Goal: Obtain resource: Obtain resource

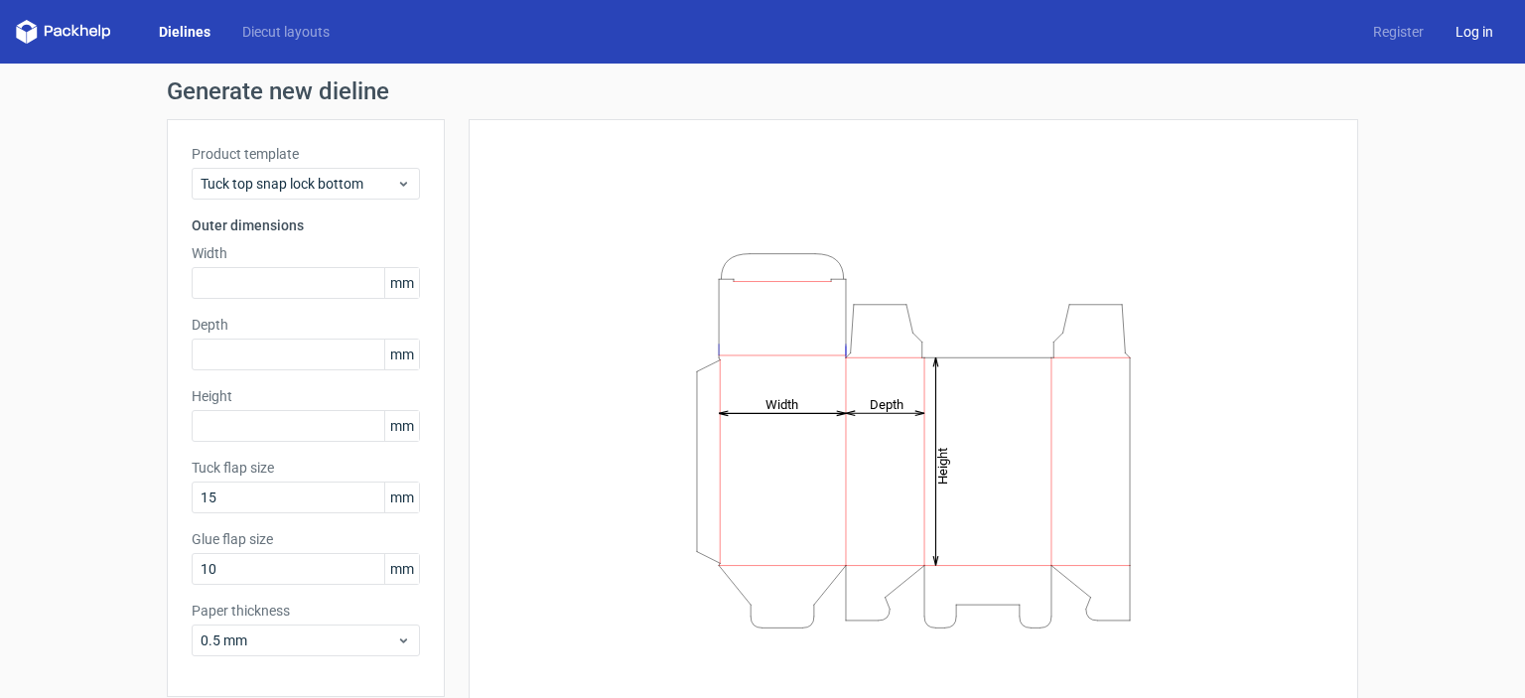
click at [1459, 31] on link "Log in" at bounding box center [1473, 32] width 69 height 20
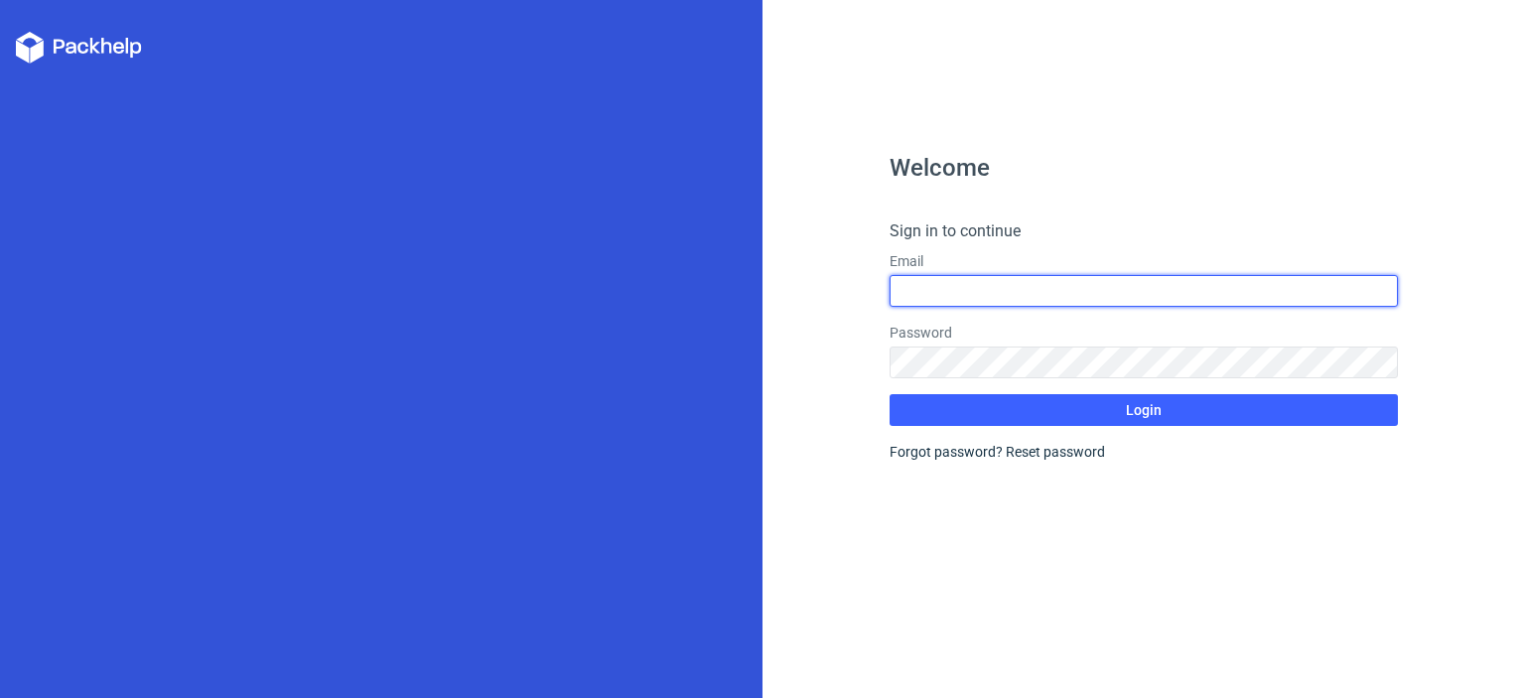
click at [972, 278] on input "text" at bounding box center [1143, 291] width 508 height 32
type input "[EMAIL_ADDRESS][DOMAIN_NAME]"
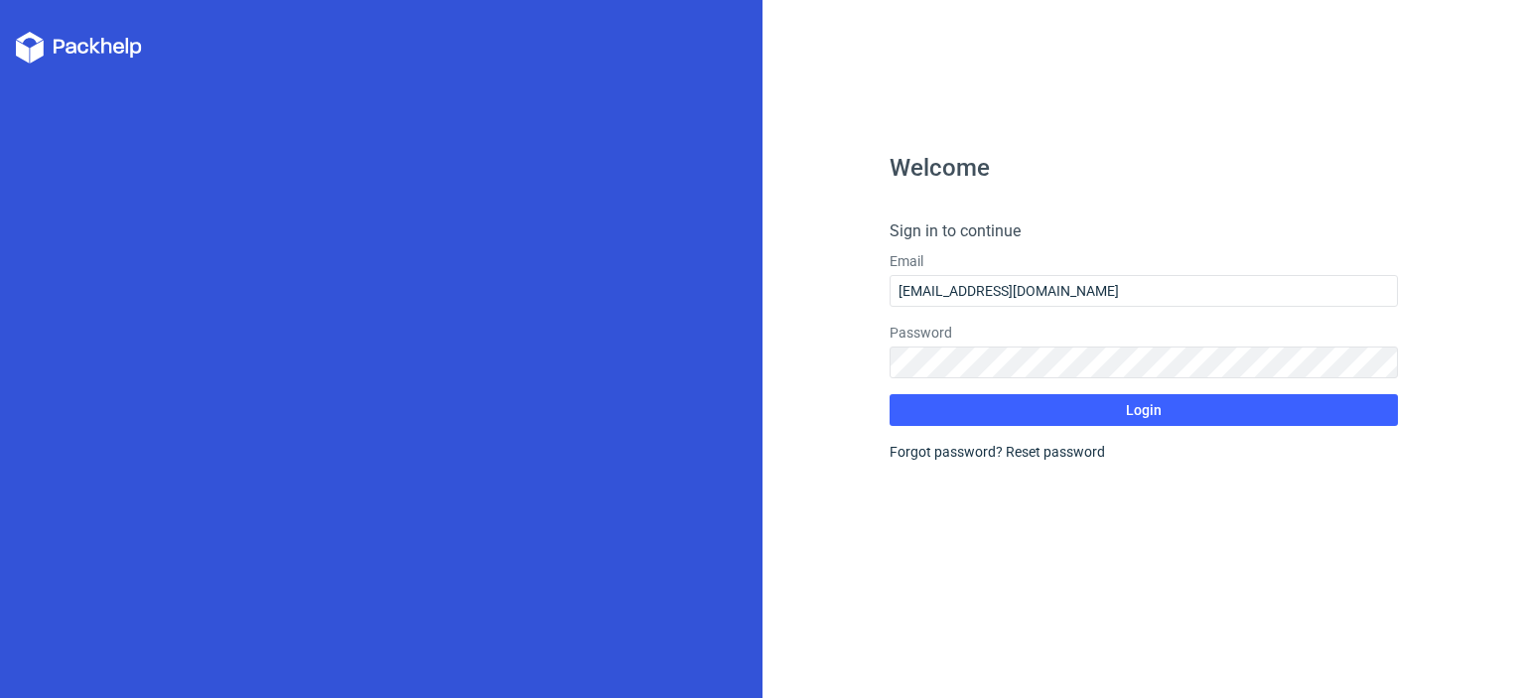
click at [1014, 340] on label "Password" at bounding box center [1143, 333] width 508 height 20
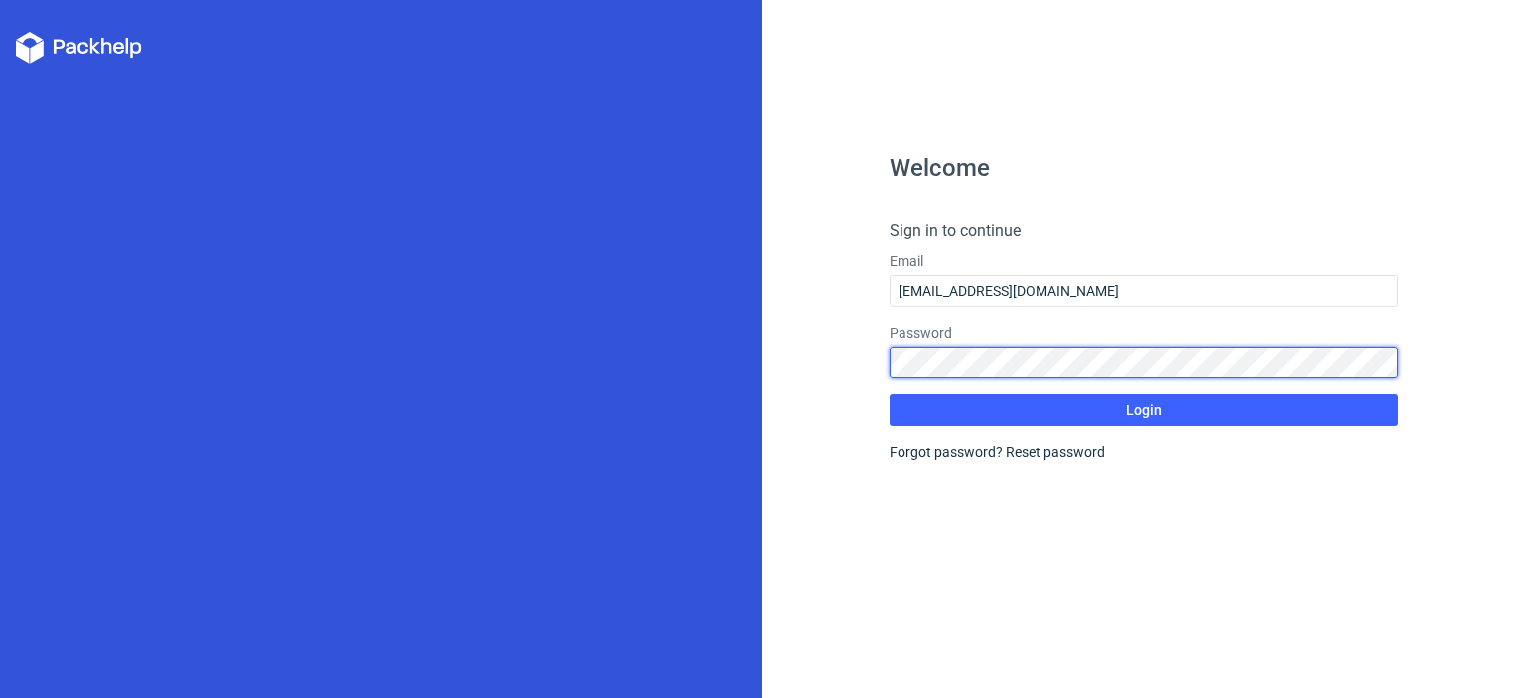
click at [874, 368] on div "Welcome Sign in to continue Email [EMAIL_ADDRESS][DOMAIN_NAME] Password Login F…" at bounding box center [1143, 349] width 762 height 698
click at [777, 359] on div "Welcome Sign in to continue Email [EMAIL_ADDRESS][DOMAIN_NAME] Password Login F…" at bounding box center [1143, 349] width 762 height 698
click at [838, 356] on div "Welcome Sign in to continue Email [EMAIL_ADDRESS][DOMAIN_NAME] Password Login F…" at bounding box center [1143, 349] width 762 height 698
click at [776, 364] on div "Welcome Sign in to continue Email [EMAIL_ADDRESS][DOMAIN_NAME] Password Login F…" at bounding box center [1143, 349] width 762 height 698
click at [813, 363] on div "Welcome Sign in to continue Email [EMAIL_ADDRESS][DOMAIN_NAME] Password Login F…" at bounding box center [1143, 349] width 762 height 698
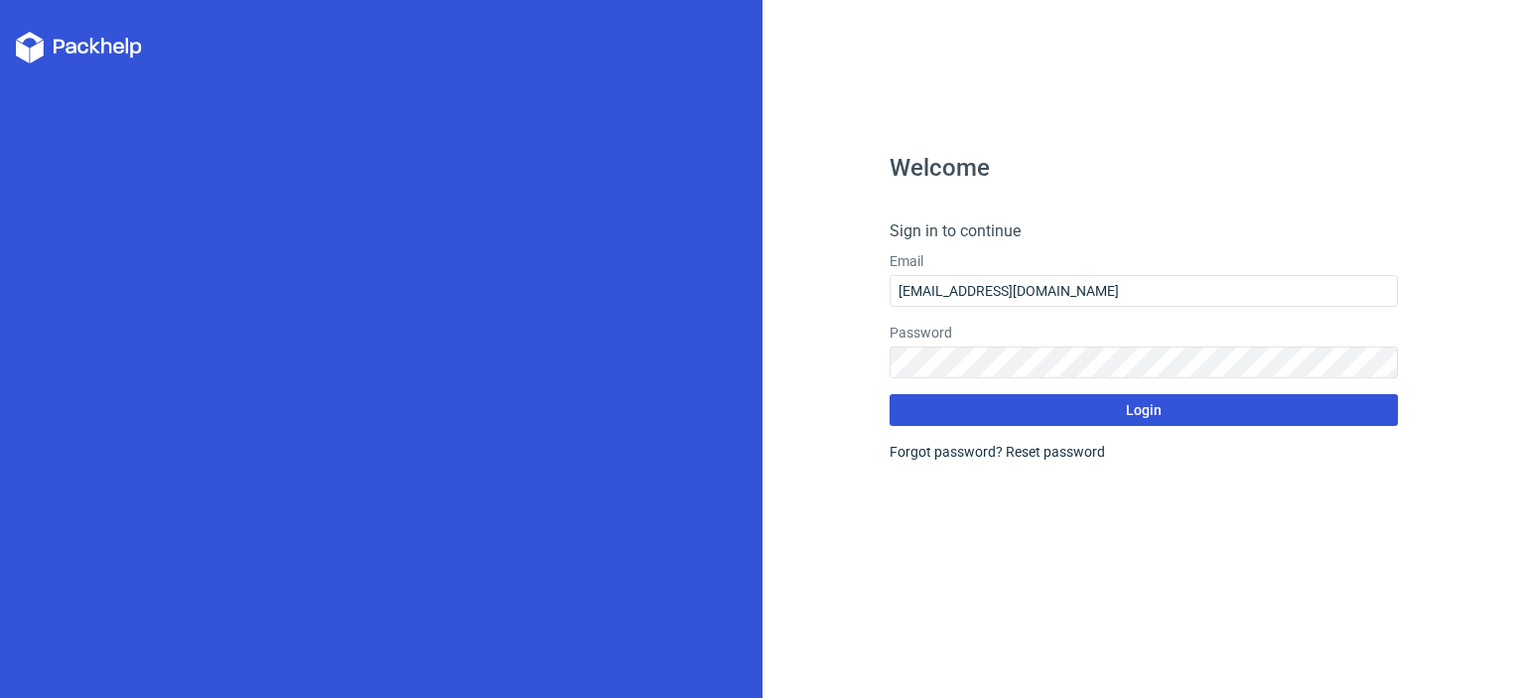
click at [1023, 403] on button "Login" at bounding box center [1143, 410] width 508 height 32
click at [1058, 416] on button "Login" at bounding box center [1143, 410] width 508 height 32
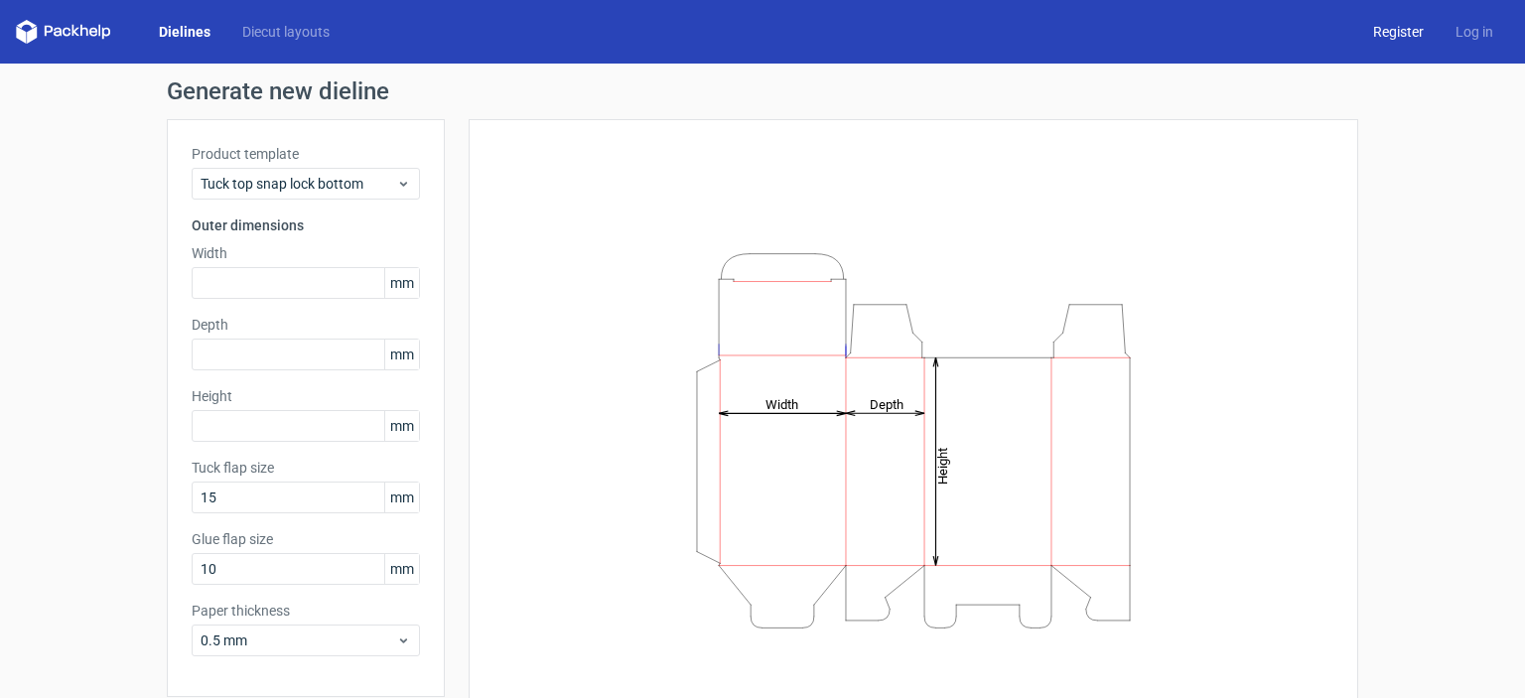
click at [1377, 35] on link "Register" at bounding box center [1398, 32] width 82 height 20
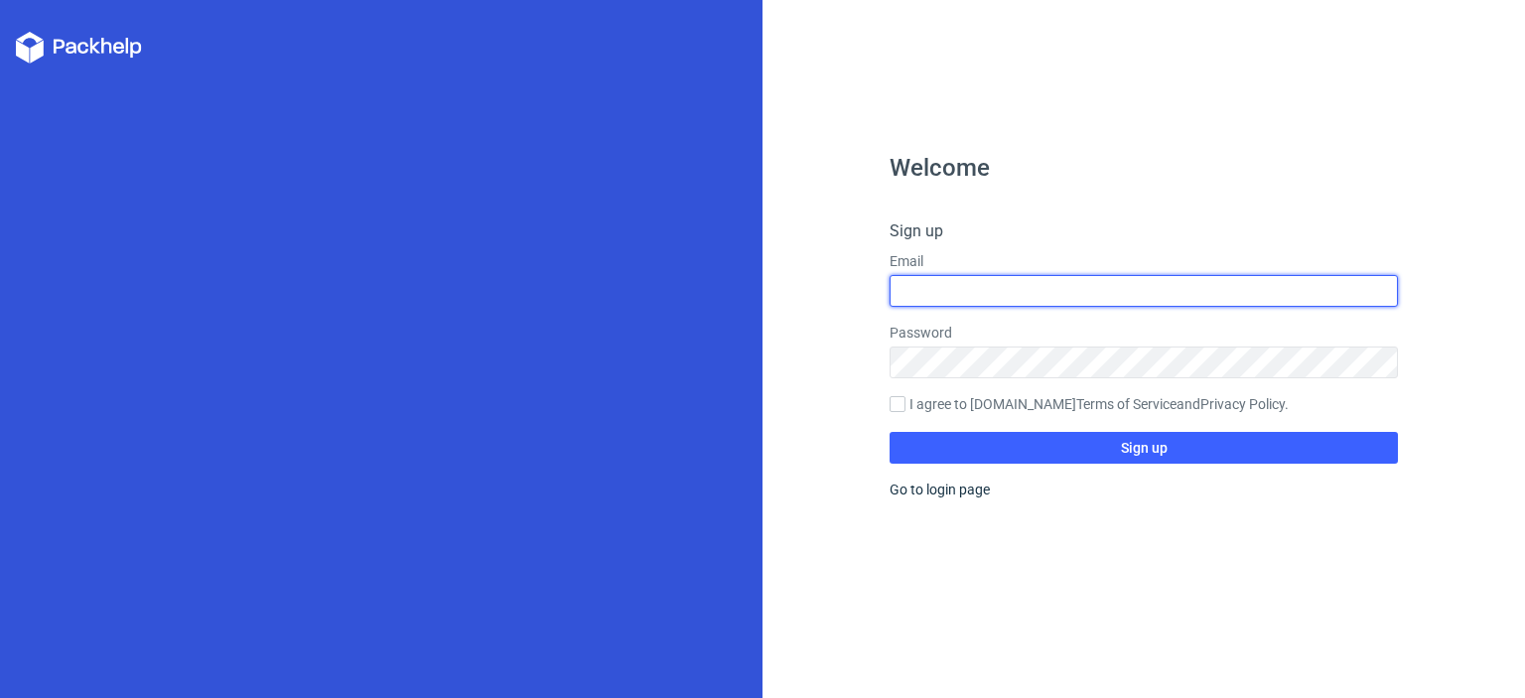
click at [977, 298] on input "text" at bounding box center [1143, 291] width 508 height 32
type input "[EMAIL_ADDRESS][DOMAIN_NAME]"
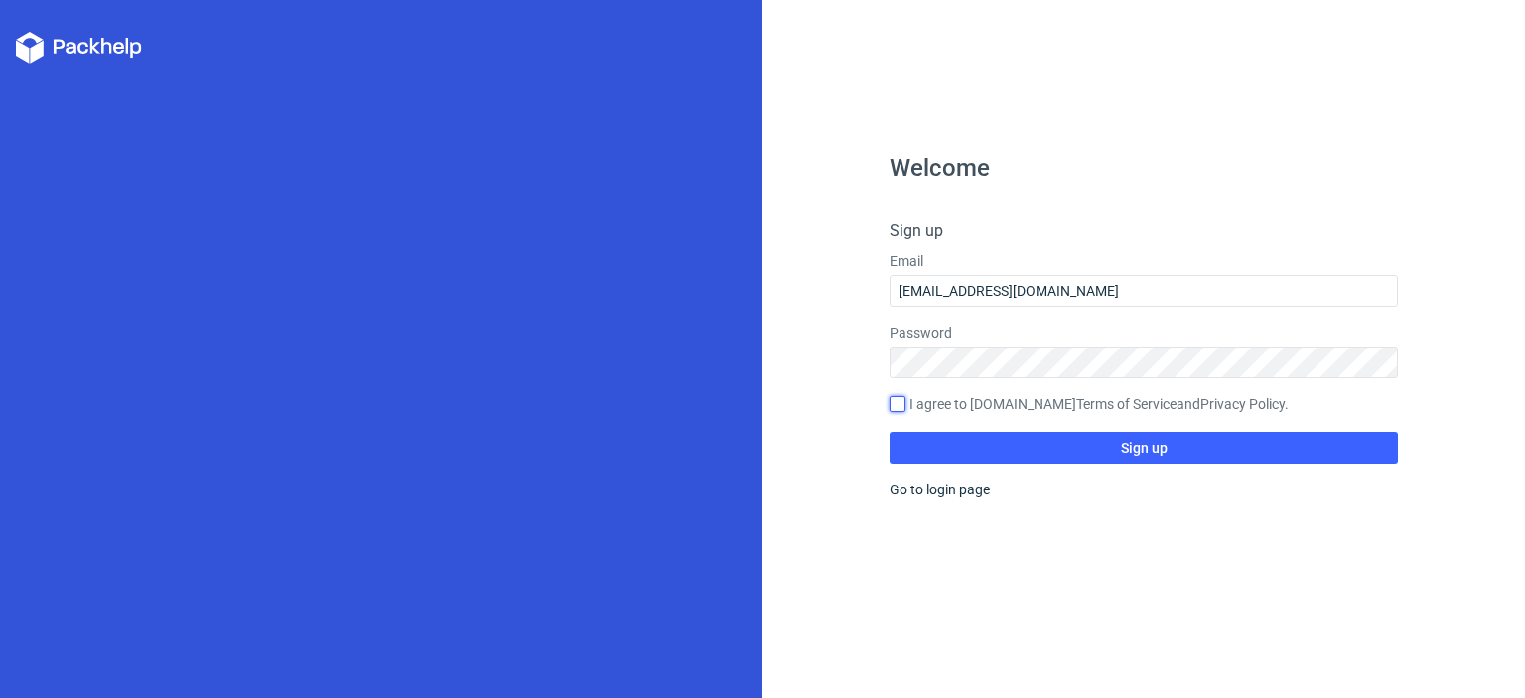
click at [902, 397] on input "I agree to [DOMAIN_NAME] Terms of Service and Privacy Policy ." at bounding box center [897, 404] width 16 height 16
checkbox input "true"
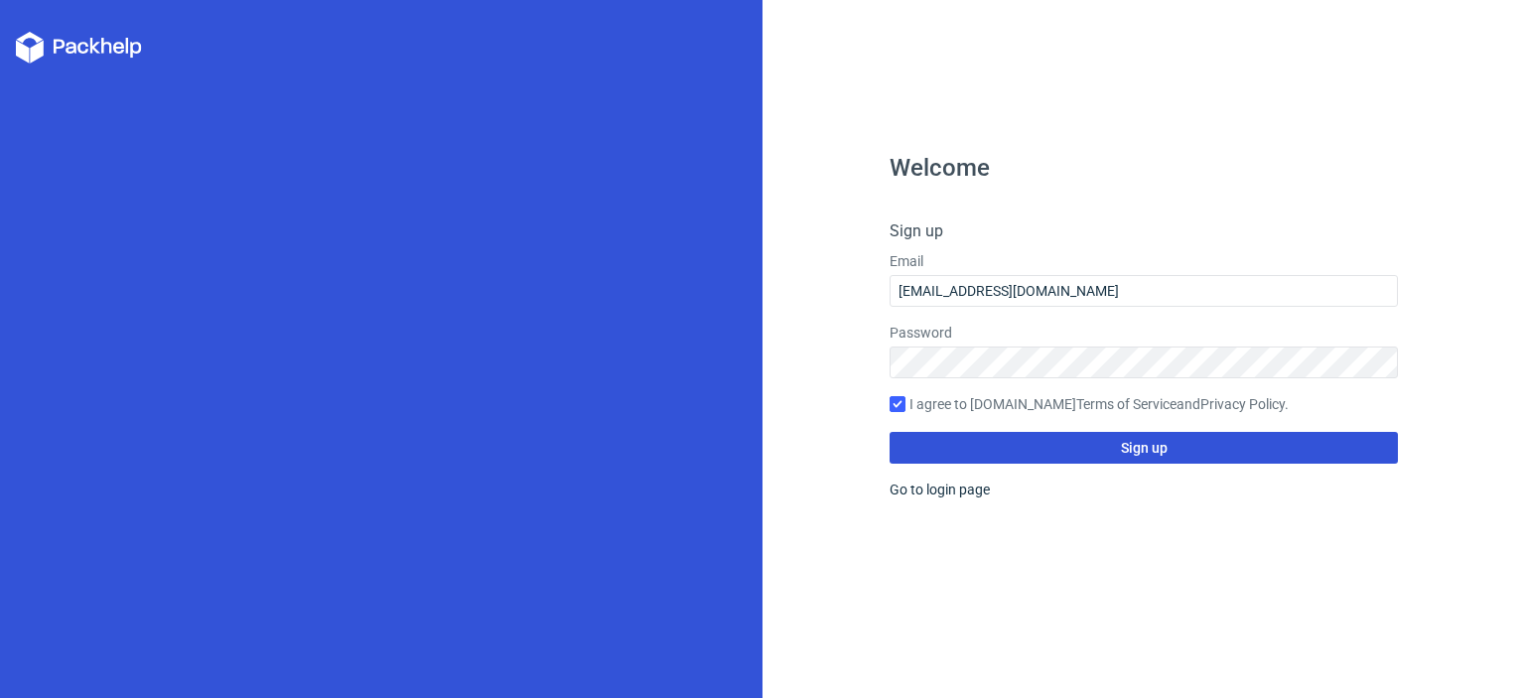
click at [1079, 437] on button "Sign up" at bounding box center [1143, 448] width 508 height 32
click at [1099, 442] on button "Sign up" at bounding box center [1143, 448] width 508 height 32
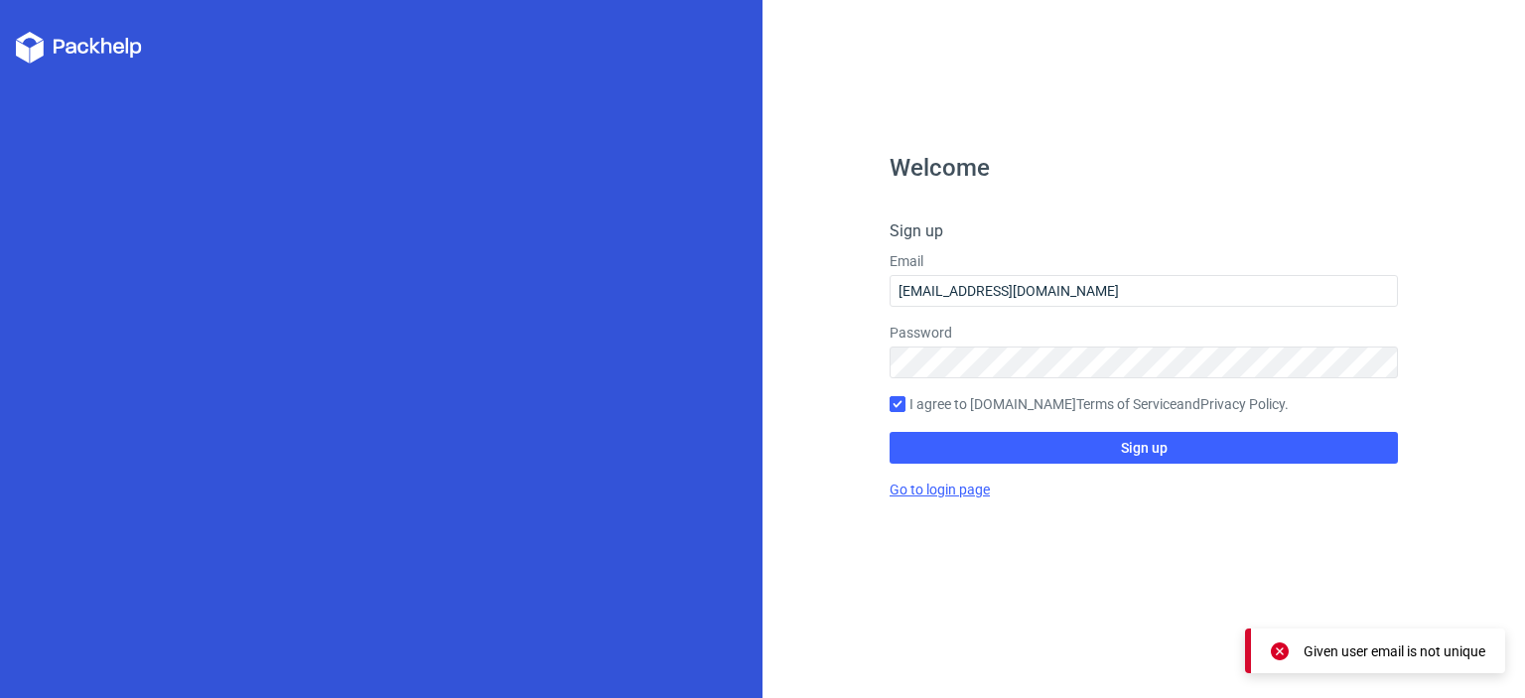
click at [958, 490] on link "Go to login page" at bounding box center [939, 489] width 100 height 16
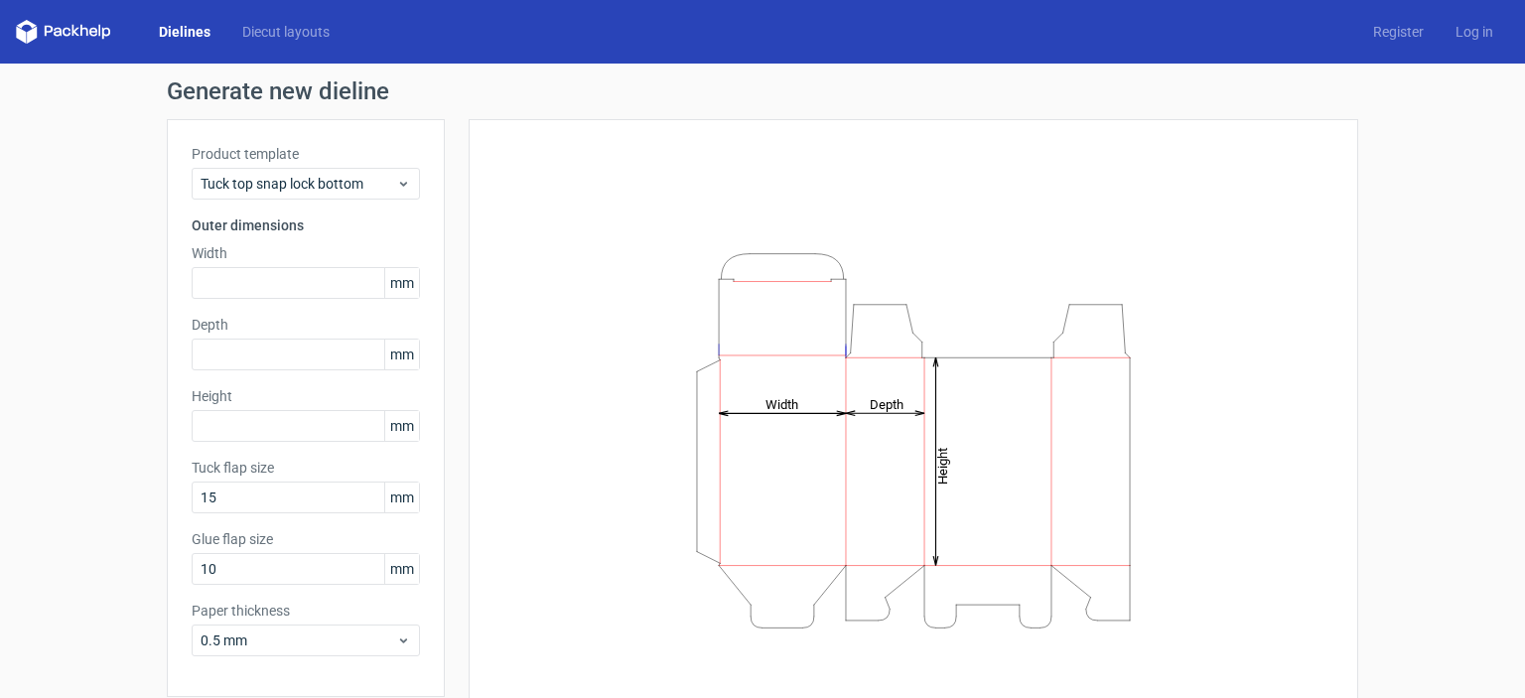
click at [337, 145] on label "Product template" at bounding box center [306, 154] width 228 height 20
click at [329, 170] on div "Tuck top snap lock bottom" at bounding box center [306, 184] width 228 height 32
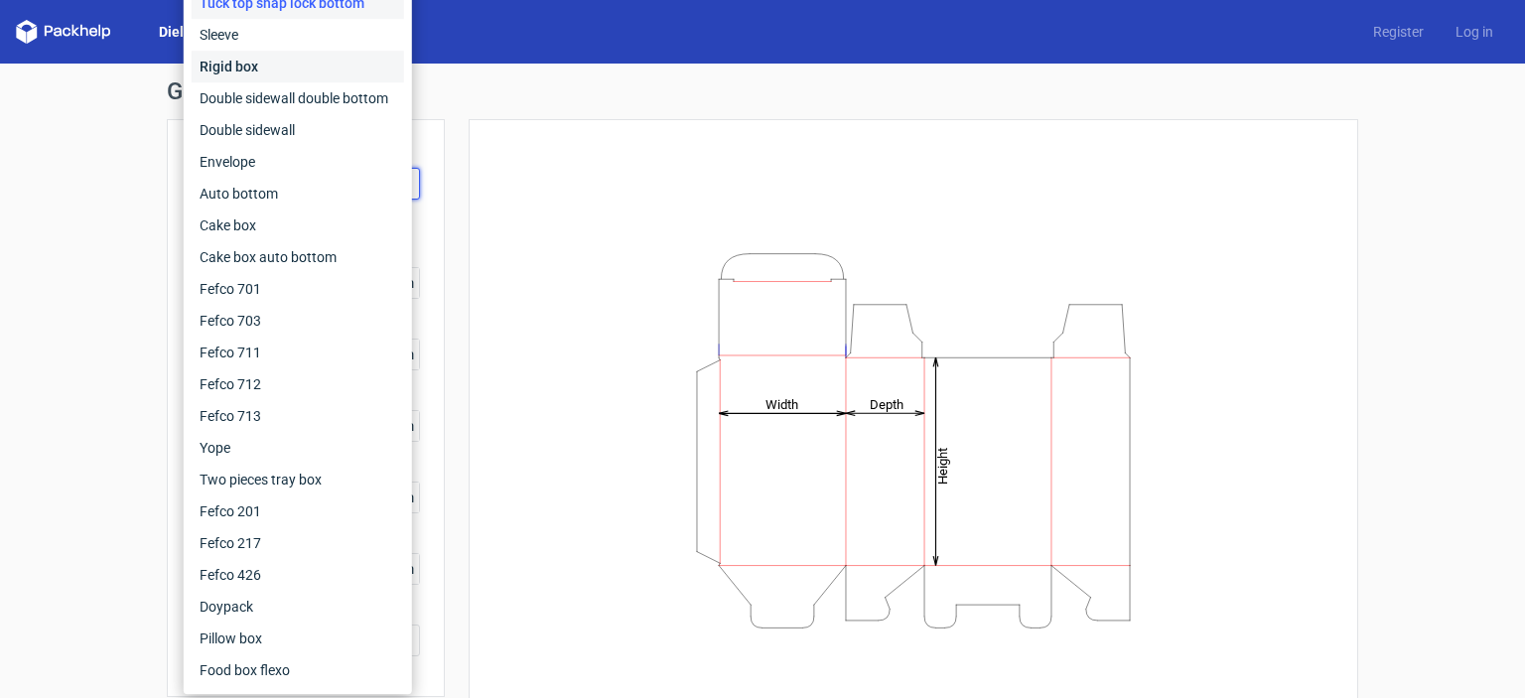
click at [238, 68] on div "Rigid box" at bounding box center [298, 67] width 212 height 32
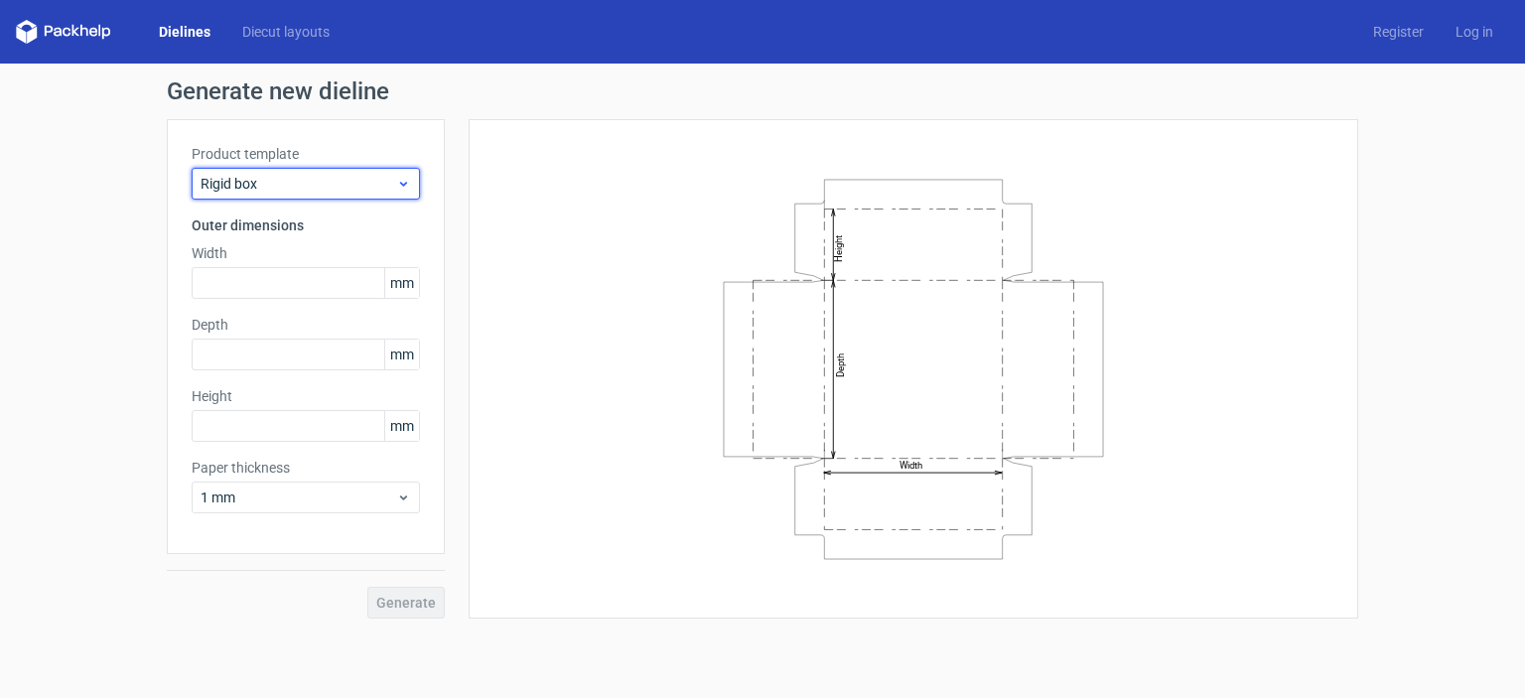
click at [400, 187] on icon at bounding box center [403, 184] width 15 height 16
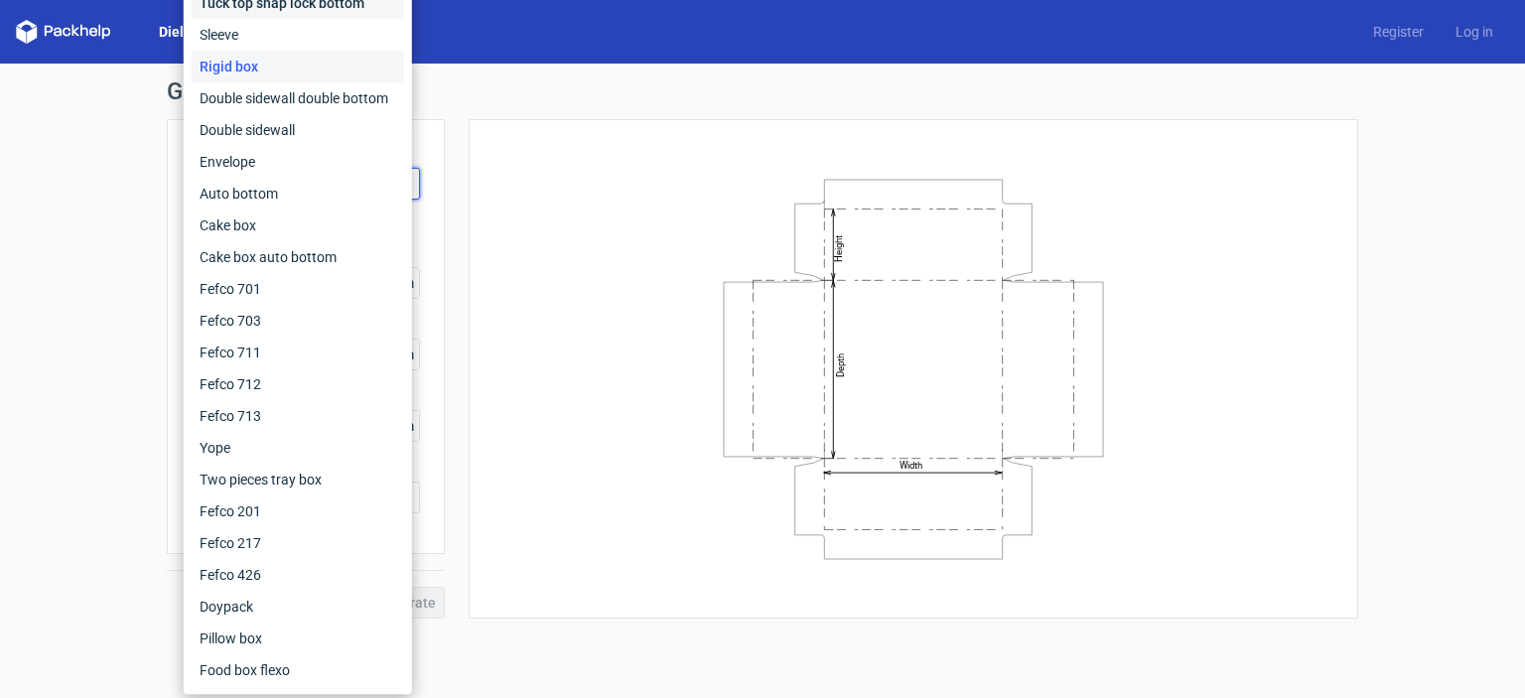
click at [307, 10] on div "Tuck top snap lock bottom" at bounding box center [298, 3] width 212 height 32
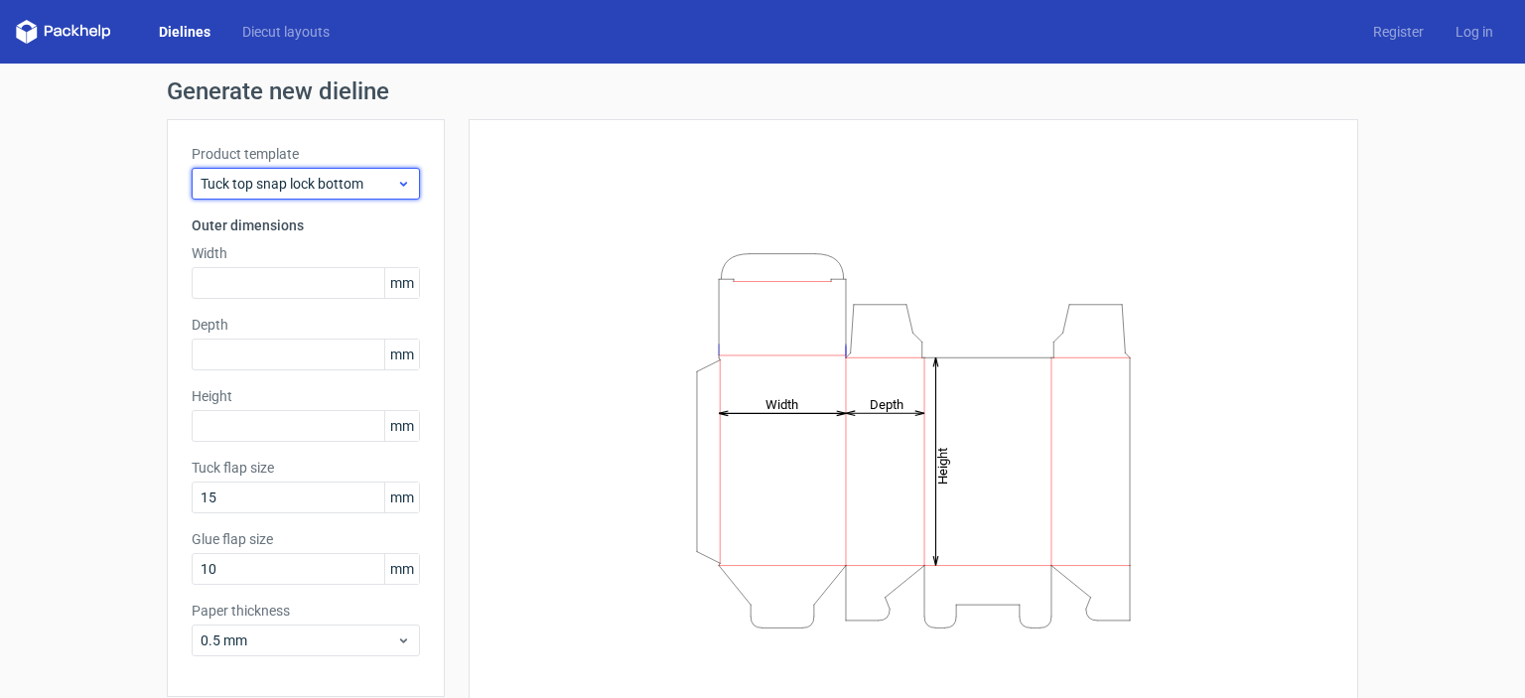
click at [400, 182] on icon at bounding box center [403, 184] width 15 height 16
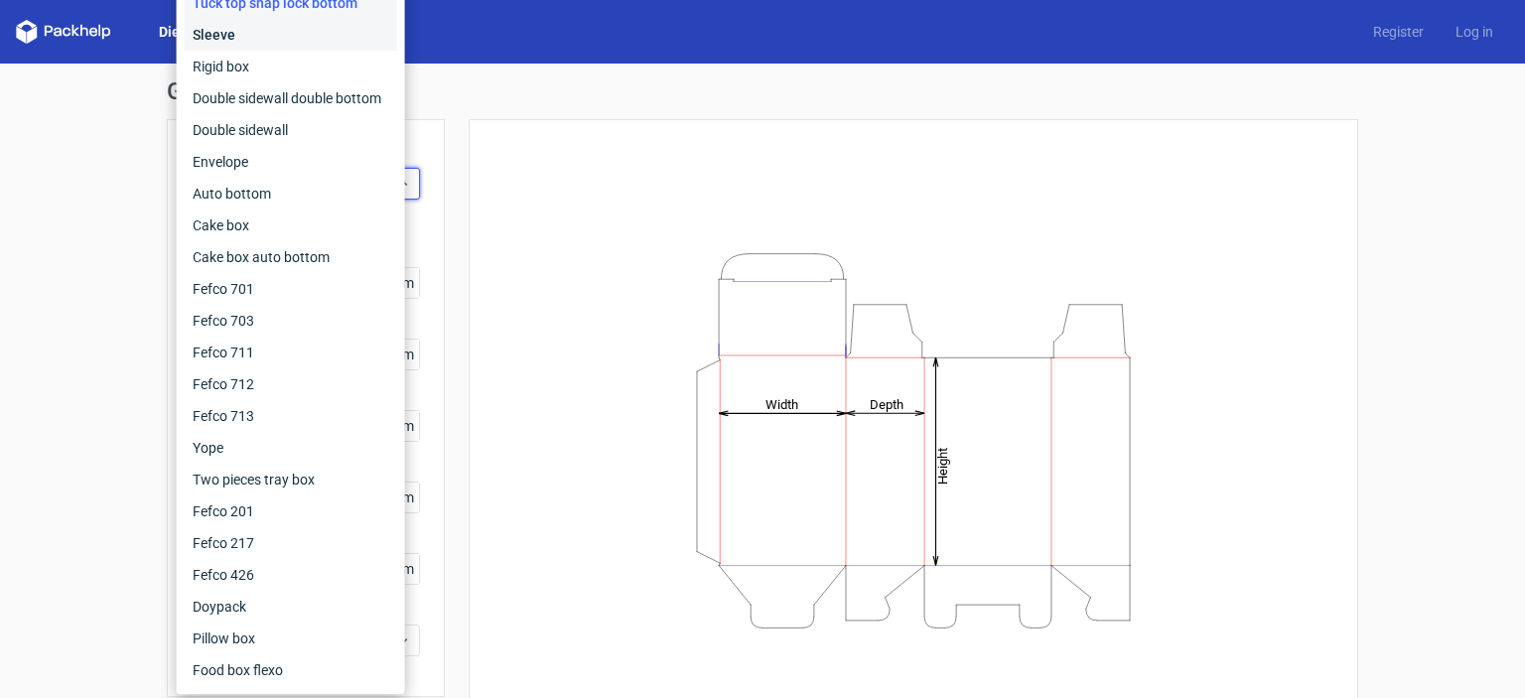
click at [235, 35] on div "Sleeve" at bounding box center [291, 35] width 212 height 32
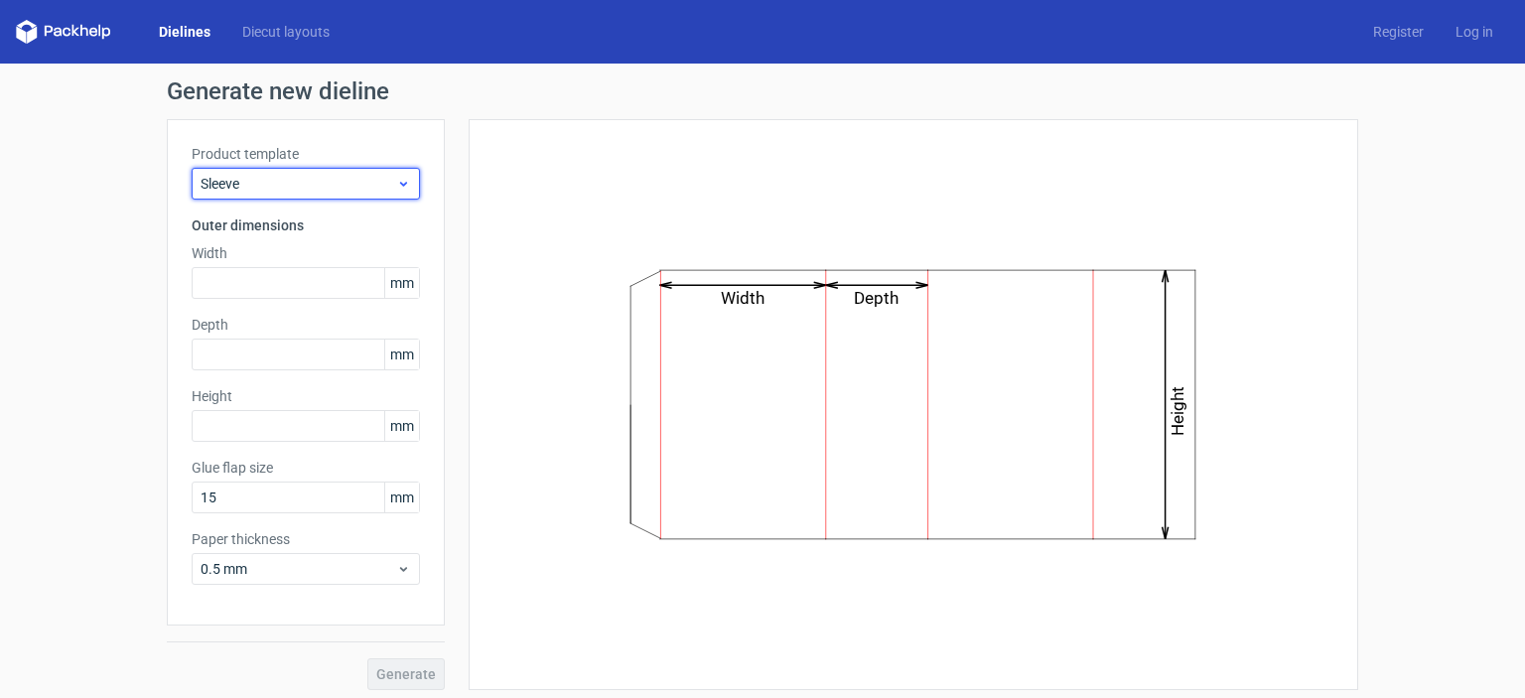
click at [399, 193] on div "Sleeve" at bounding box center [306, 184] width 228 height 32
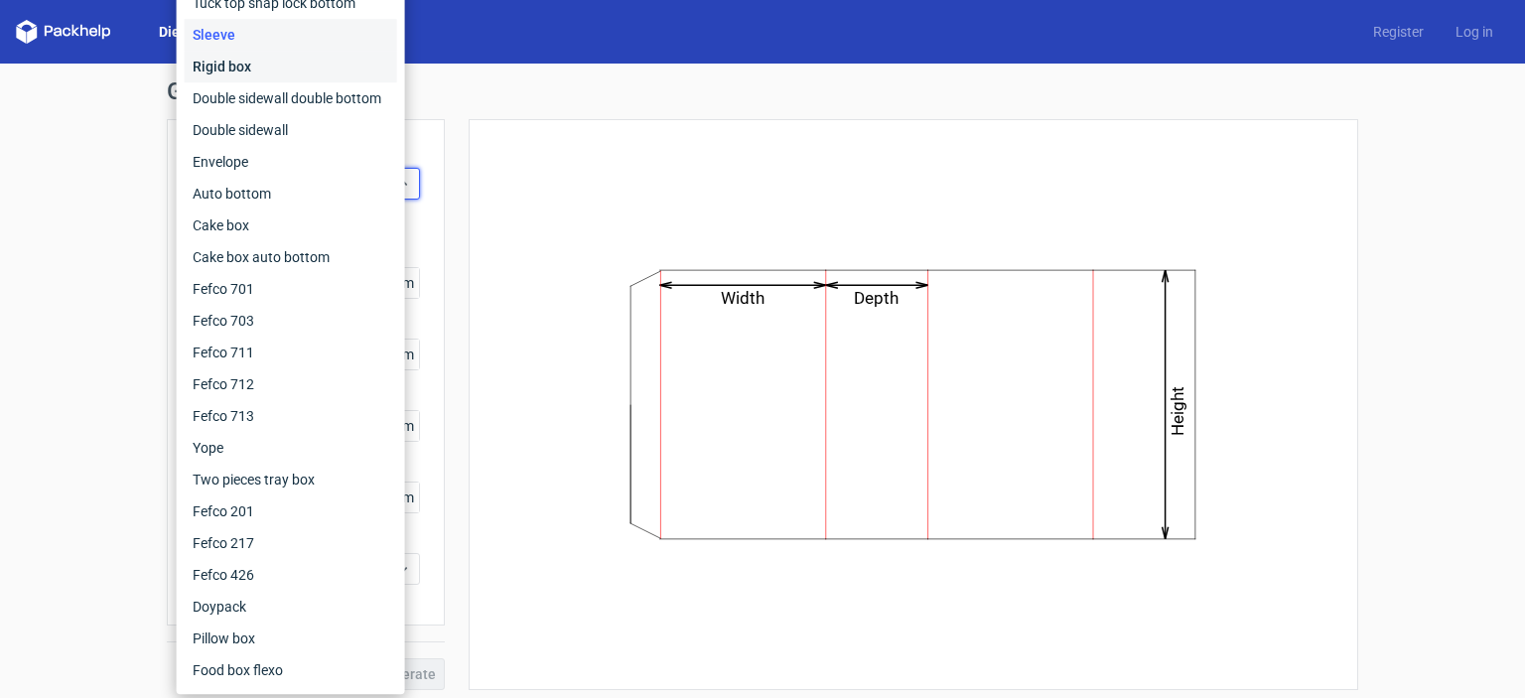
click at [223, 72] on div "Rigid box" at bounding box center [291, 67] width 212 height 32
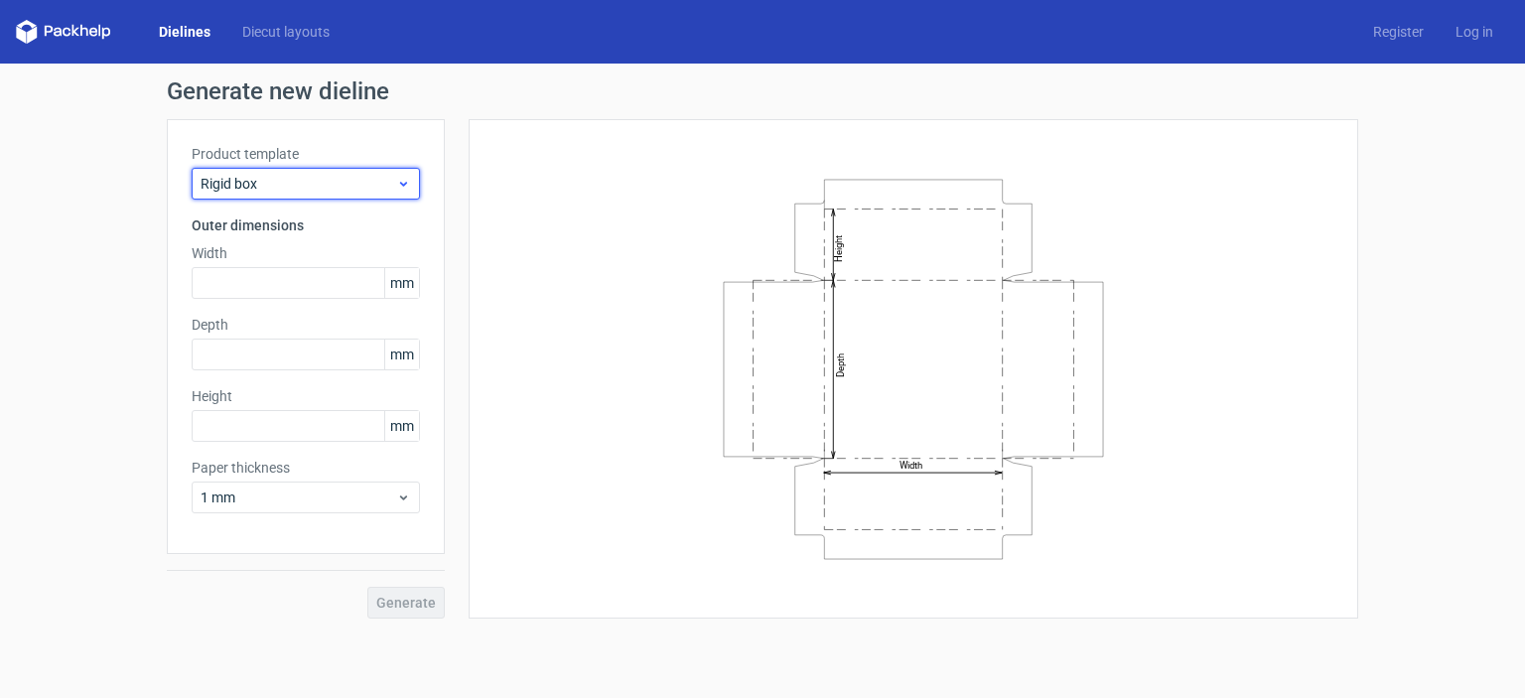
click at [402, 181] on icon at bounding box center [403, 184] width 15 height 16
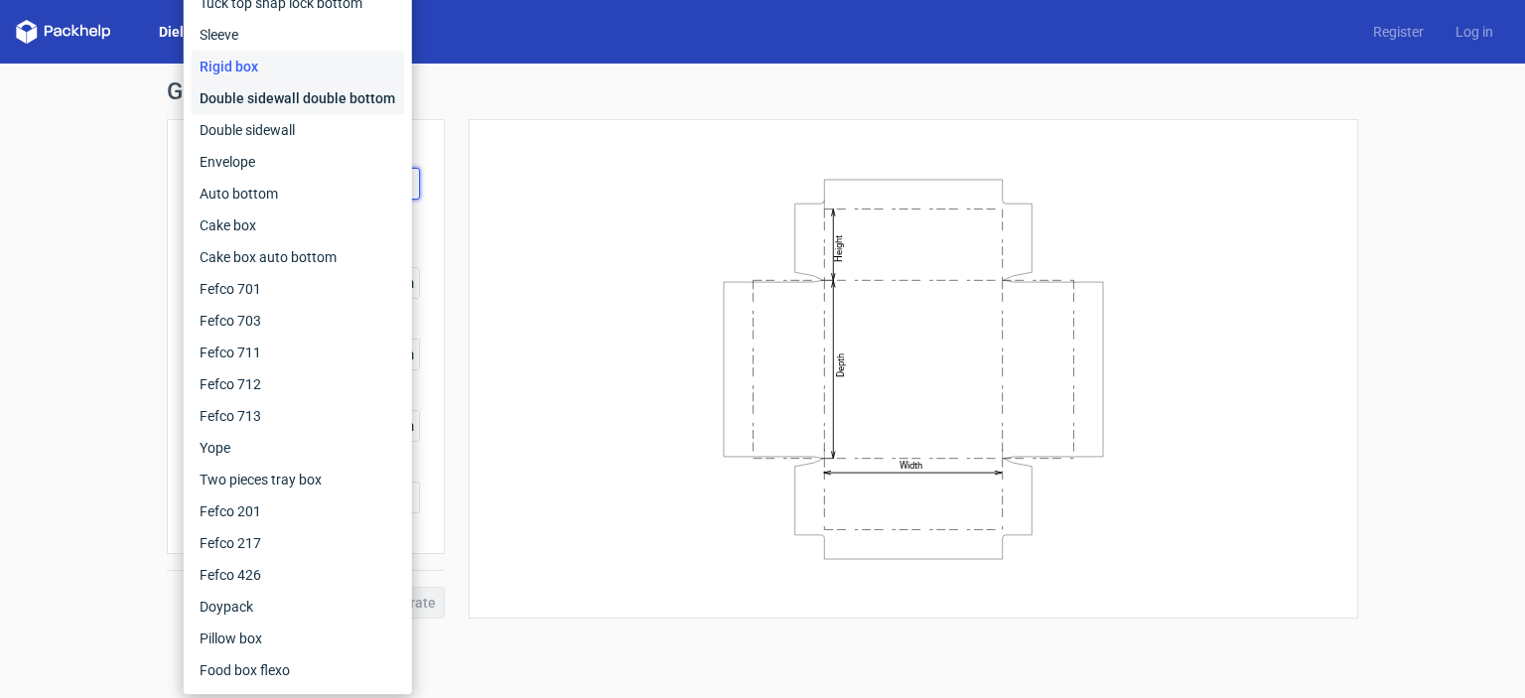
click at [286, 107] on div "Double sidewall double bottom" at bounding box center [298, 98] width 212 height 32
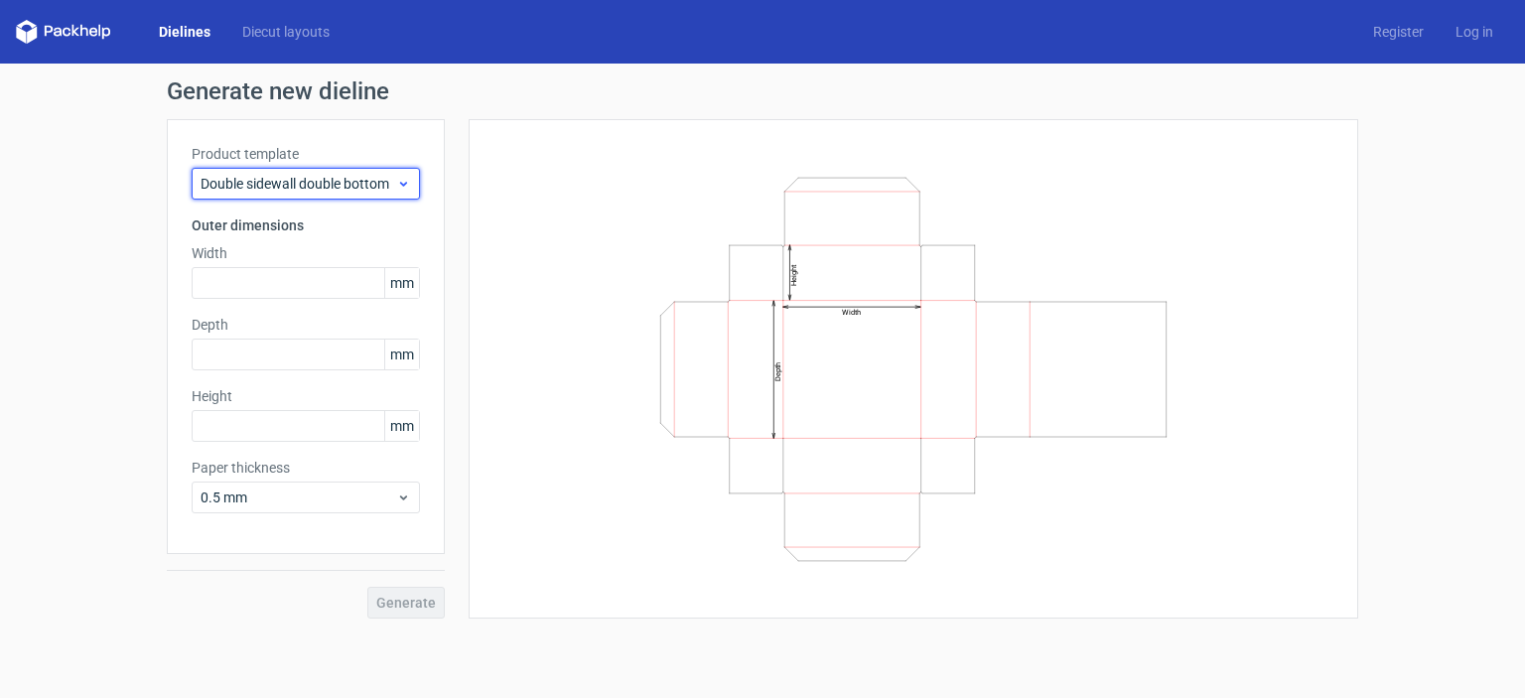
click at [405, 184] on use at bounding box center [403, 184] width 7 height 5
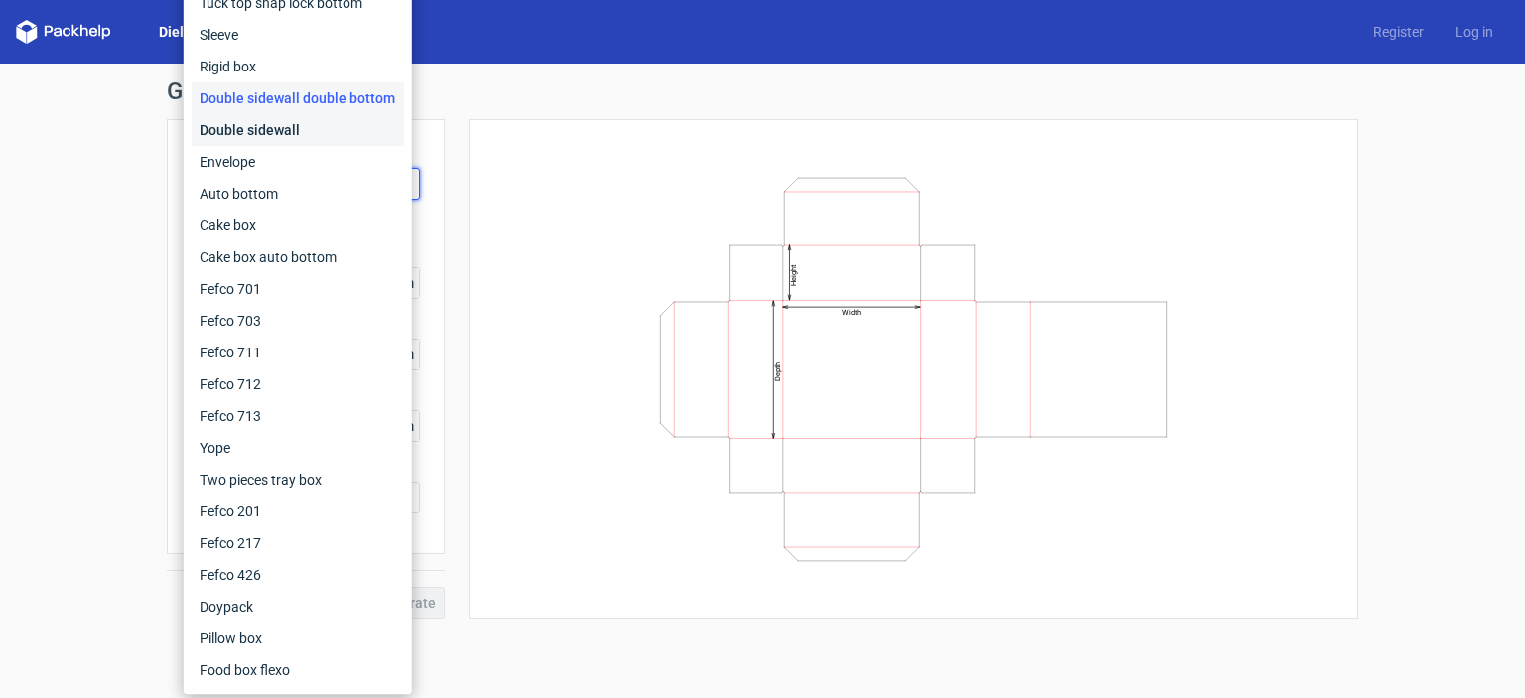
click at [286, 135] on div "Double sidewall" at bounding box center [298, 130] width 212 height 32
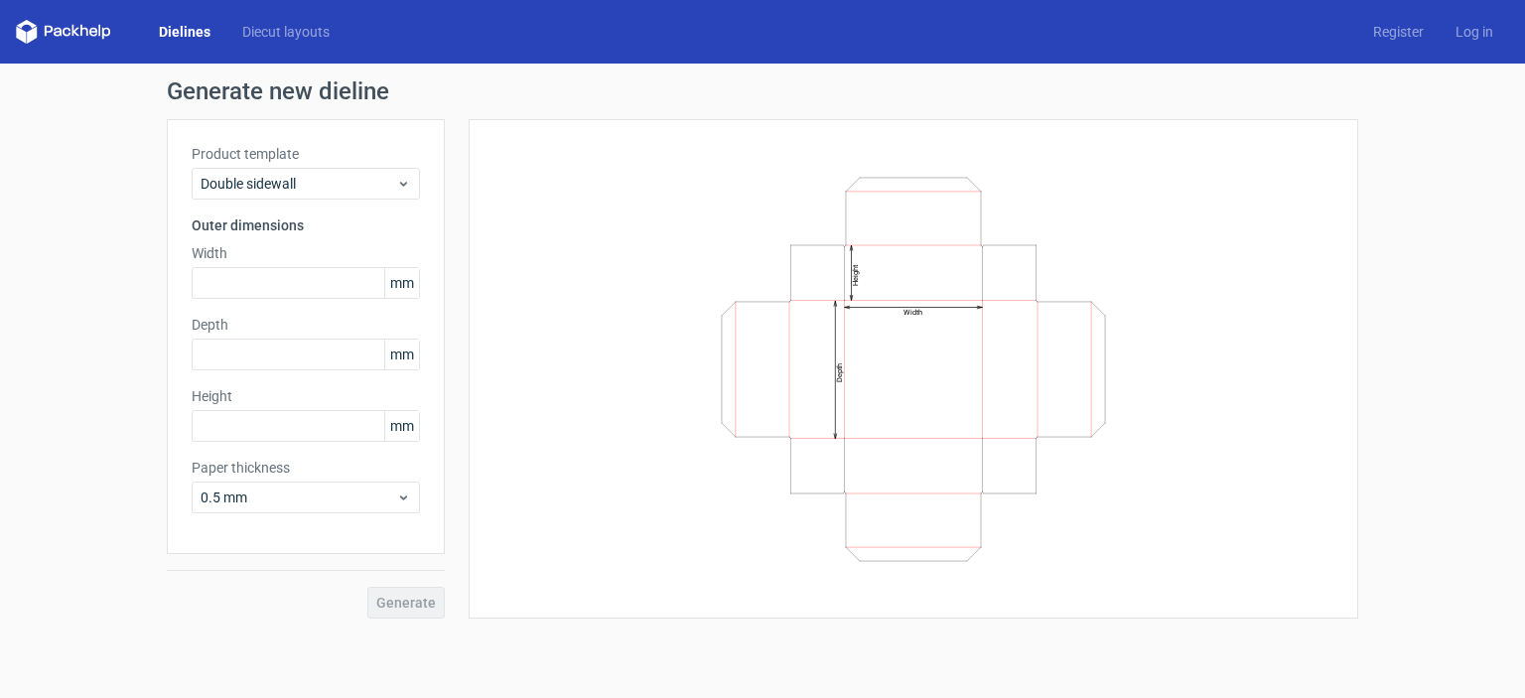
click at [397, 200] on div "Product template Double sidewall Outer dimensions Width mm Depth mm Height mm P…" at bounding box center [306, 336] width 278 height 435
click at [398, 180] on icon at bounding box center [403, 184] width 15 height 16
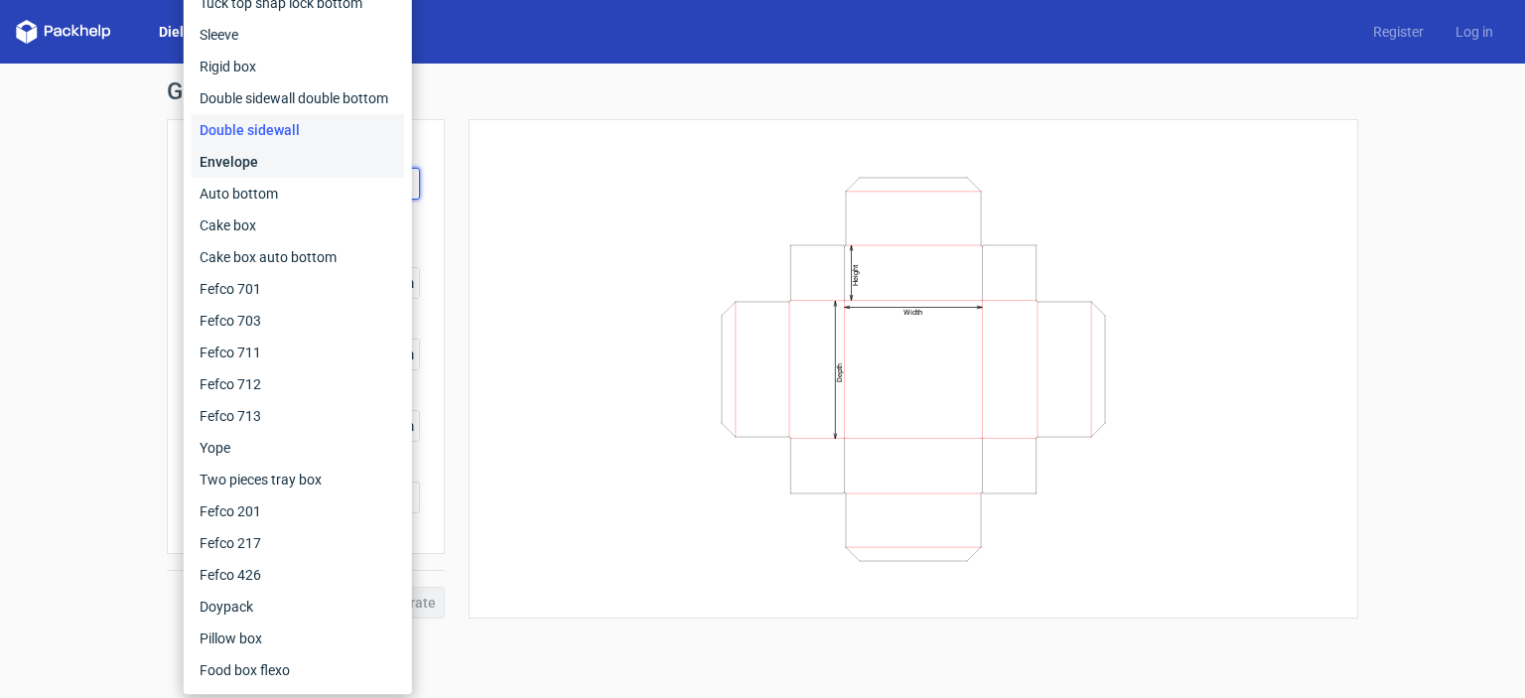
click at [256, 164] on div "Envelope" at bounding box center [298, 162] width 212 height 32
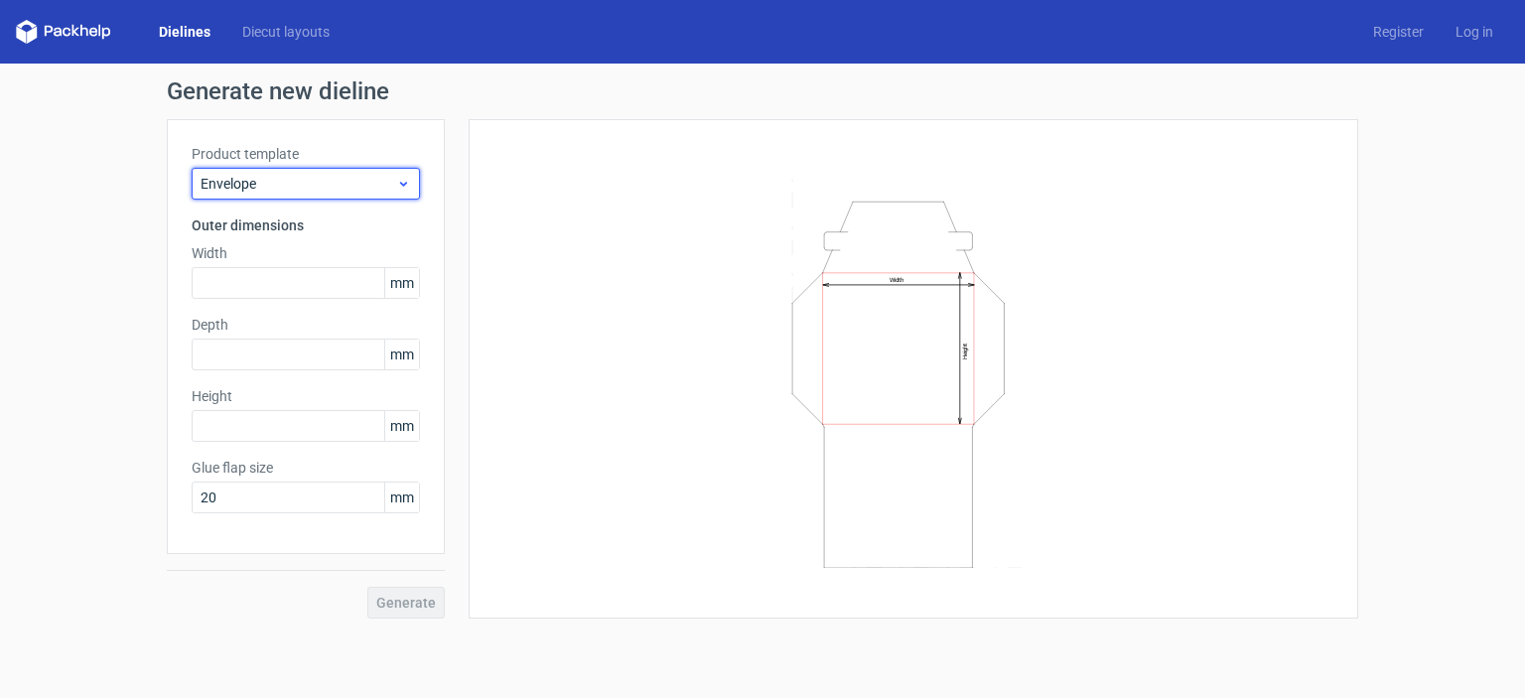
click at [405, 189] on icon at bounding box center [403, 184] width 15 height 16
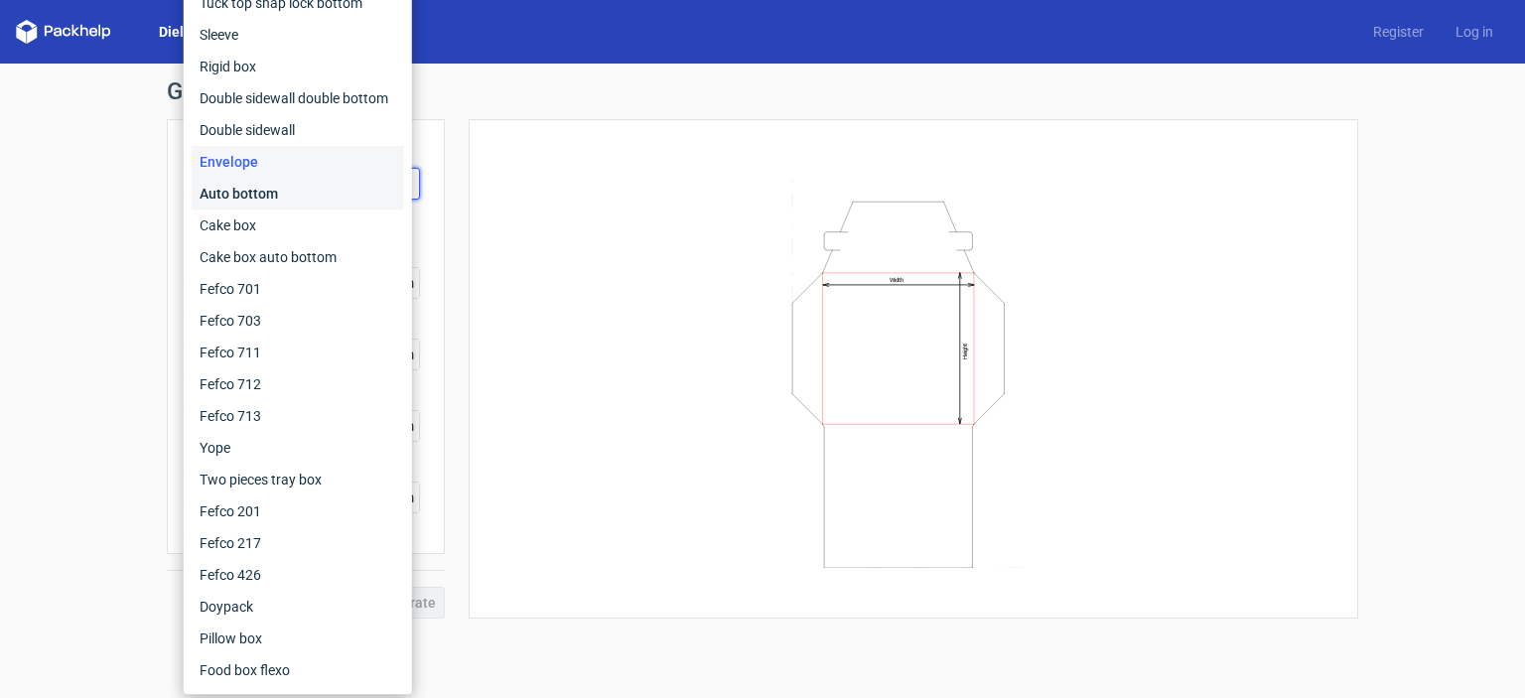
click at [282, 201] on div "Auto bottom" at bounding box center [298, 194] width 212 height 32
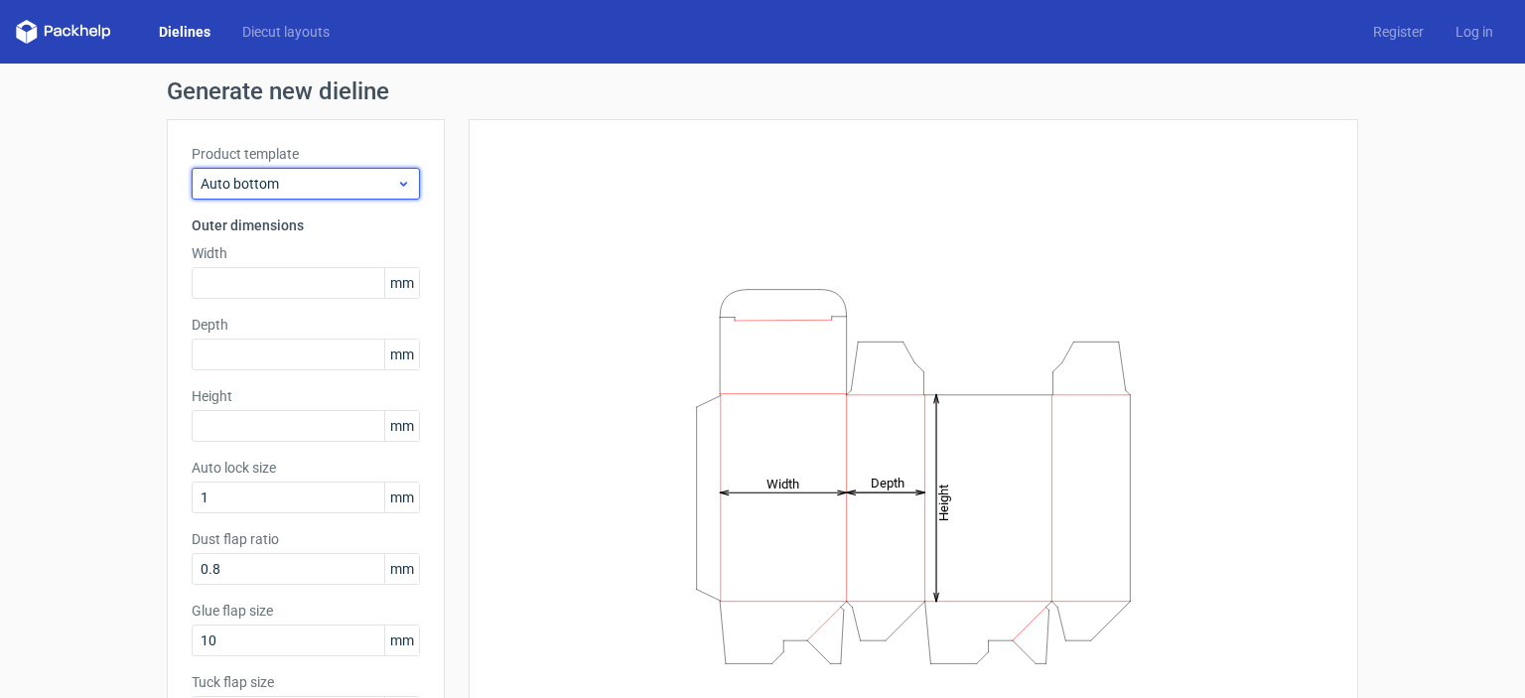
click at [388, 192] on span "Auto bottom" at bounding box center [298, 184] width 196 height 20
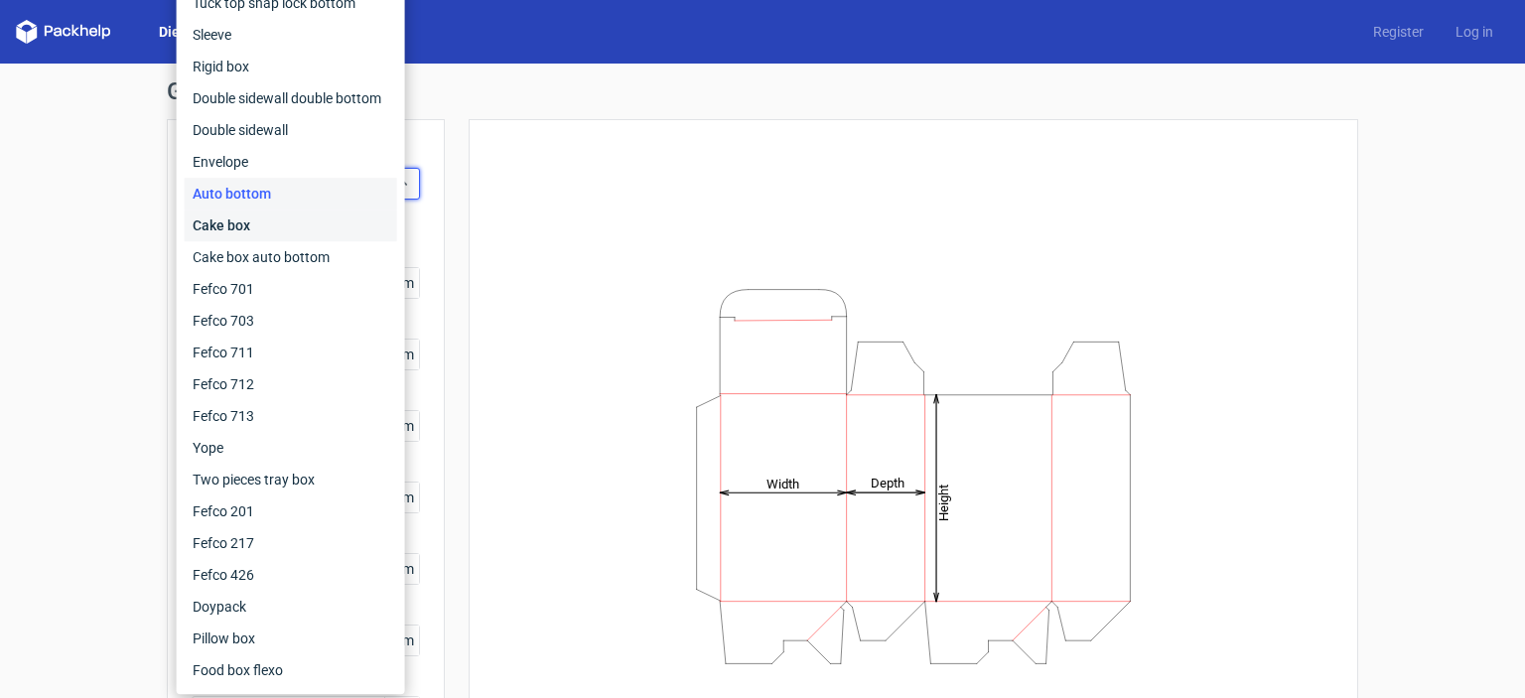
click at [266, 222] on div "Cake box" at bounding box center [291, 225] width 212 height 32
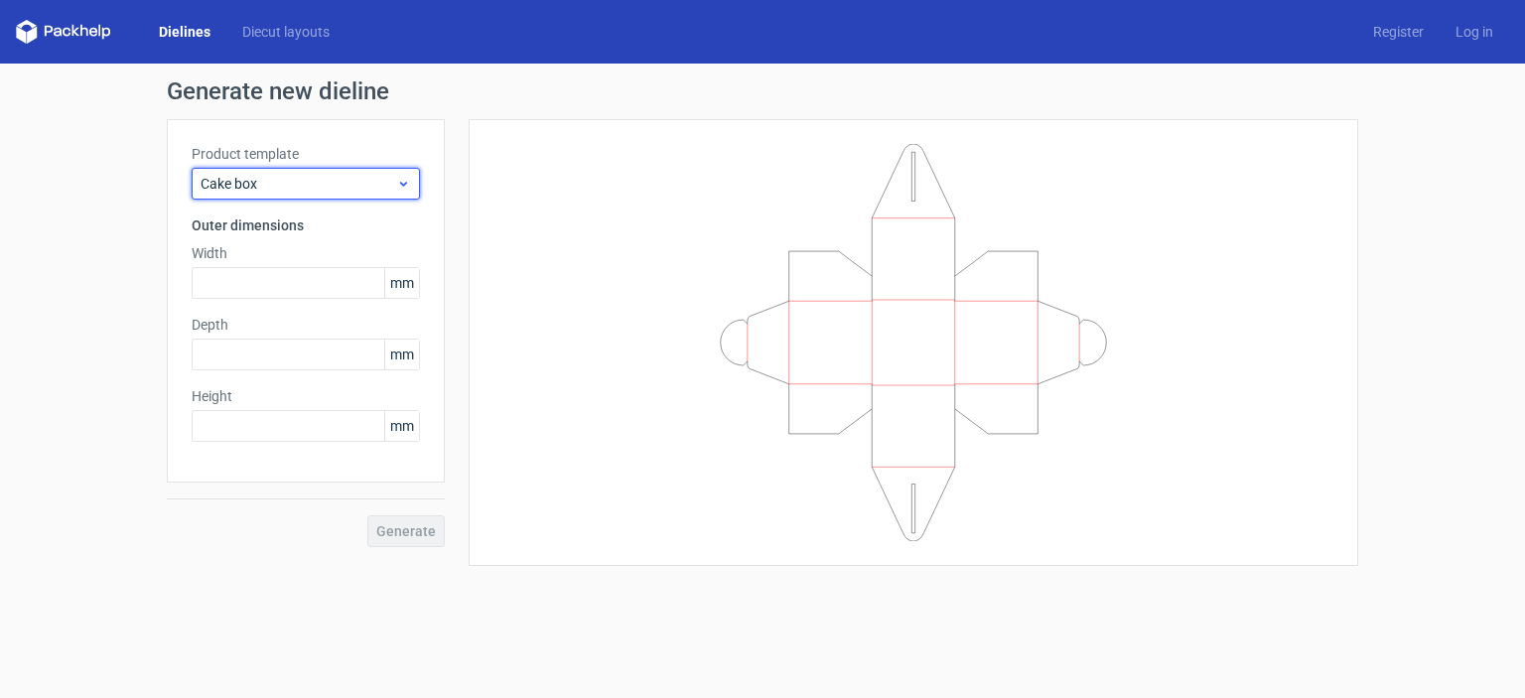
click at [403, 187] on icon at bounding box center [403, 184] width 15 height 16
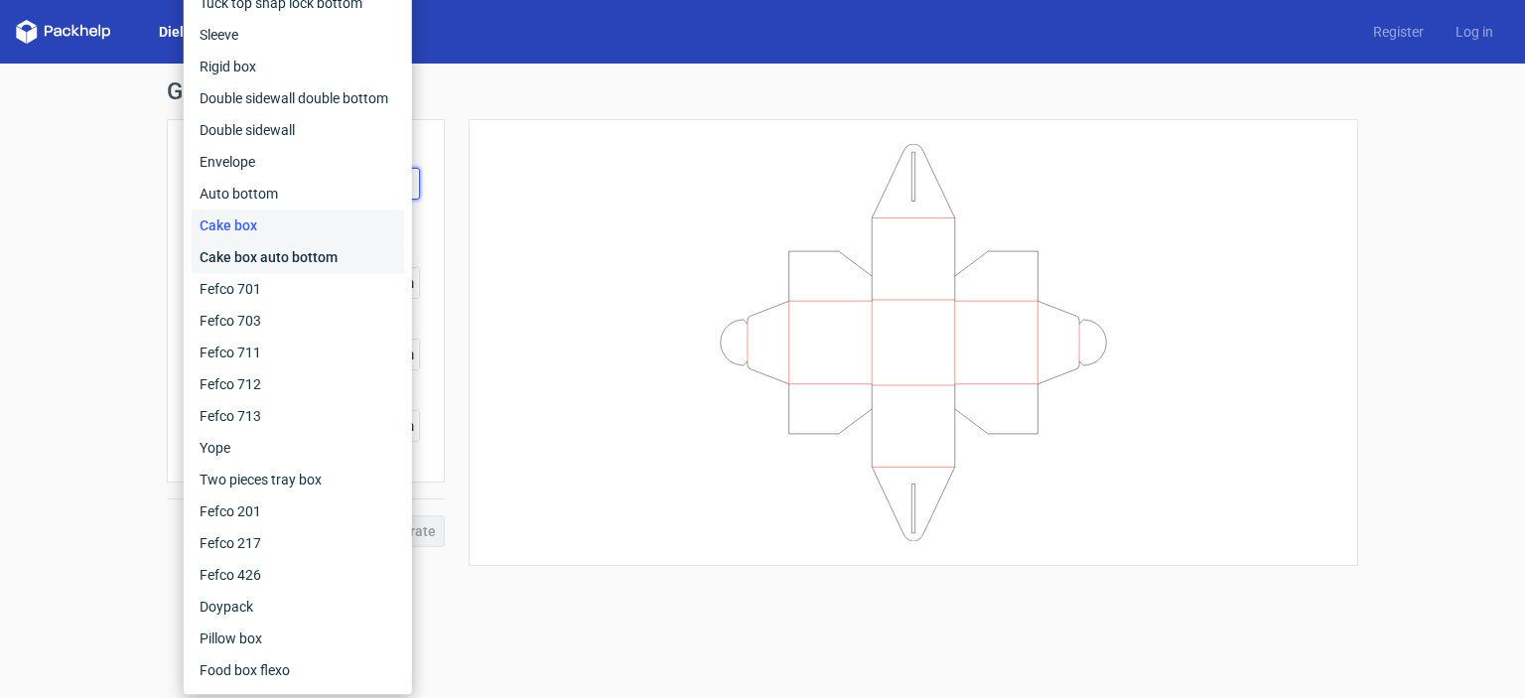
click at [287, 251] on div "Cake box auto bottom" at bounding box center [298, 257] width 212 height 32
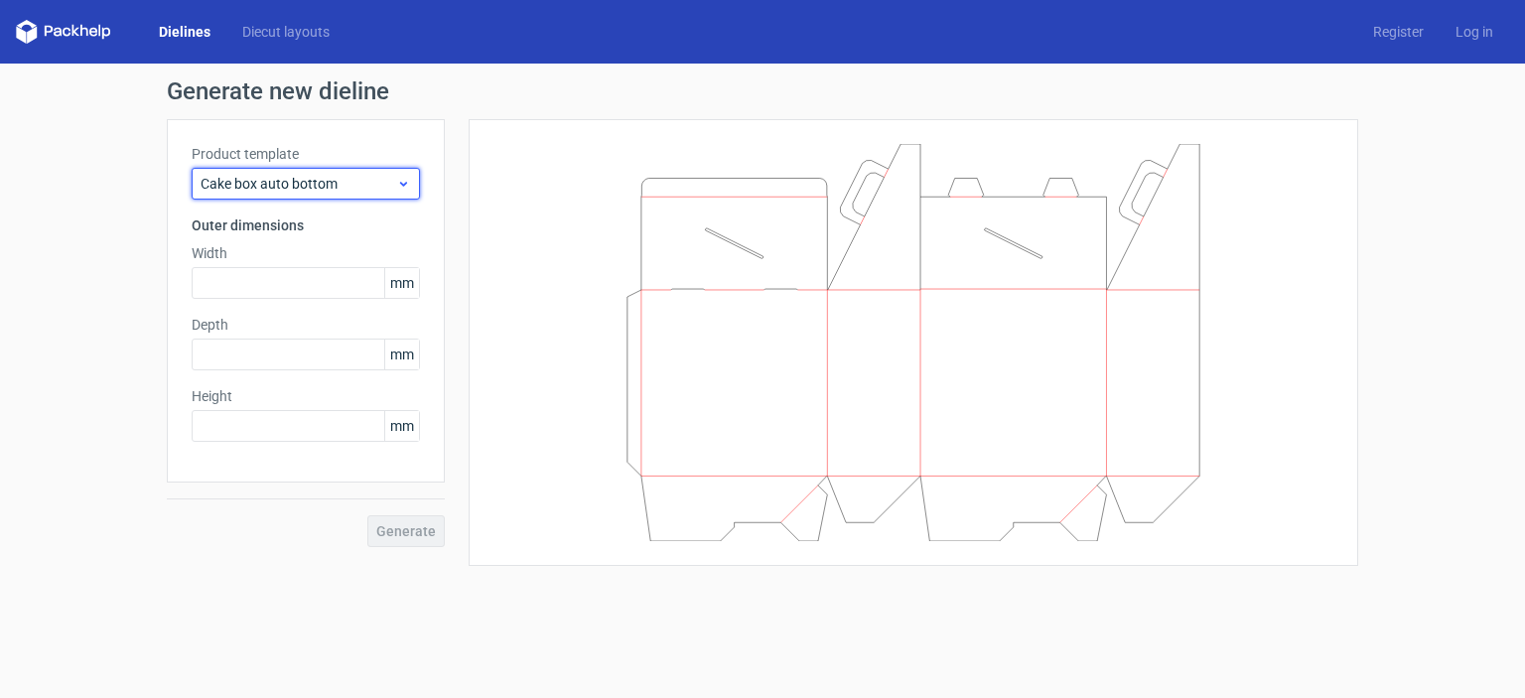
click at [405, 183] on use at bounding box center [403, 184] width 7 height 5
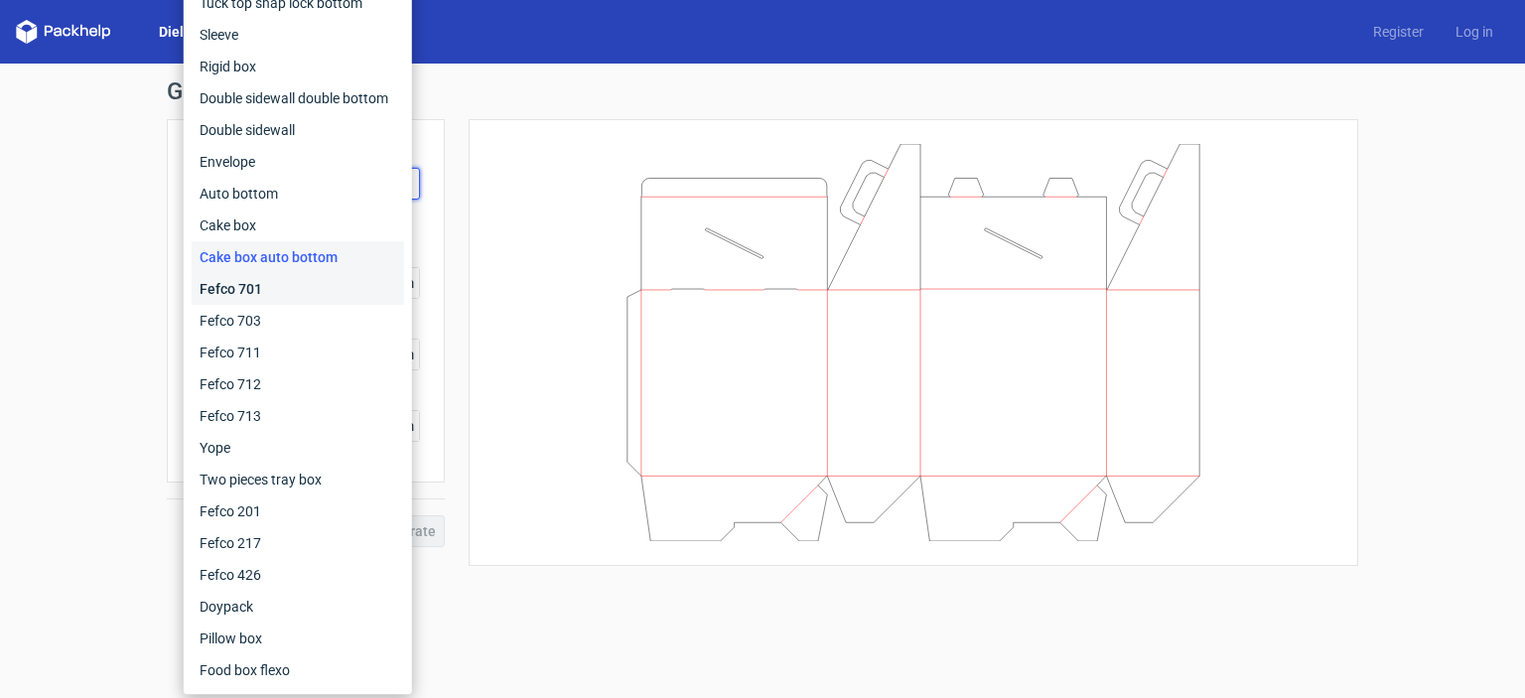
click at [274, 280] on div "Fefco 701" at bounding box center [298, 289] width 212 height 32
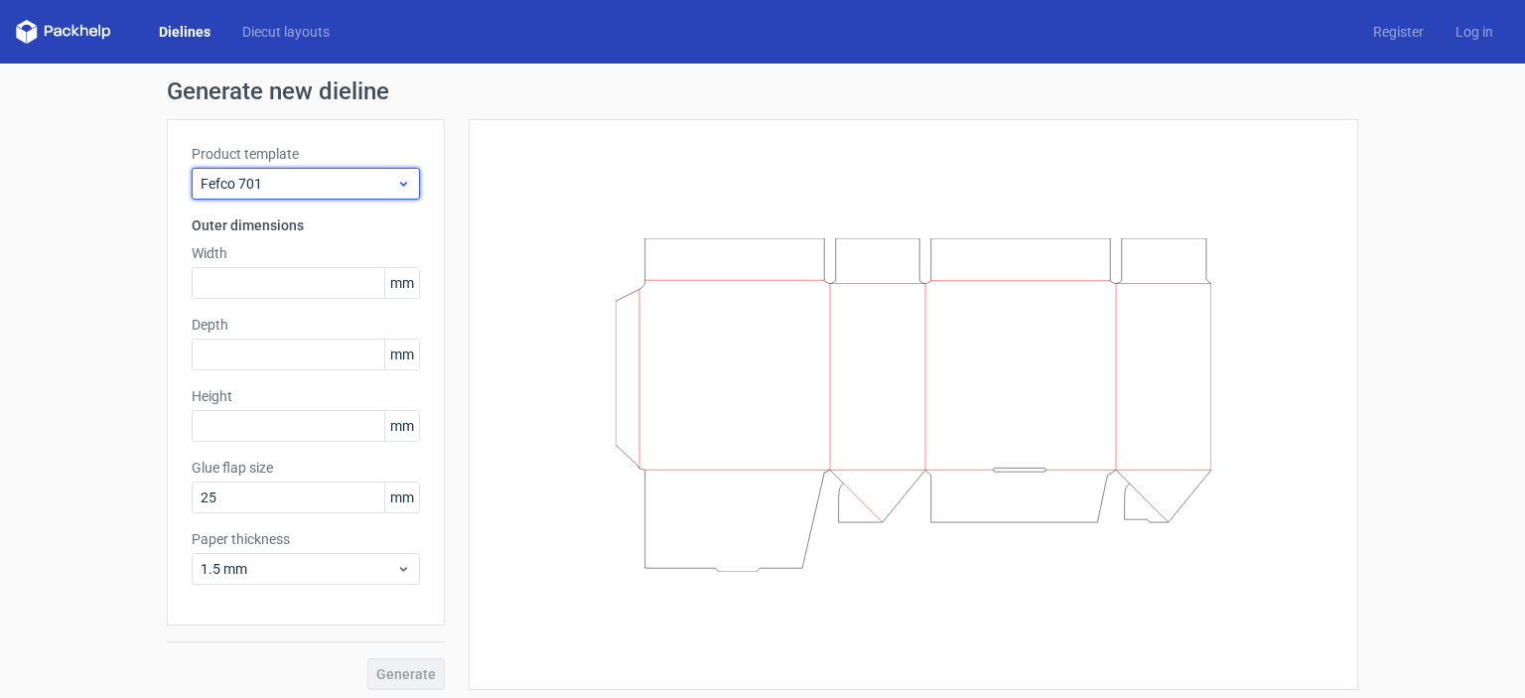
click at [387, 182] on span "Fefco 701" at bounding box center [298, 184] width 196 height 20
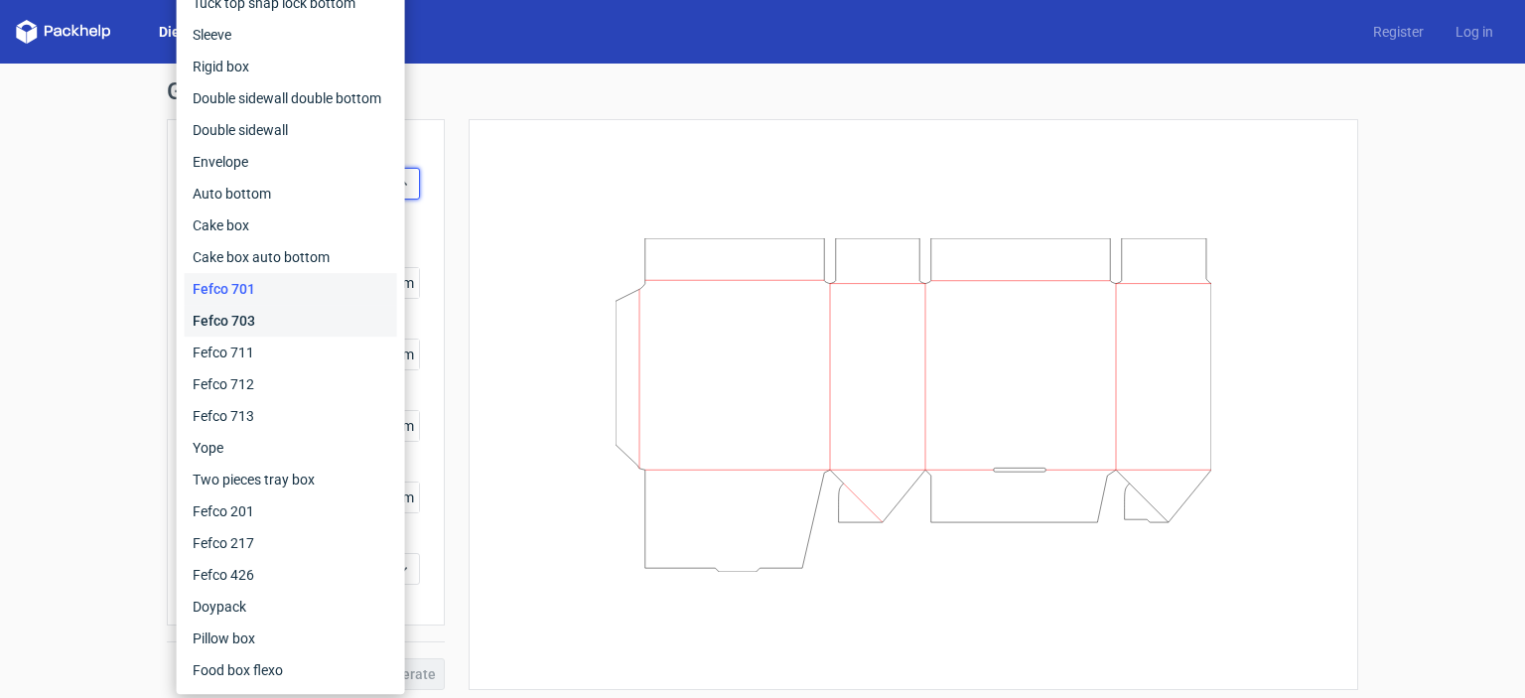
click at [279, 315] on div "Fefco 703" at bounding box center [291, 321] width 212 height 32
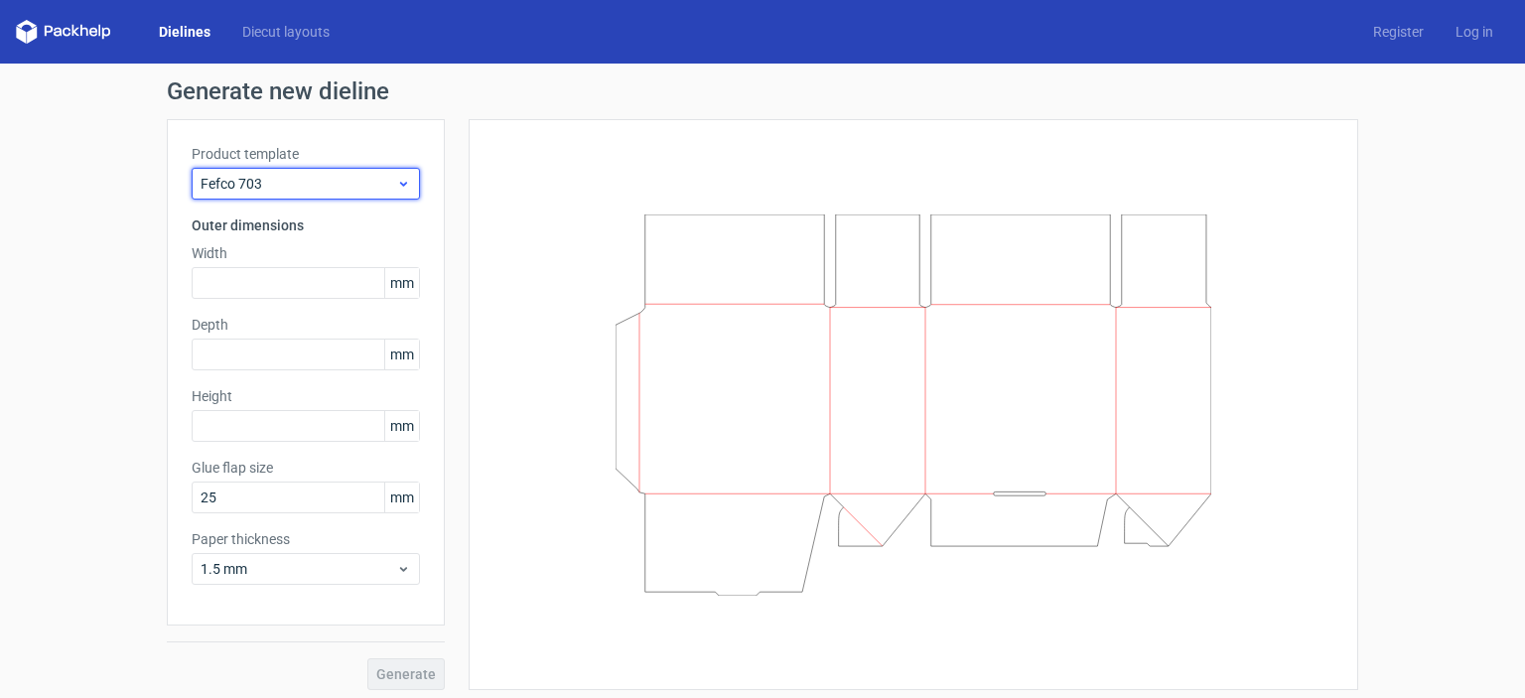
click at [375, 194] on div "Fefco 703" at bounding box center [306, 184] width 228 height 32
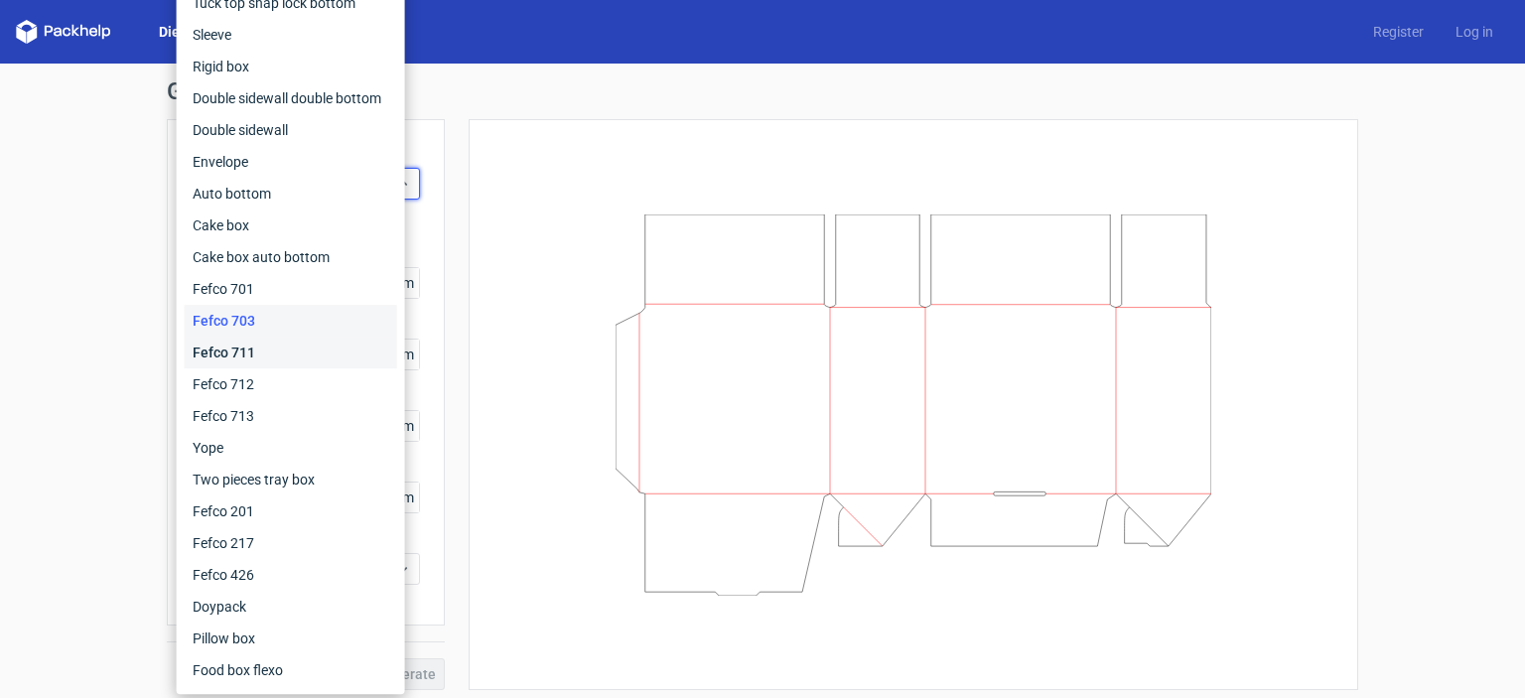
click at [272, 348] on div "Fefco 711" at bounding box center [291, 352] width 212 height 32
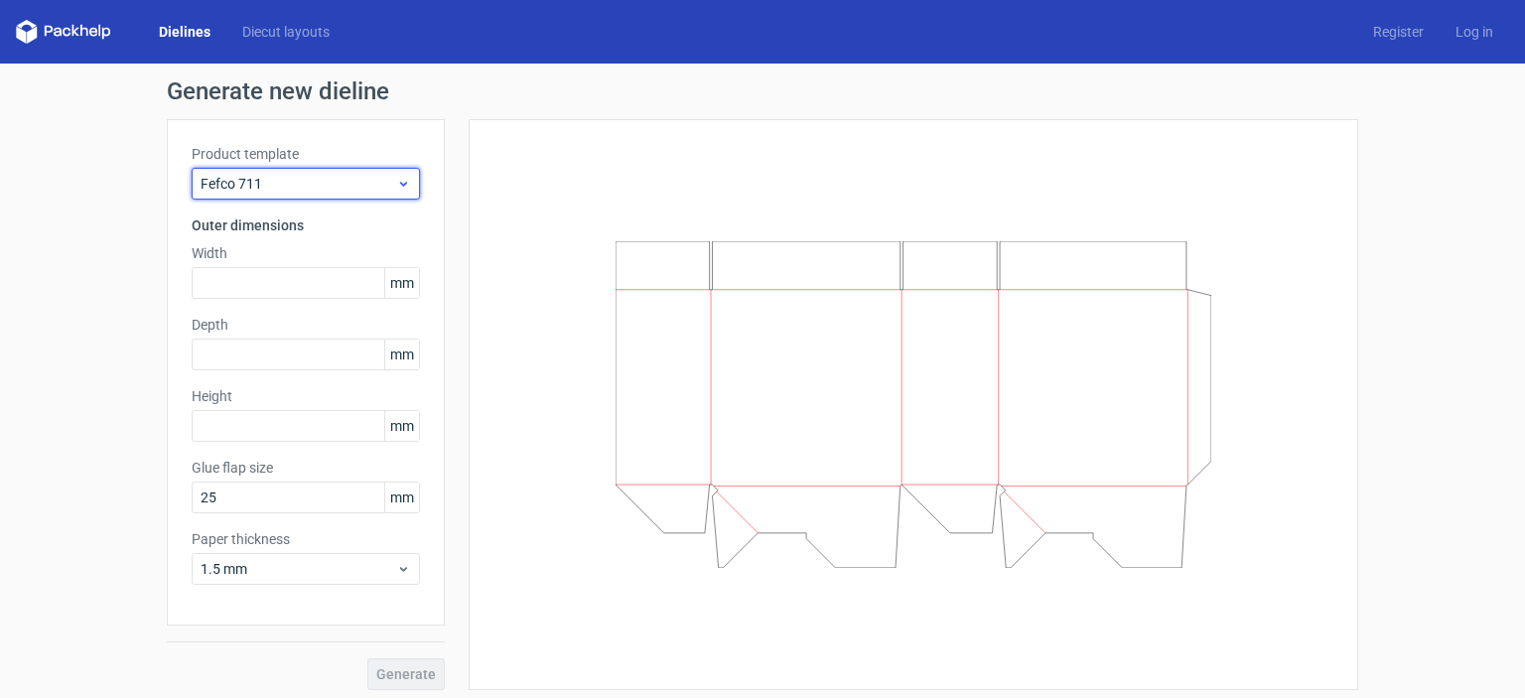
click at [398, 178] on icon at bounding box center [403, 184] width 15 height 16
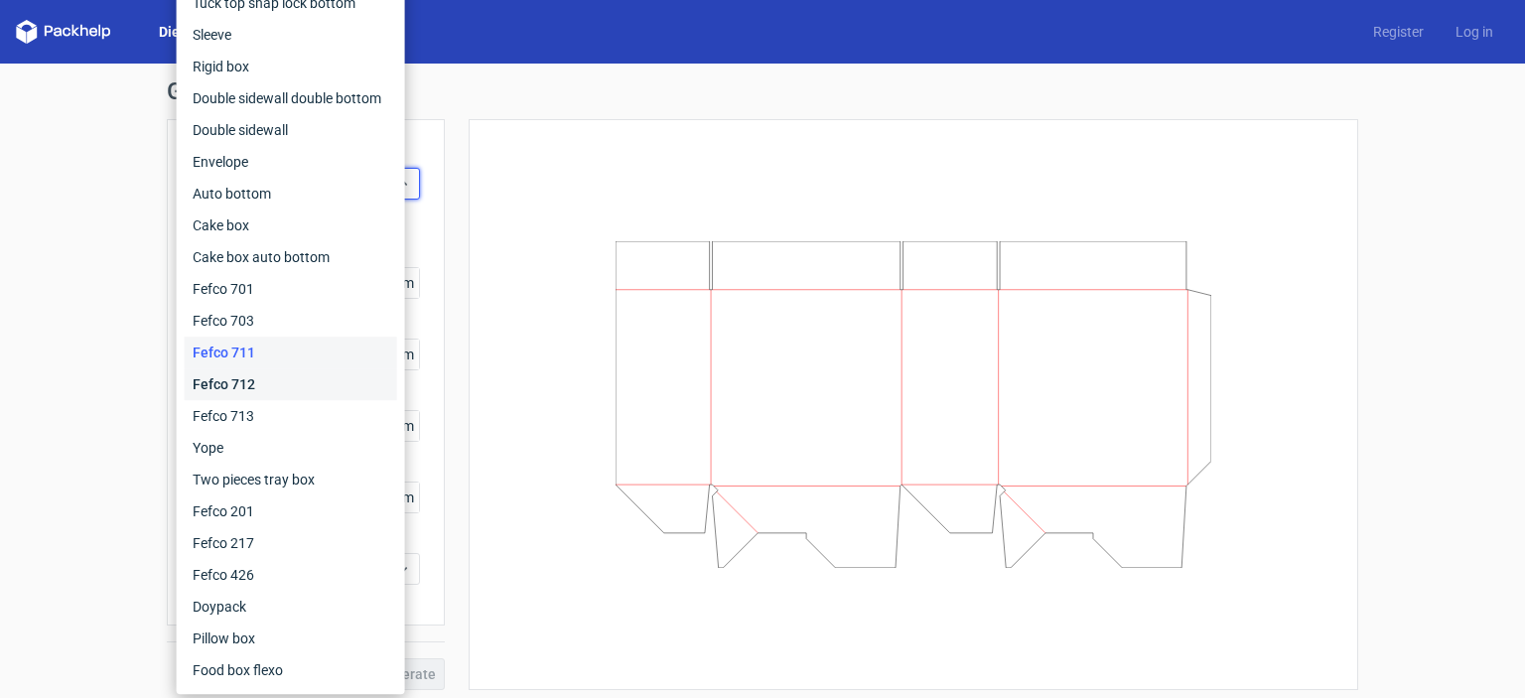
click at [270, 378] on div "Fefco 712" at bounding box center [291, 384] width 212 height 32
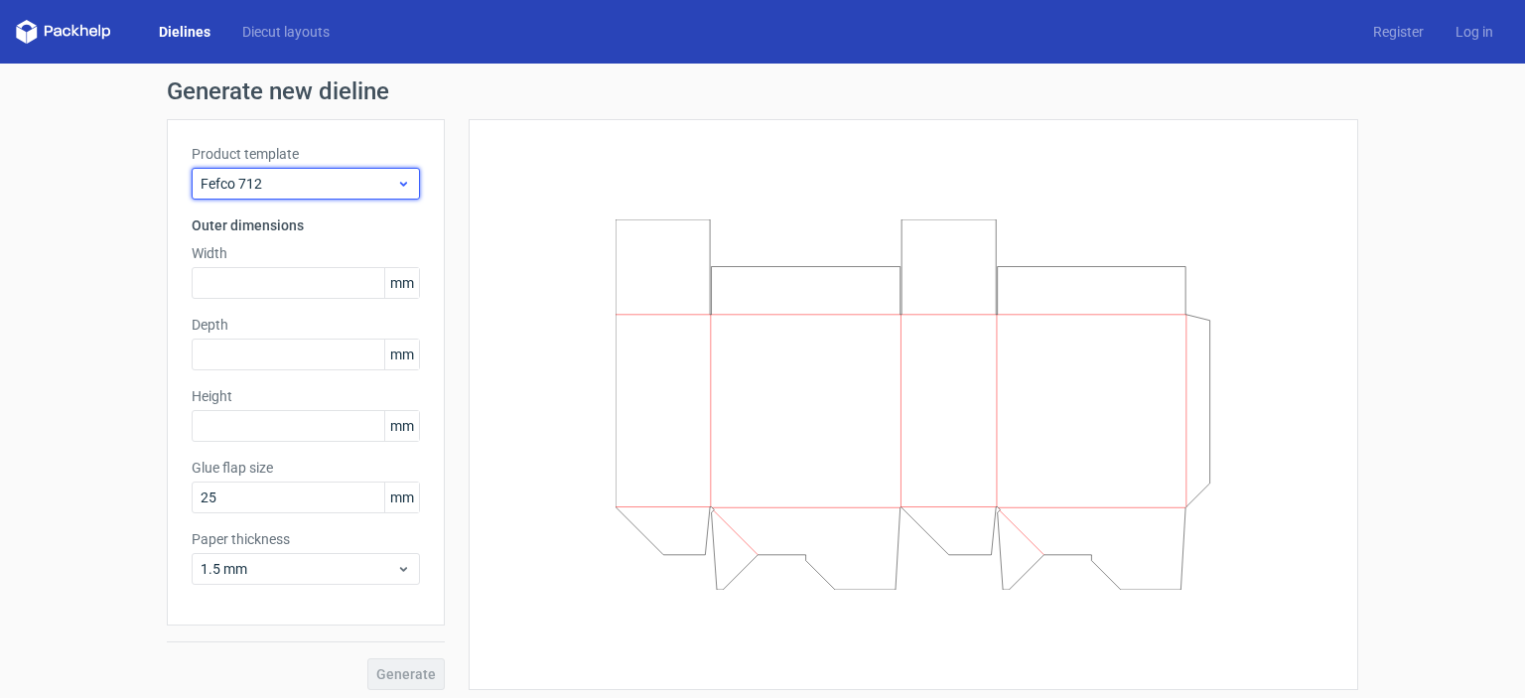
click at [378, 180] on span "Fefco 712" at bounding box center [298, 184] width 196 height 20
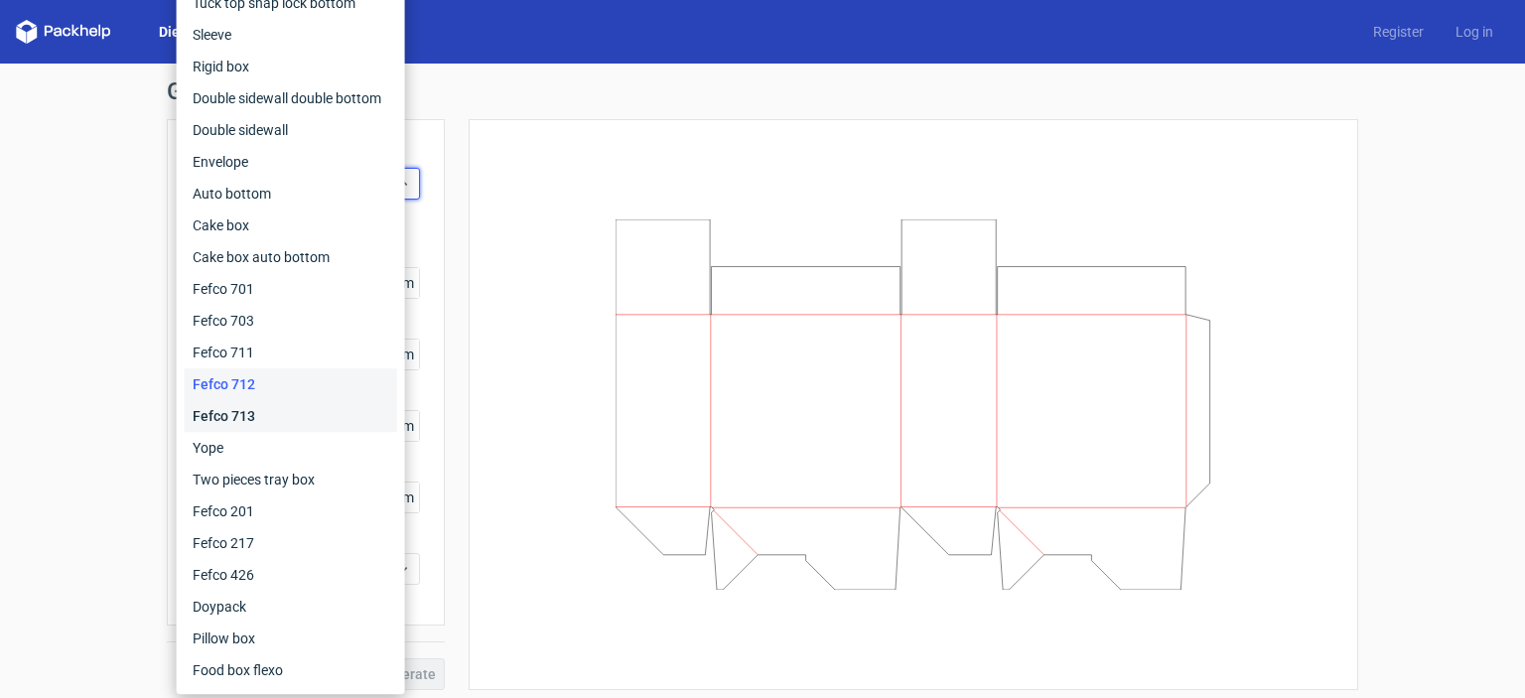
click at [251, 410] on div "Fefco 713" at bounding box center [291, 416] width 212 height 32
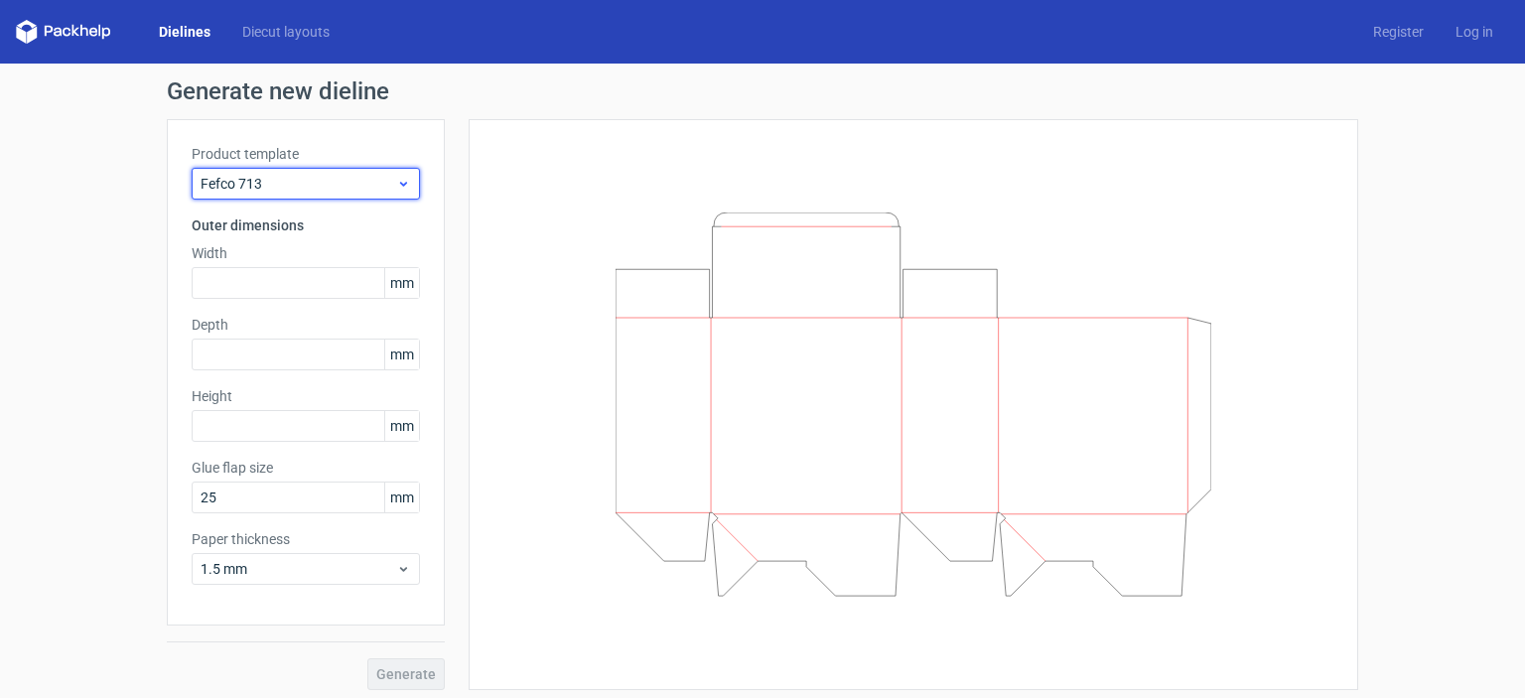
click at [396, 183] on icon at bounding box center [403, 184] width 15 height 16
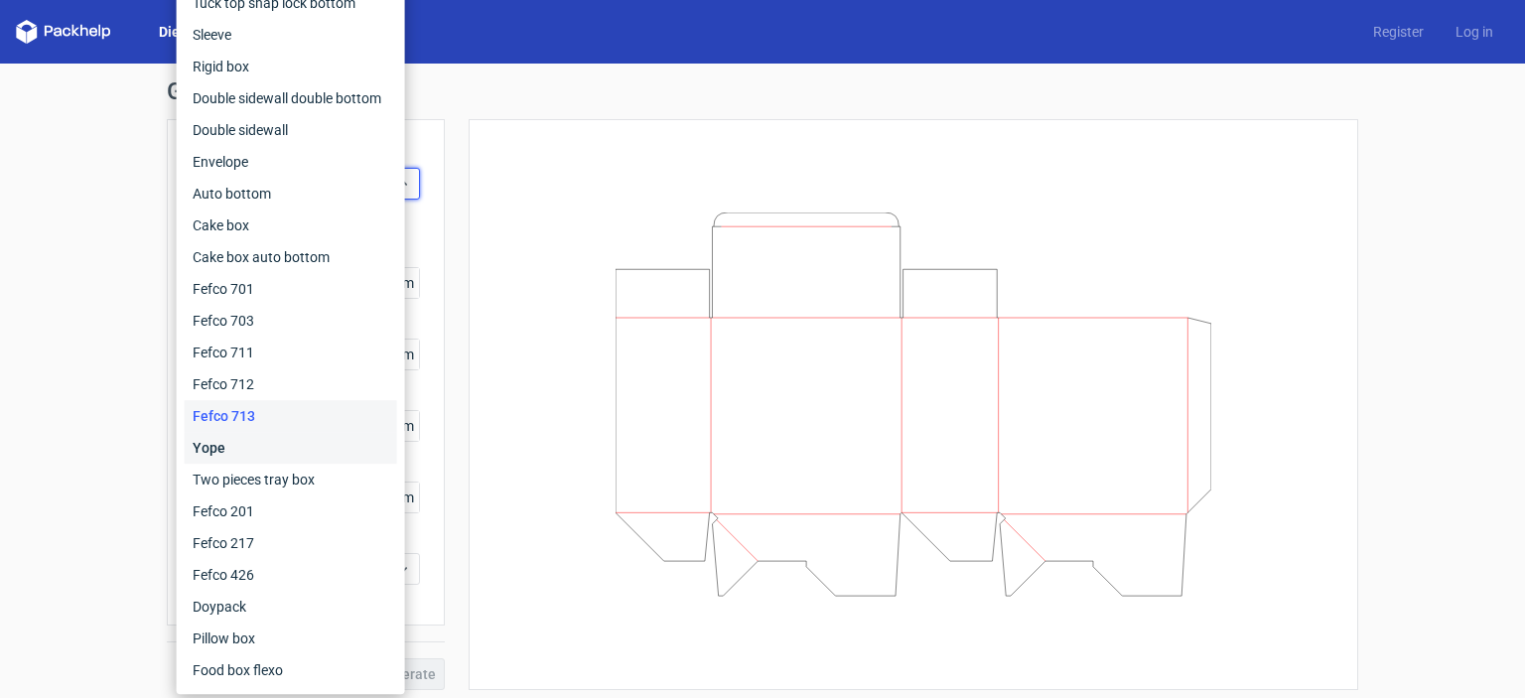
click at [240, 451] on div "Yope" at bounding box center [291, 448] width 212 height 32
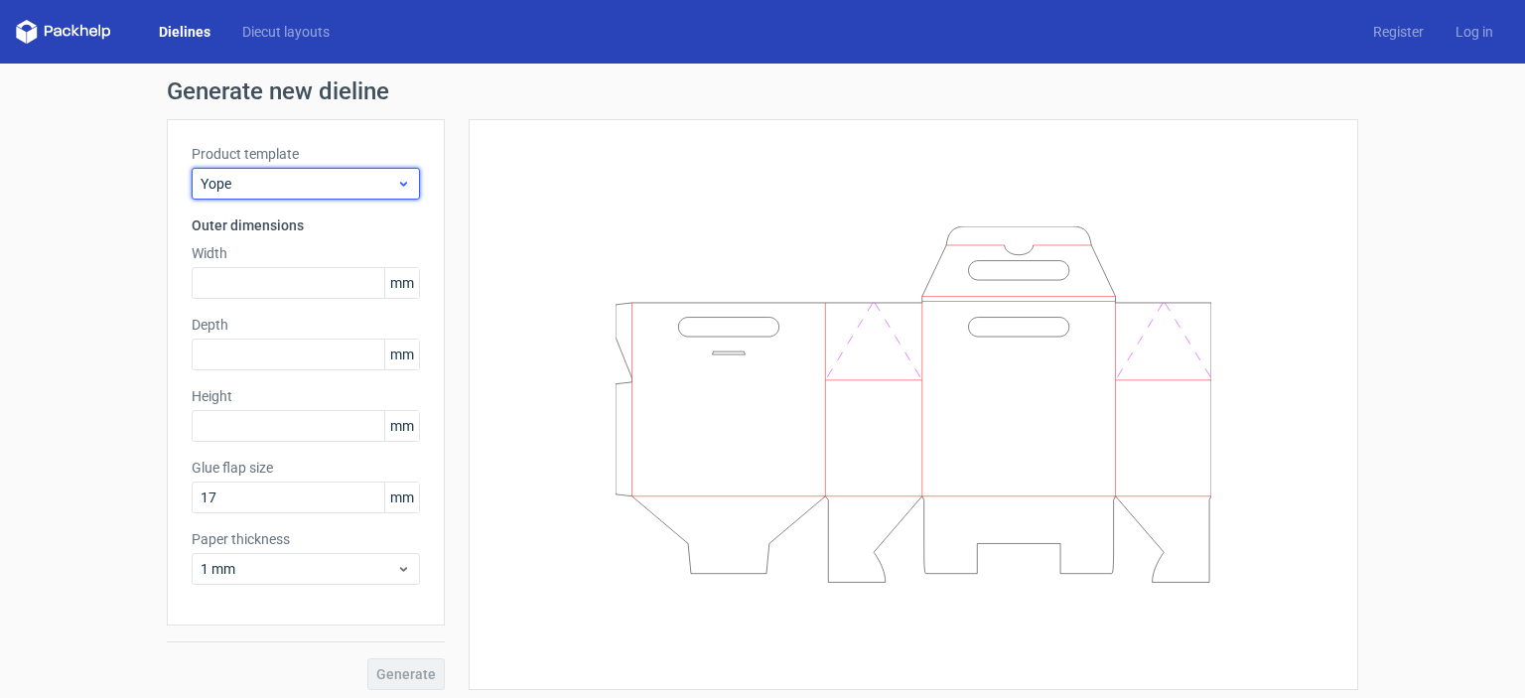
click at [396, 182] on icon at bounding box center [403, 184] width 15 height 16
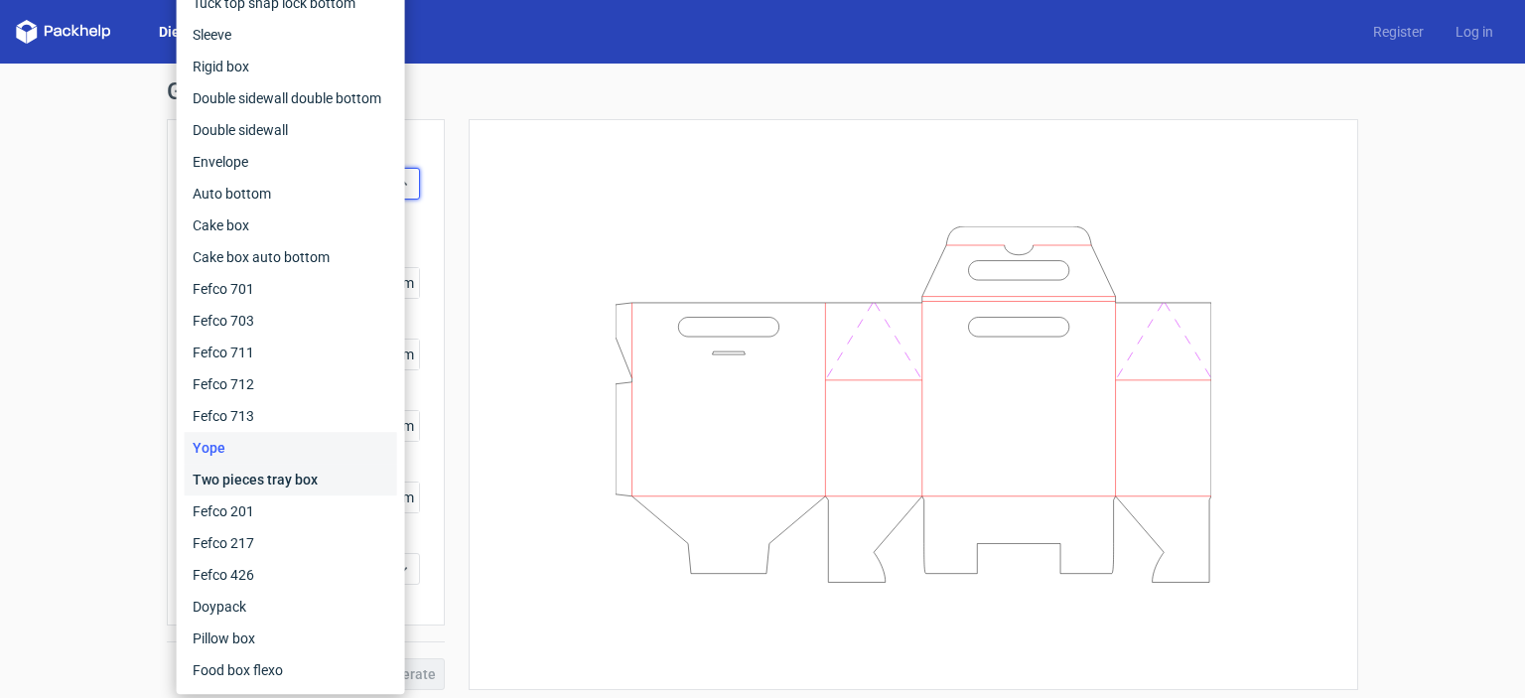
click at [258, 473] on div "Two pieces tray box" at bounding box center [291, 480] width 212 height 32
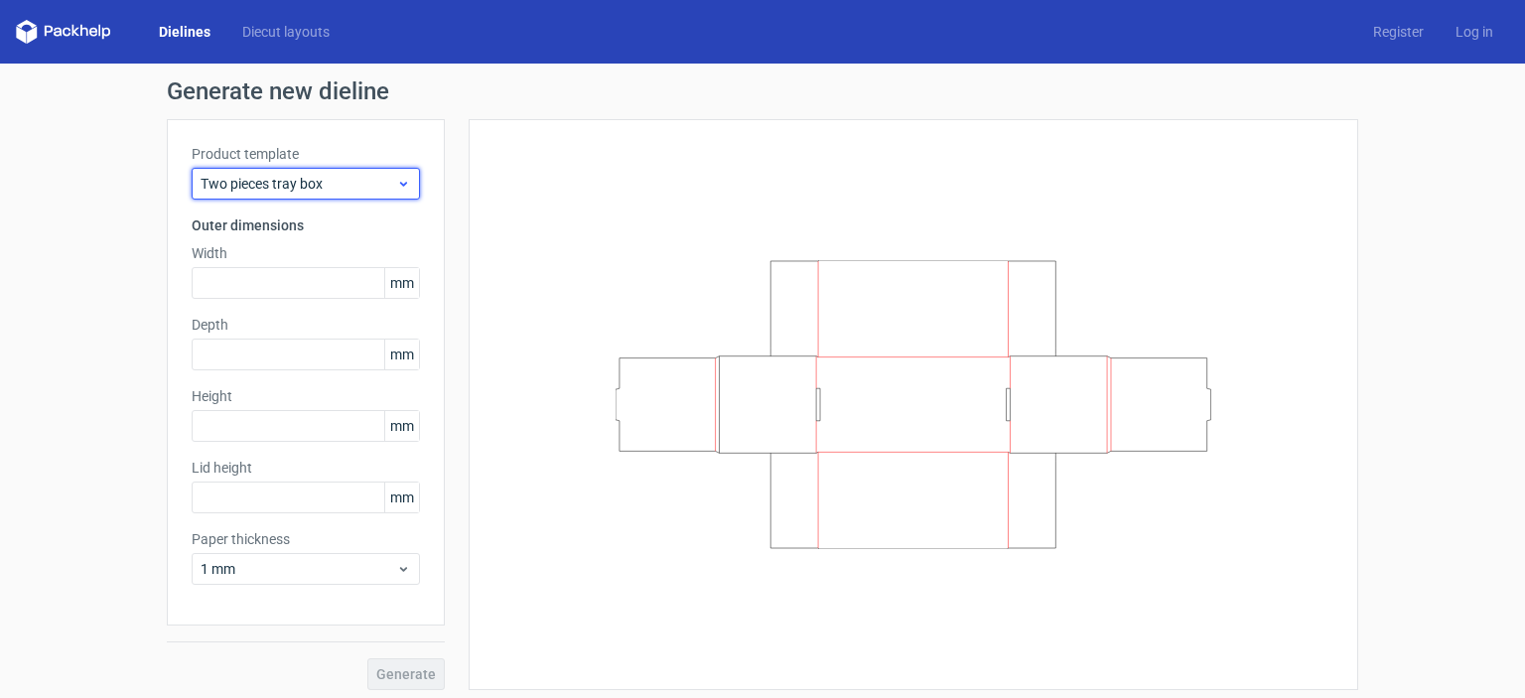
click at [396, 187] on icon at bounding box center [403, 184] width 15 height 16
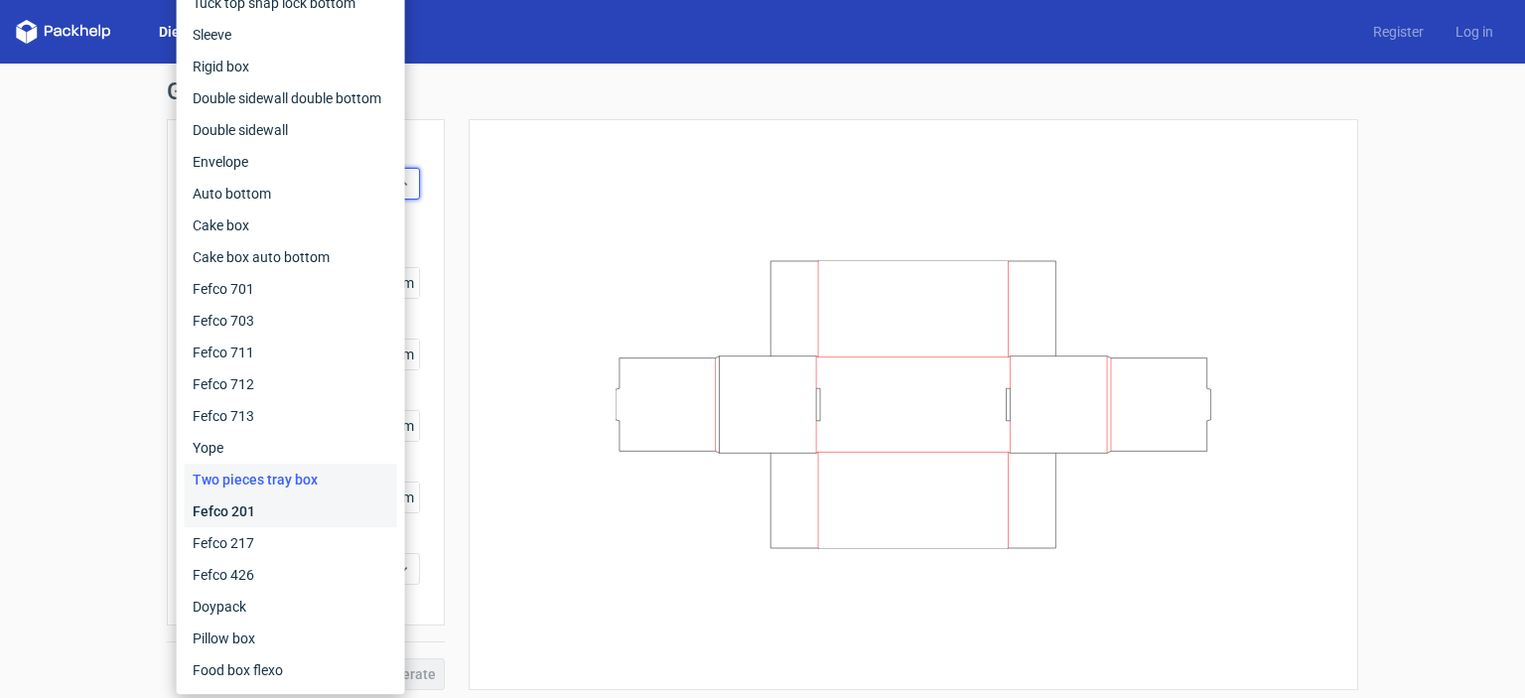
click at [239, 514] on div "Fefco 201" at bounding box center [291, 511] width 212 height 32
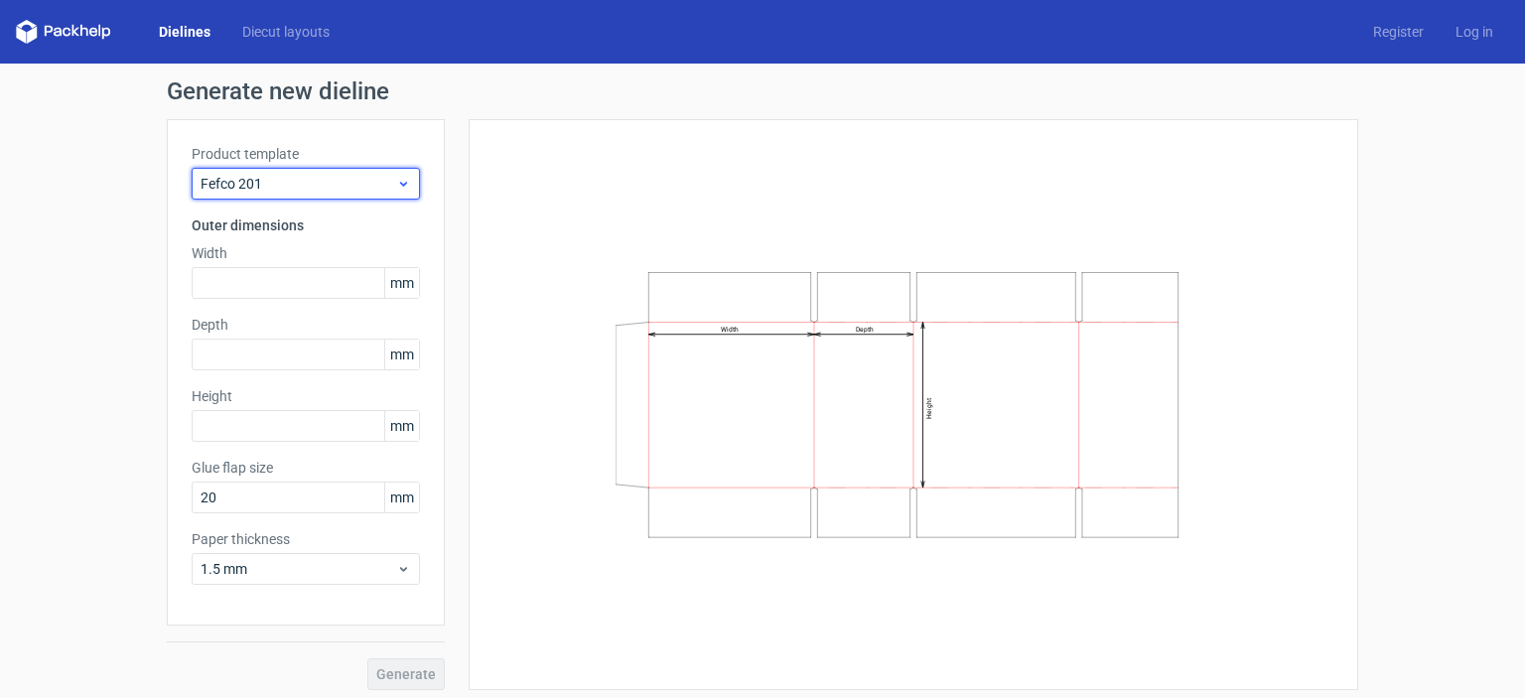
click at [396, 185] on icon at bounding box center [403, 184] width 15 height 16
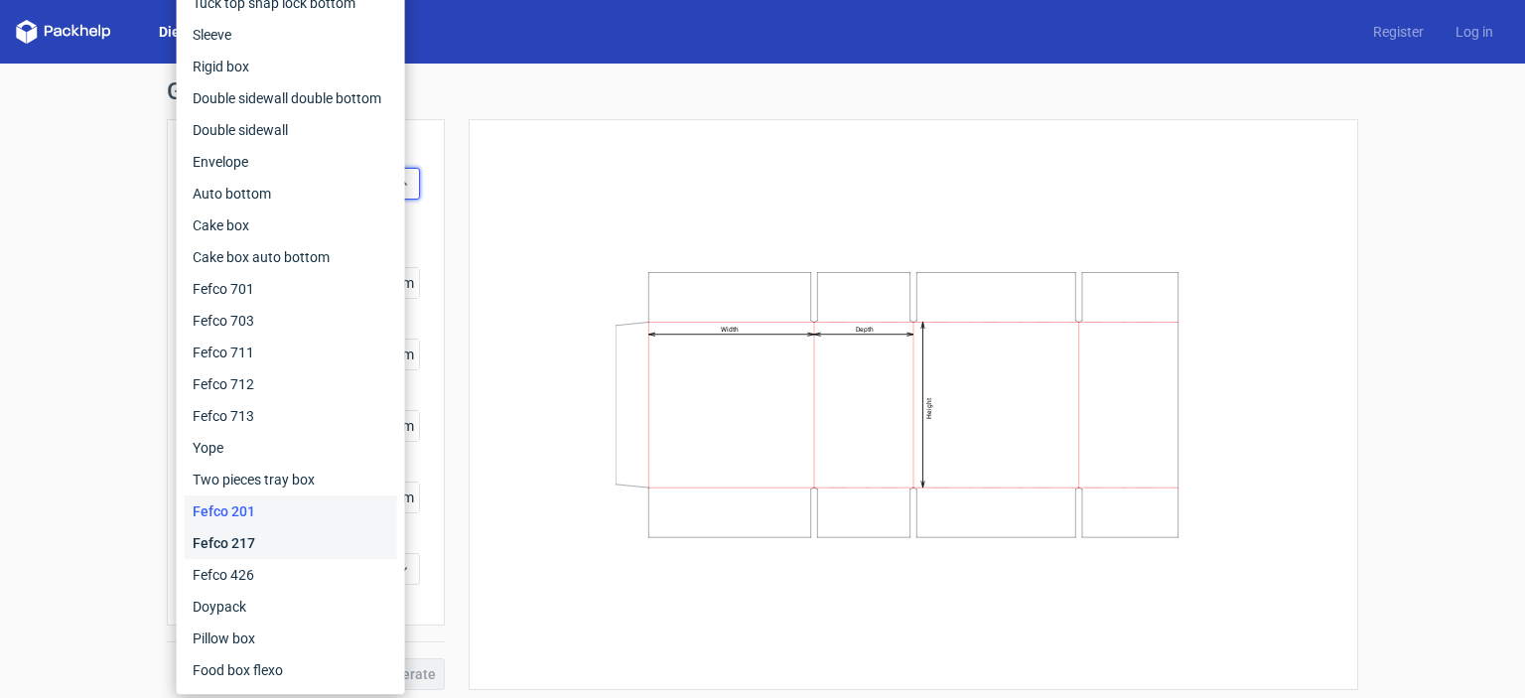
click at [241, 548] on div "Fefco 217" at bounding box center [291, 543] width 212 height 32
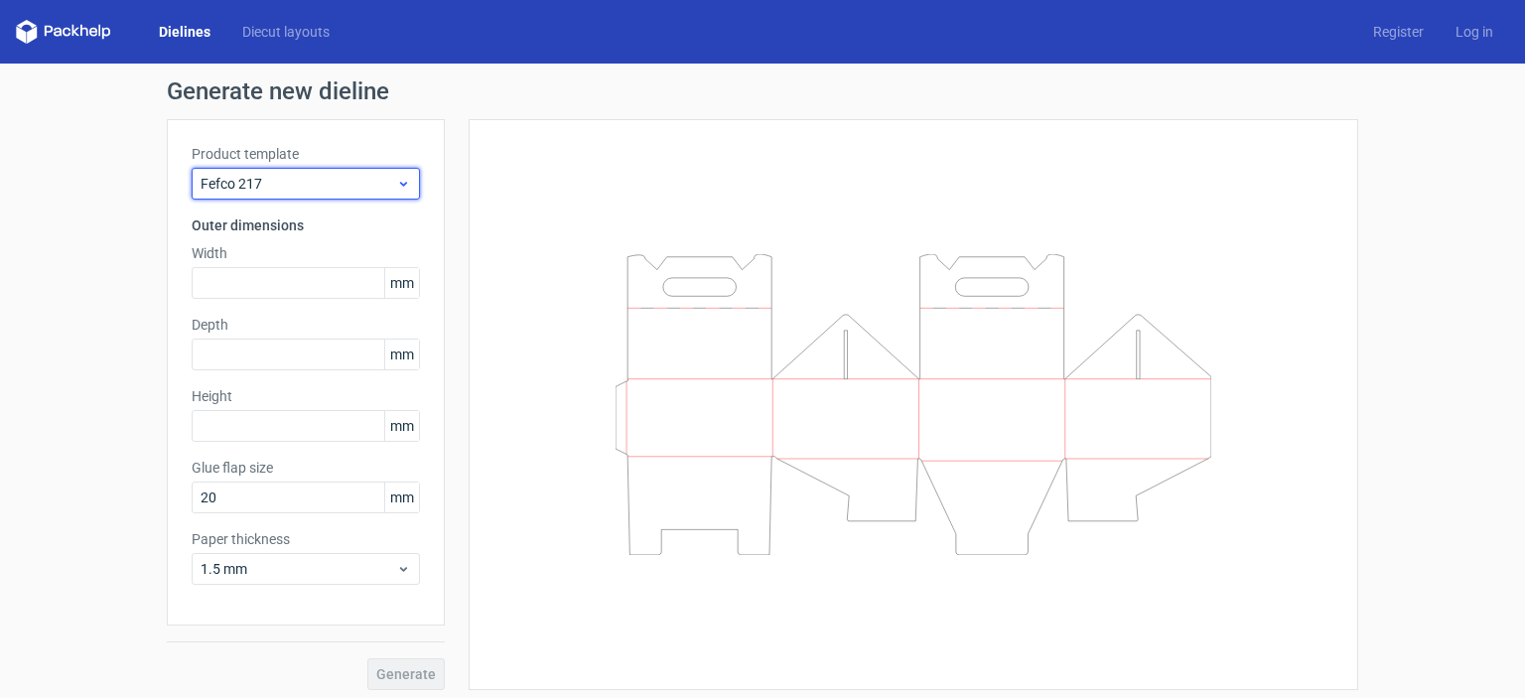
click at [396, 187] on icon at bounding box center [403, 184] width 15 height 16
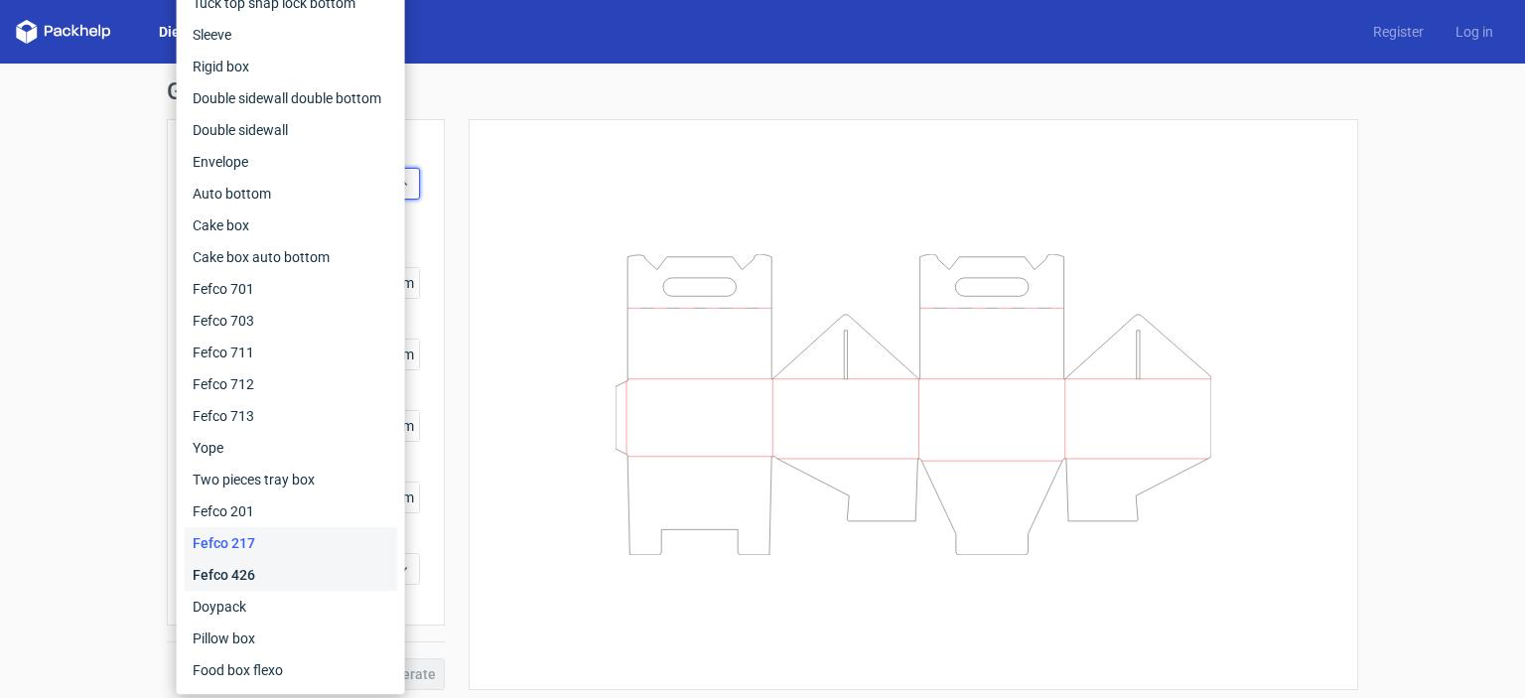
click at [256, 571] on div "Fefco 426" at bounding box center [291, 575] width 212 height 32
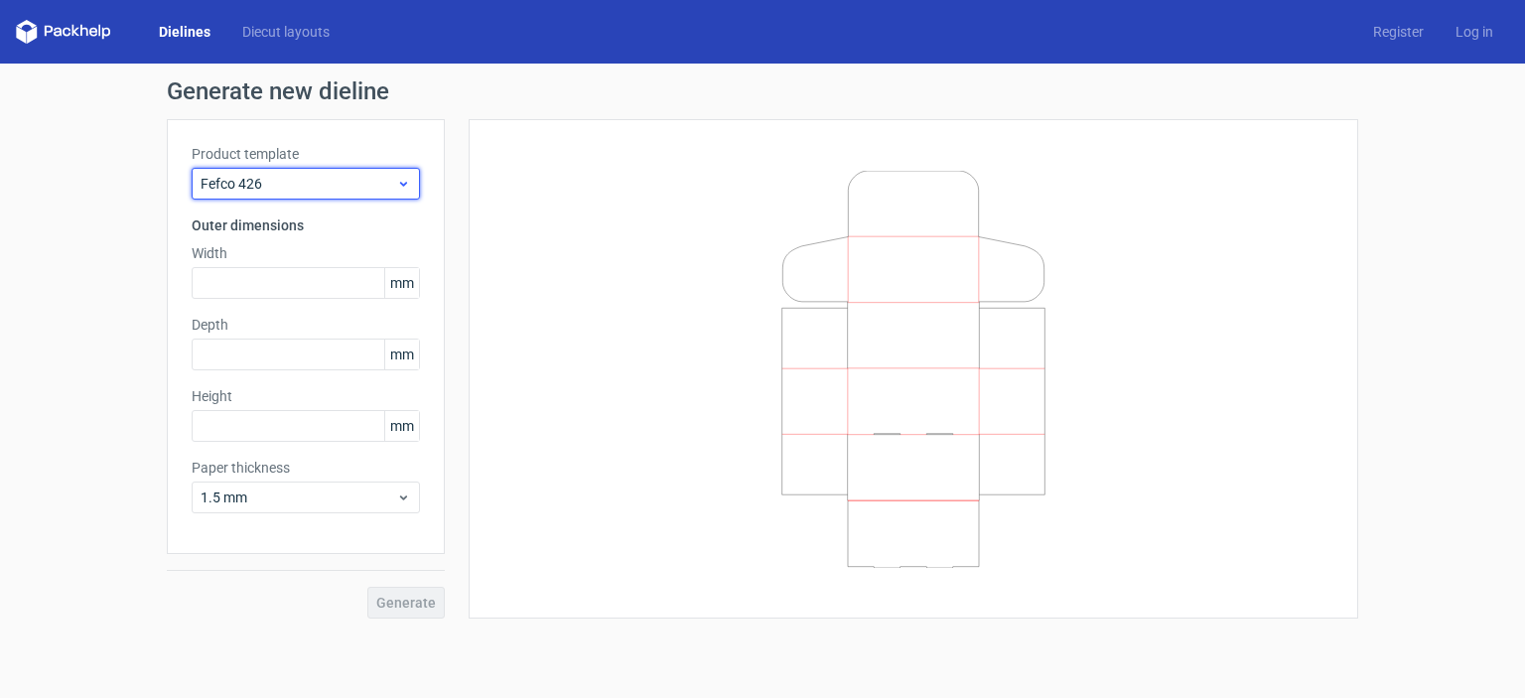
click at [390, 182] on span "Fefco 426" at bounding box center [298, 184] width 196 height 20
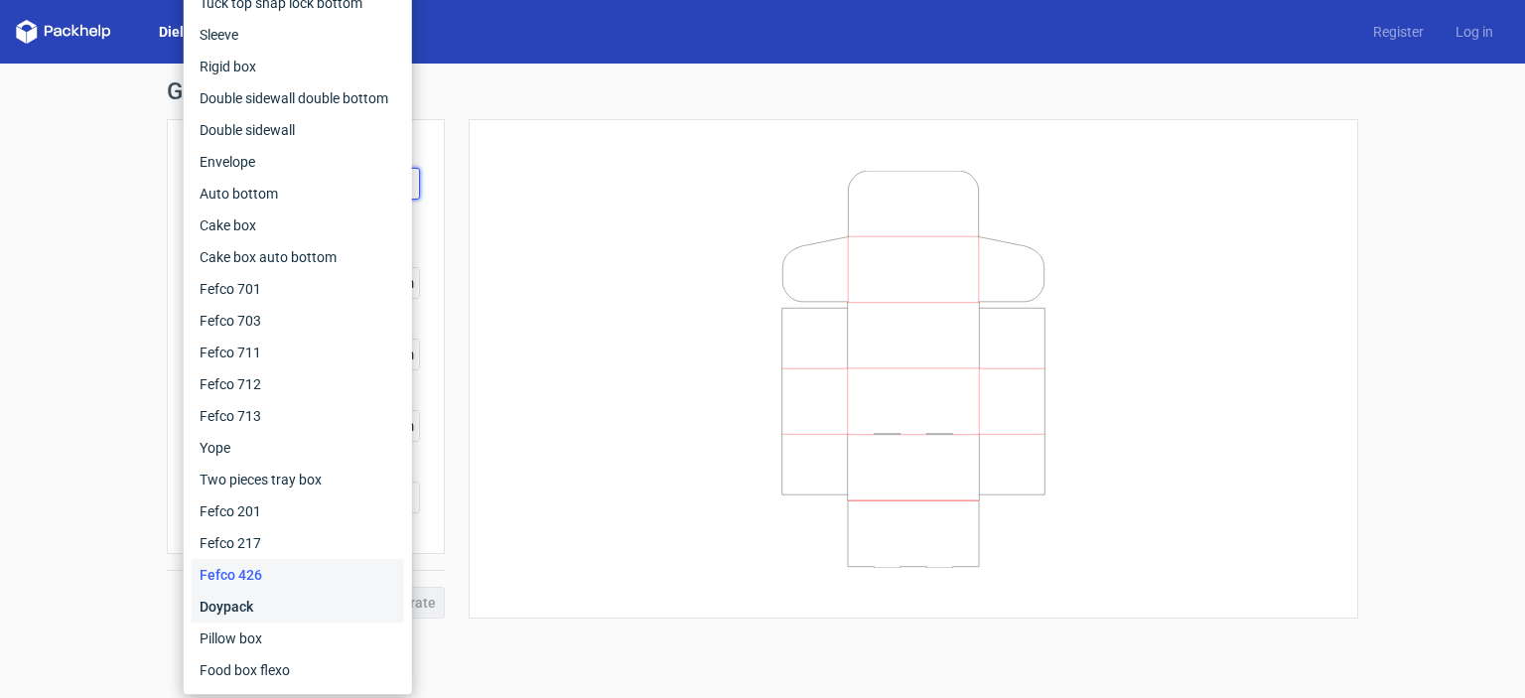
click at [226, 615] on div "Doypack" at bounding box center [298, 607] width 212 height 32
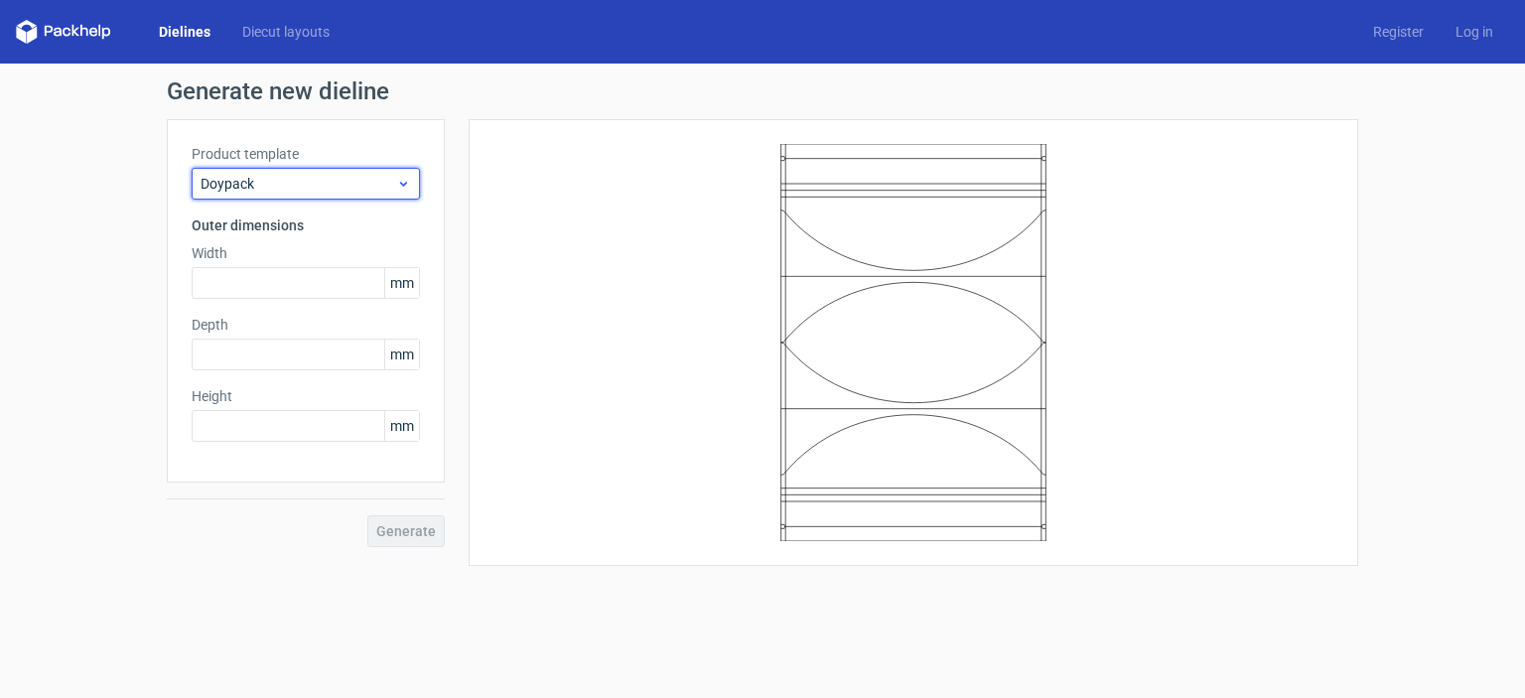
click at [387, 170] on div "Doypack" at bounding box center [306, 184] width 228 height 32
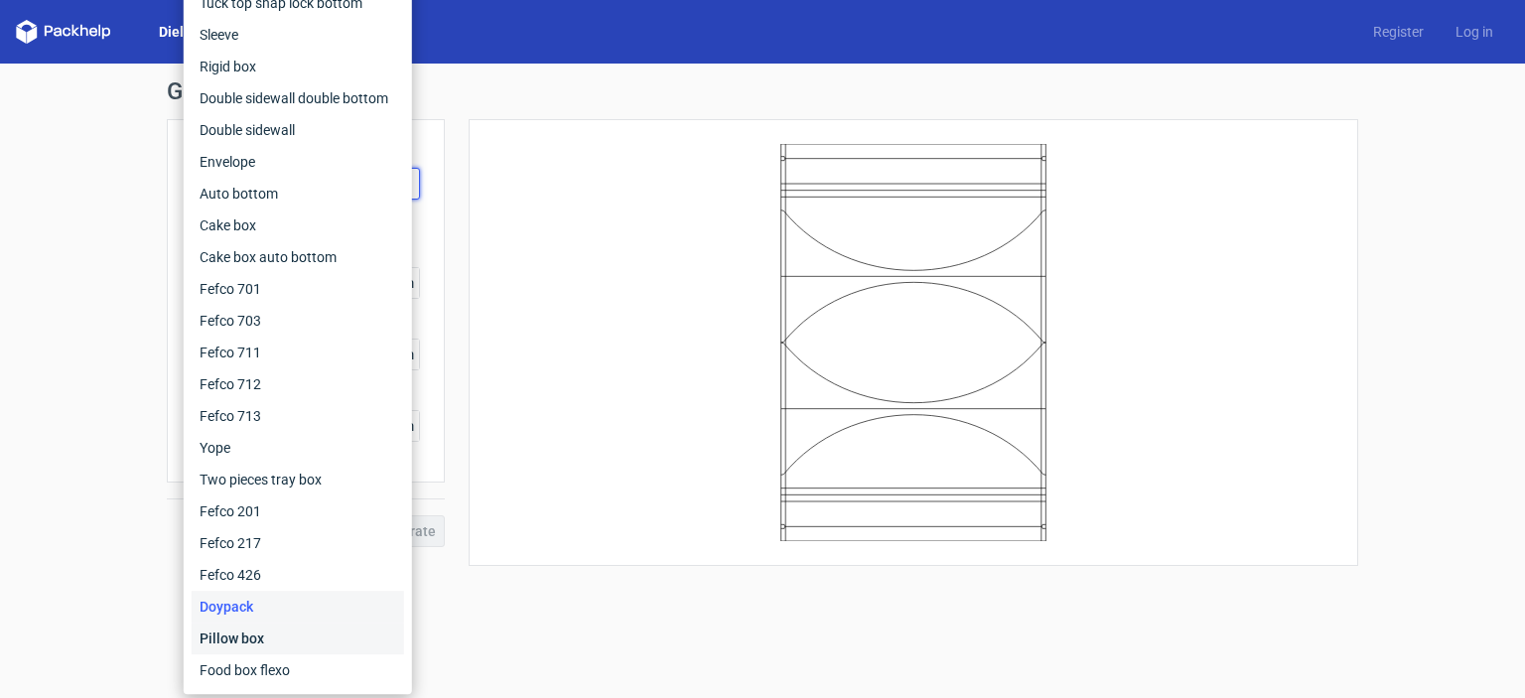
click at [254, 643] on div "Pillow box" at bounding box center [298, 638] width 212 height 32
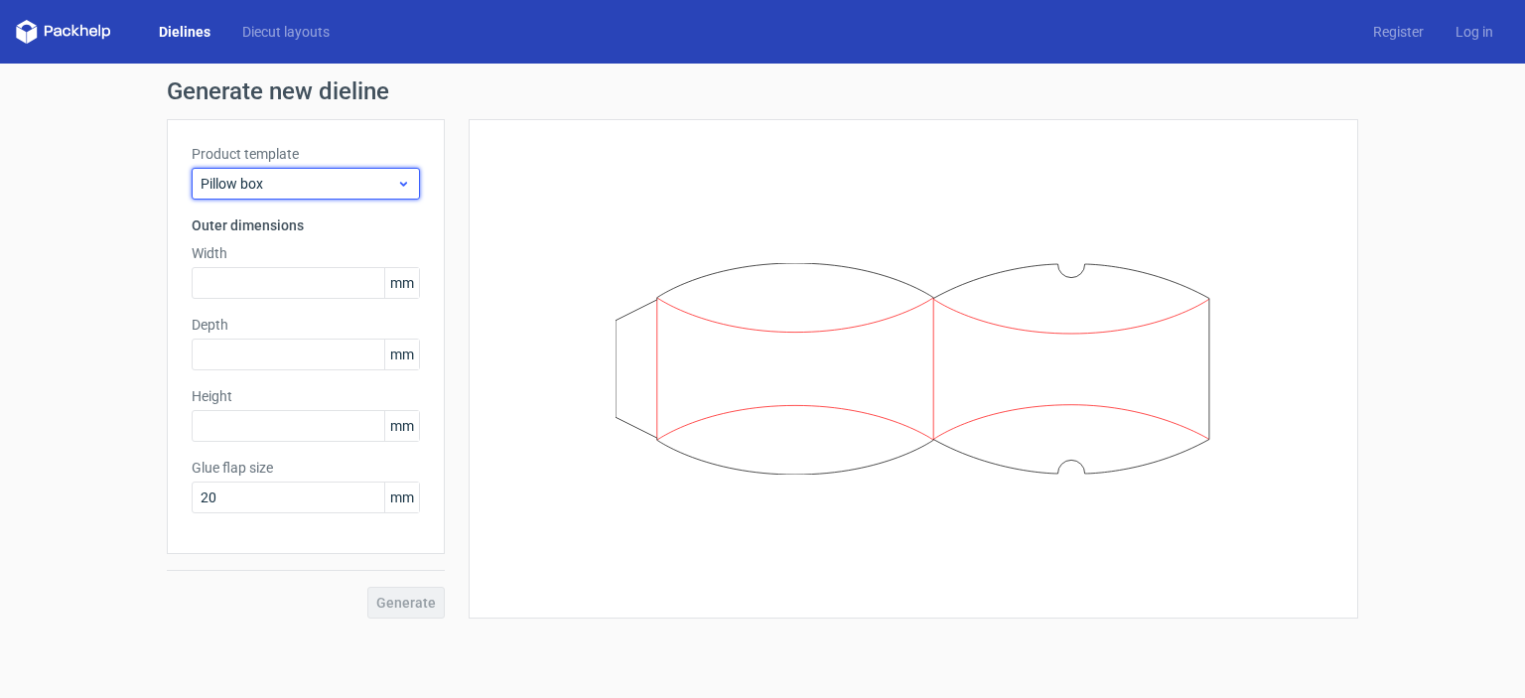
click at [369, 192] on span "Pillow box" at bounding box center [298, 184] width 196 height 20
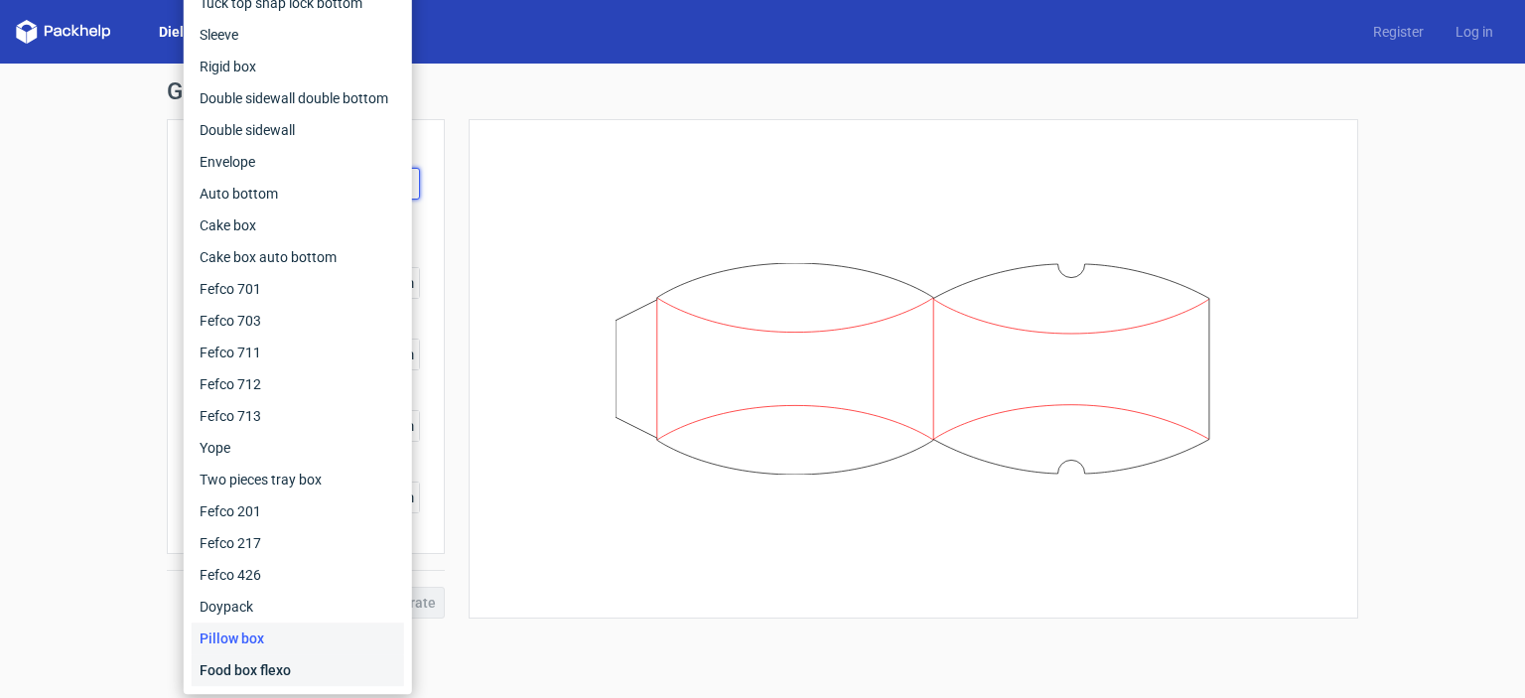
click at [242, 671] on div "Food box flexo" at bounding box center [298, 670] width 212 height 32
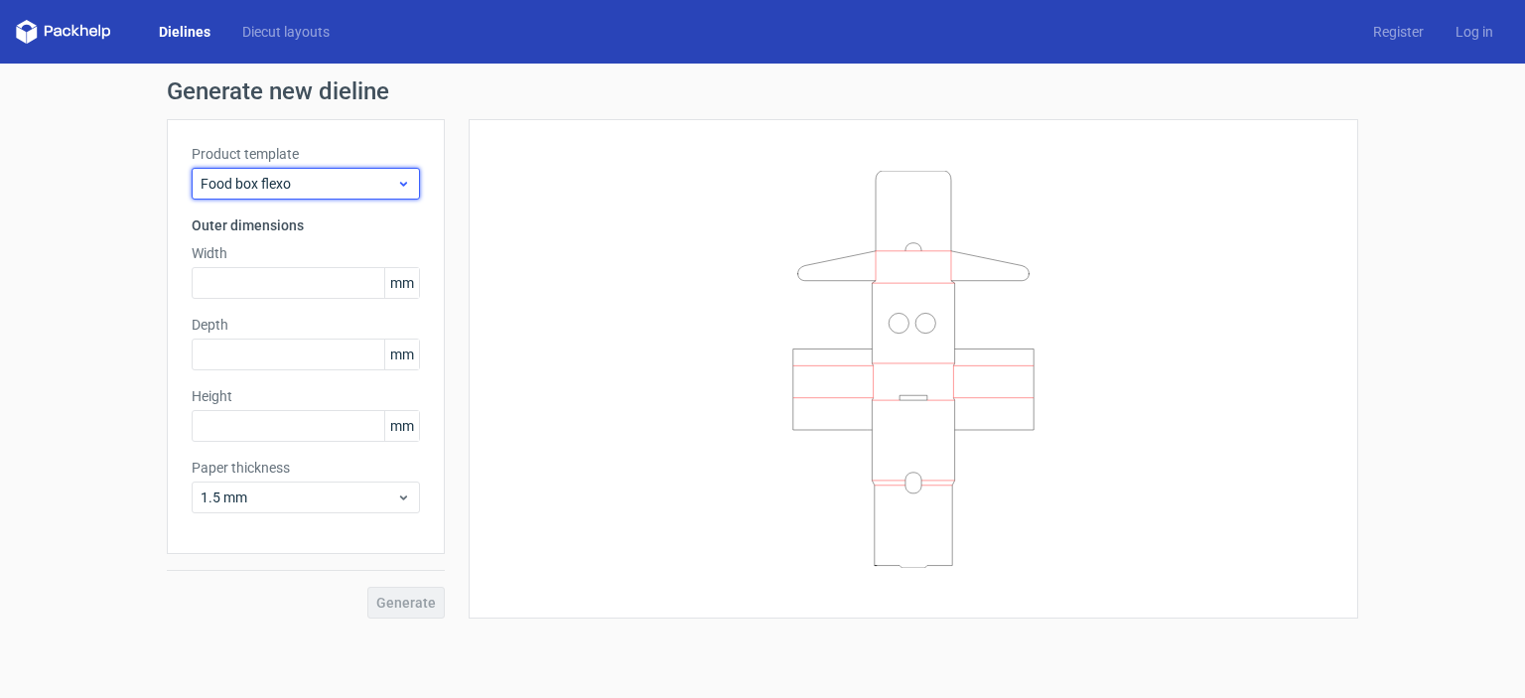
click at [396, 176] on icon at bounding box center [403, 184] width 15 height 16
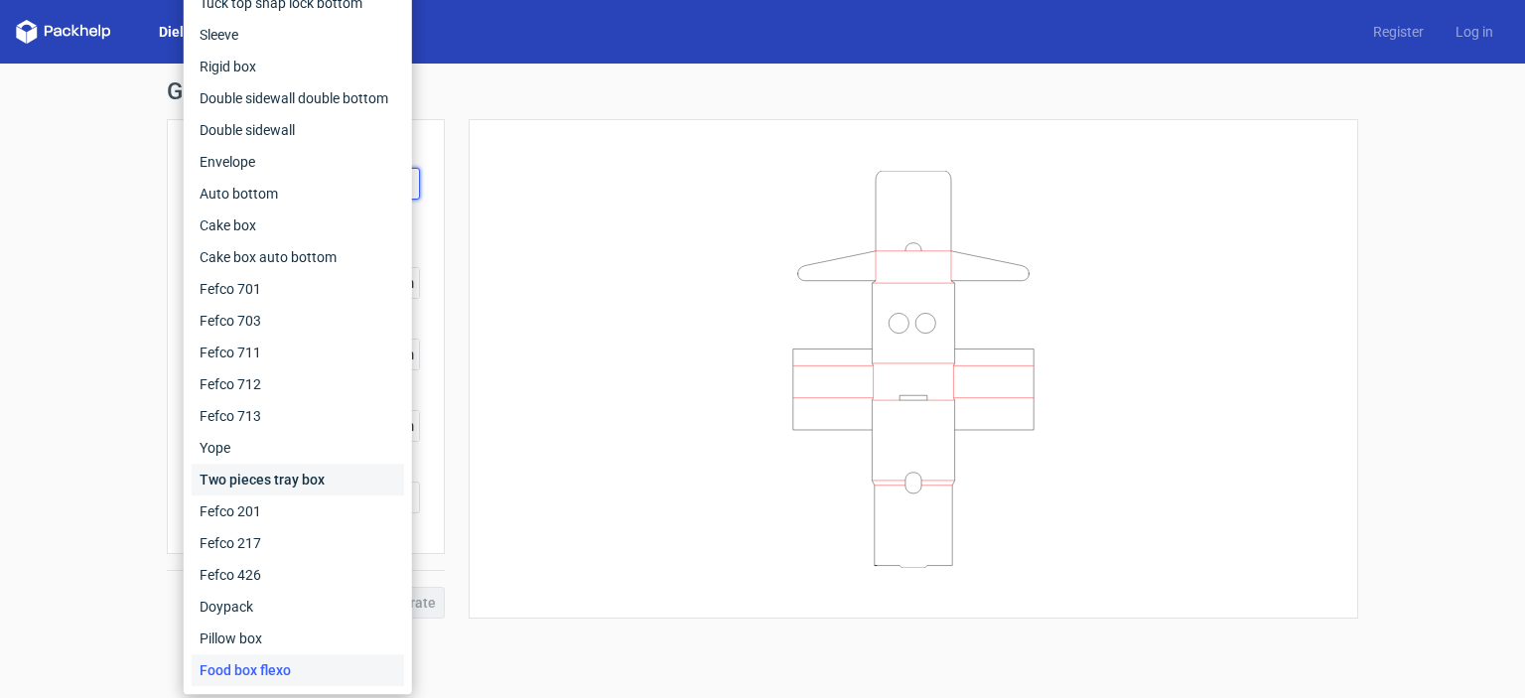
click at [290, 477] on div "Two pieces tray box" at bounding box center [298, 480] width 212 height 32
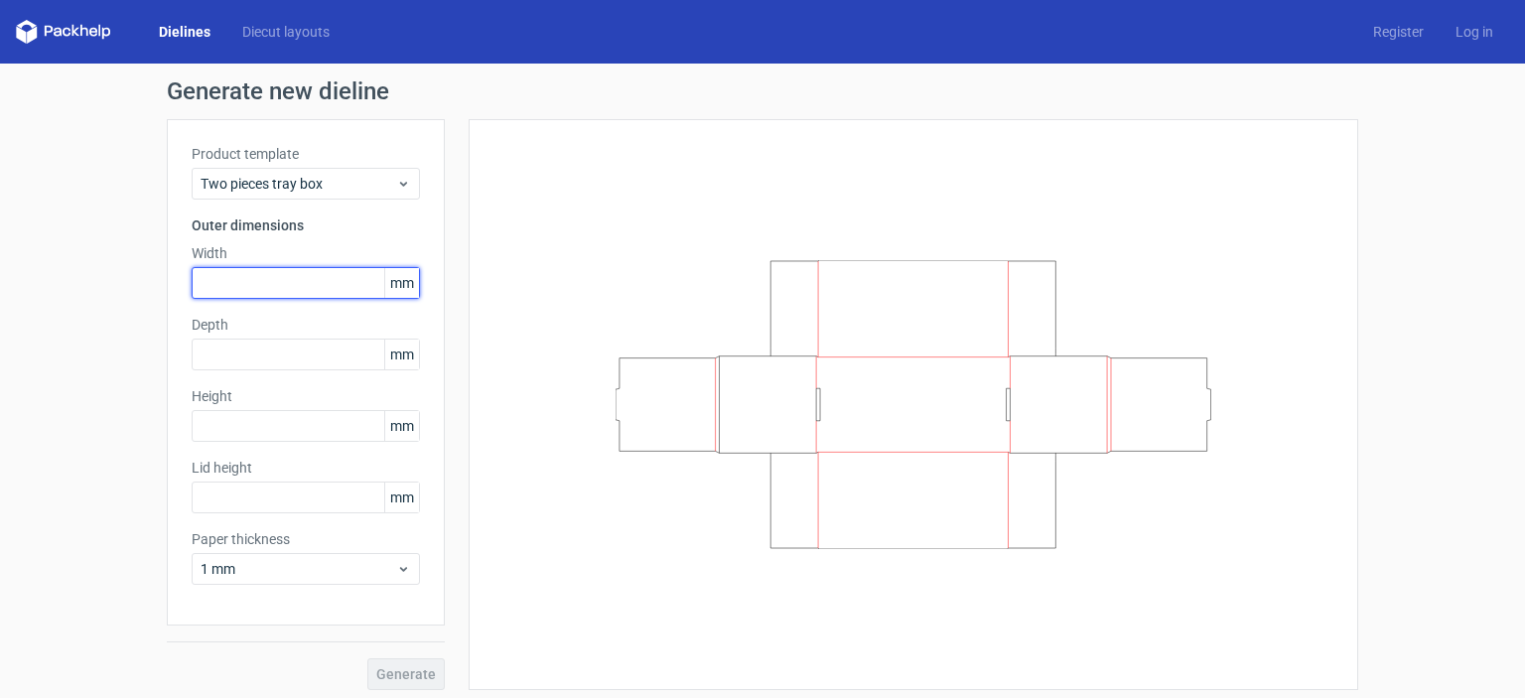
click at [262, 277] on input "text" at bounding box center [306, 283] width 228 height 32
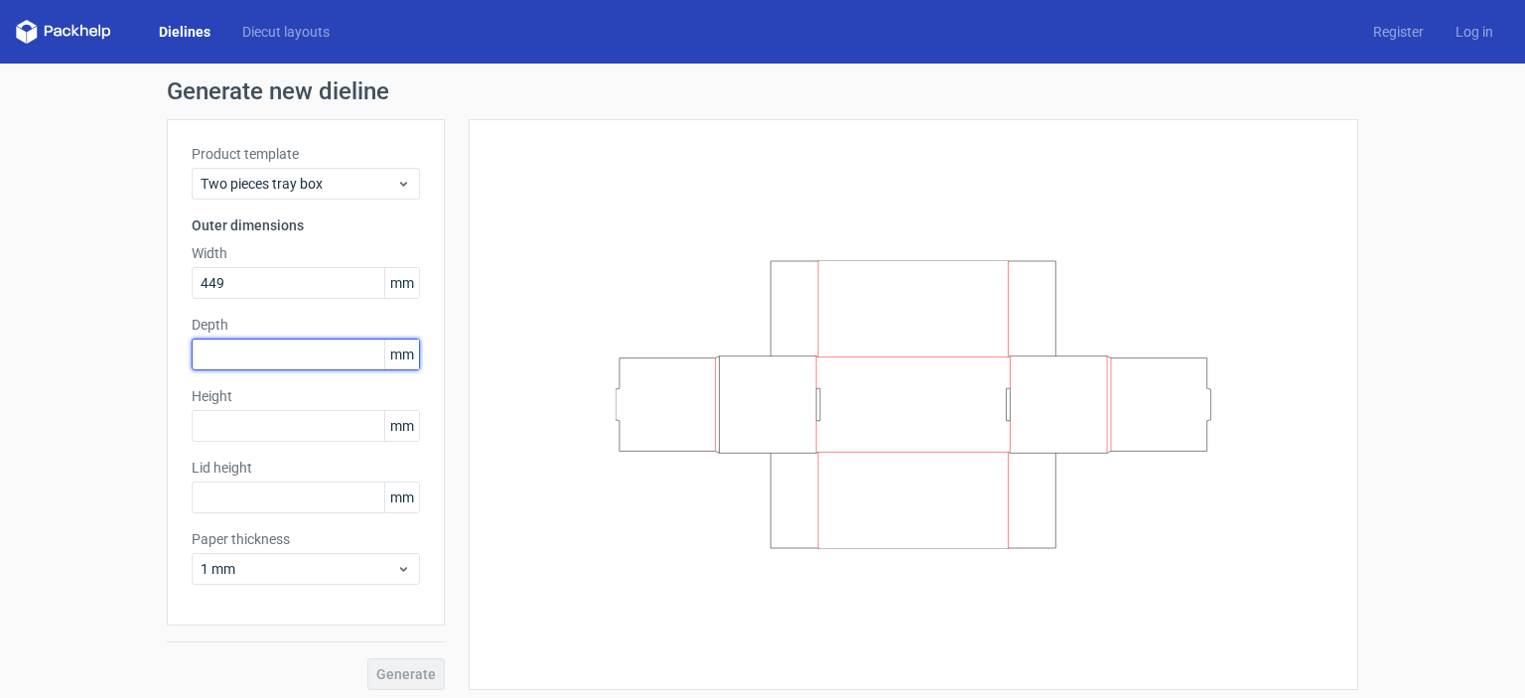
click at [278, 350] on input "text" at bounding box center [306, 354] width 228 height 32
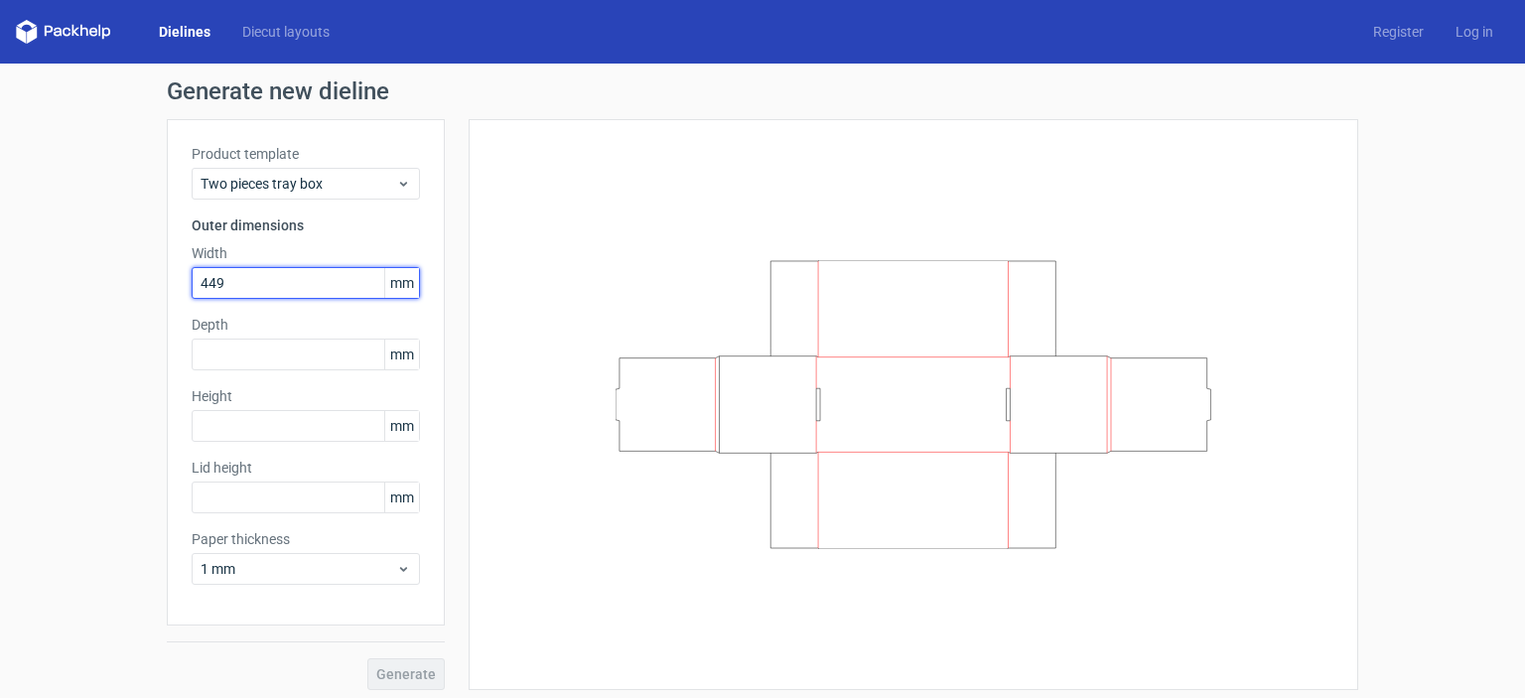
click at [240, 291] on input "449" at bounding box center [306, 283] width 228 height 32
click at [226, 285] on input "449" at bounding box center [306, 283] width 228 height 32
drag, startPoint x: 220, startPoint y: 281, endPoint x: 200, endPoint y: 283, distance: 19.9
click at [200, 283] on input "449" at bounding box center [306, 283] width 228 height 32
type input "495"
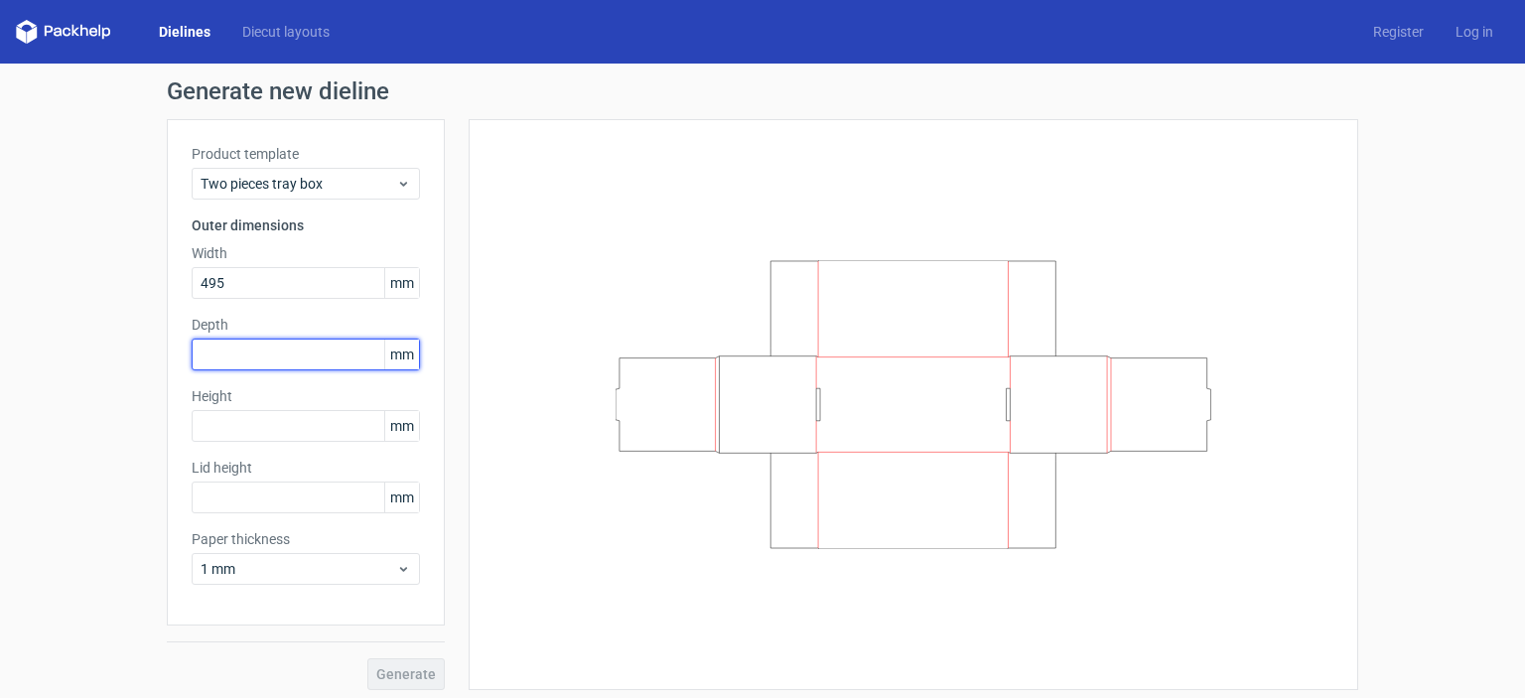
click at [260, 348] on input "text" at bounding box center [306, 354] width 228 height 32
type input "210"
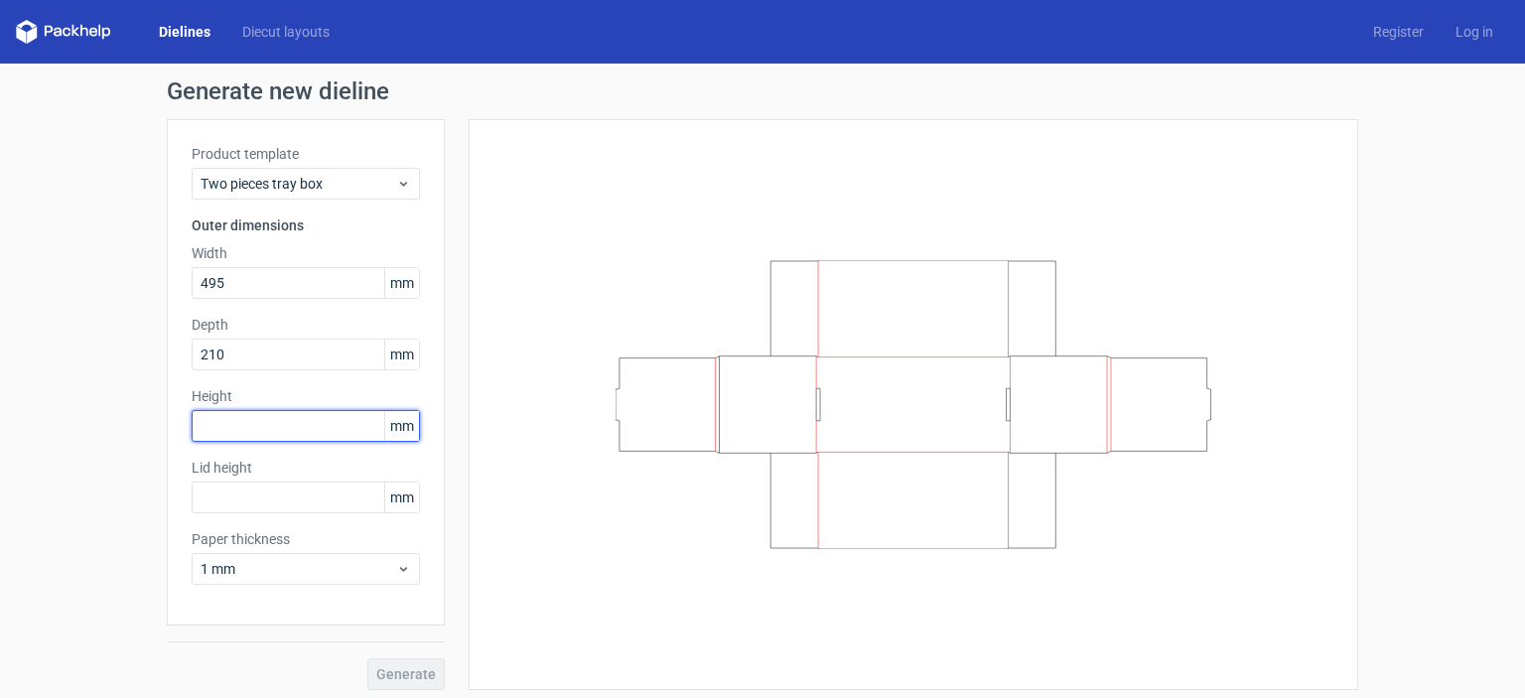
click at [313, 411] on input "text" at bounding box center [306, 426] width 228 height 32
type input "140"
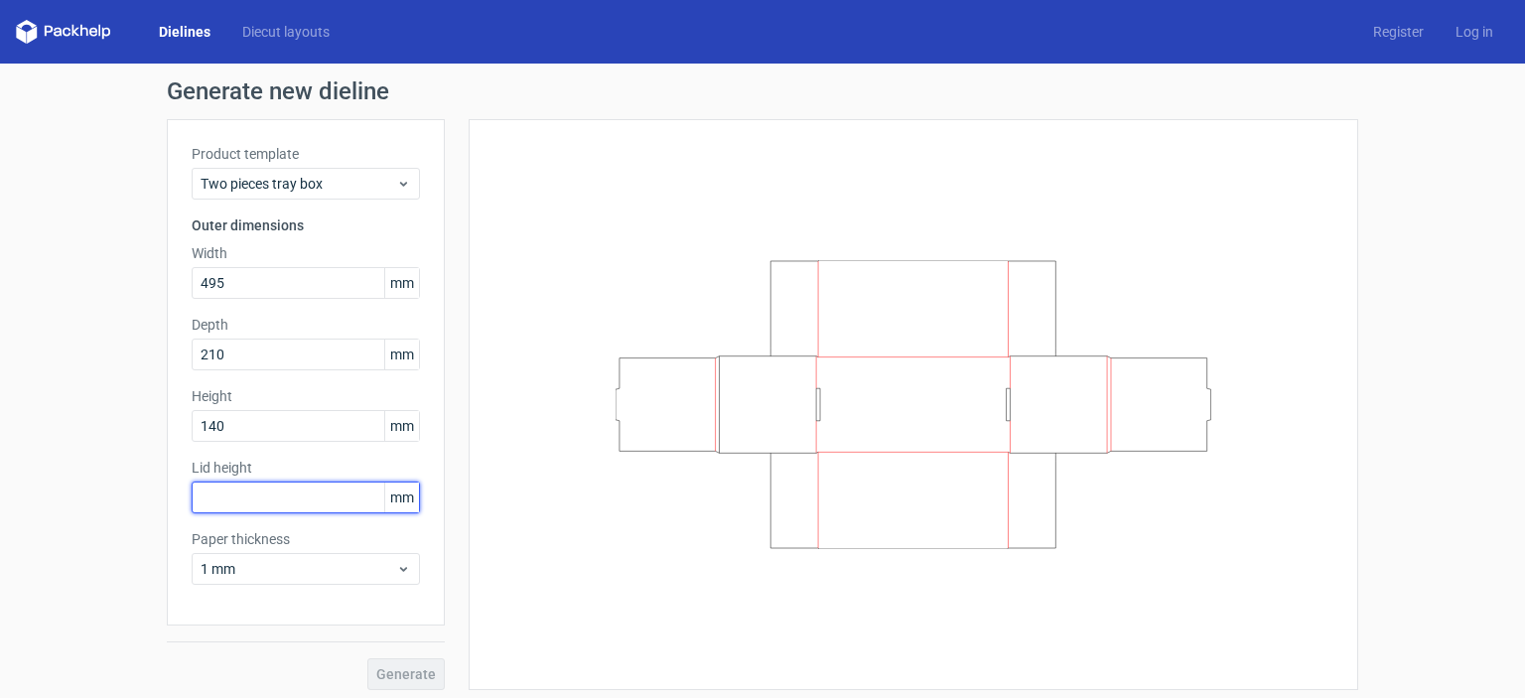
click at [294, 499] on input "text" at bounding box center [306, 497] width 228 height 32
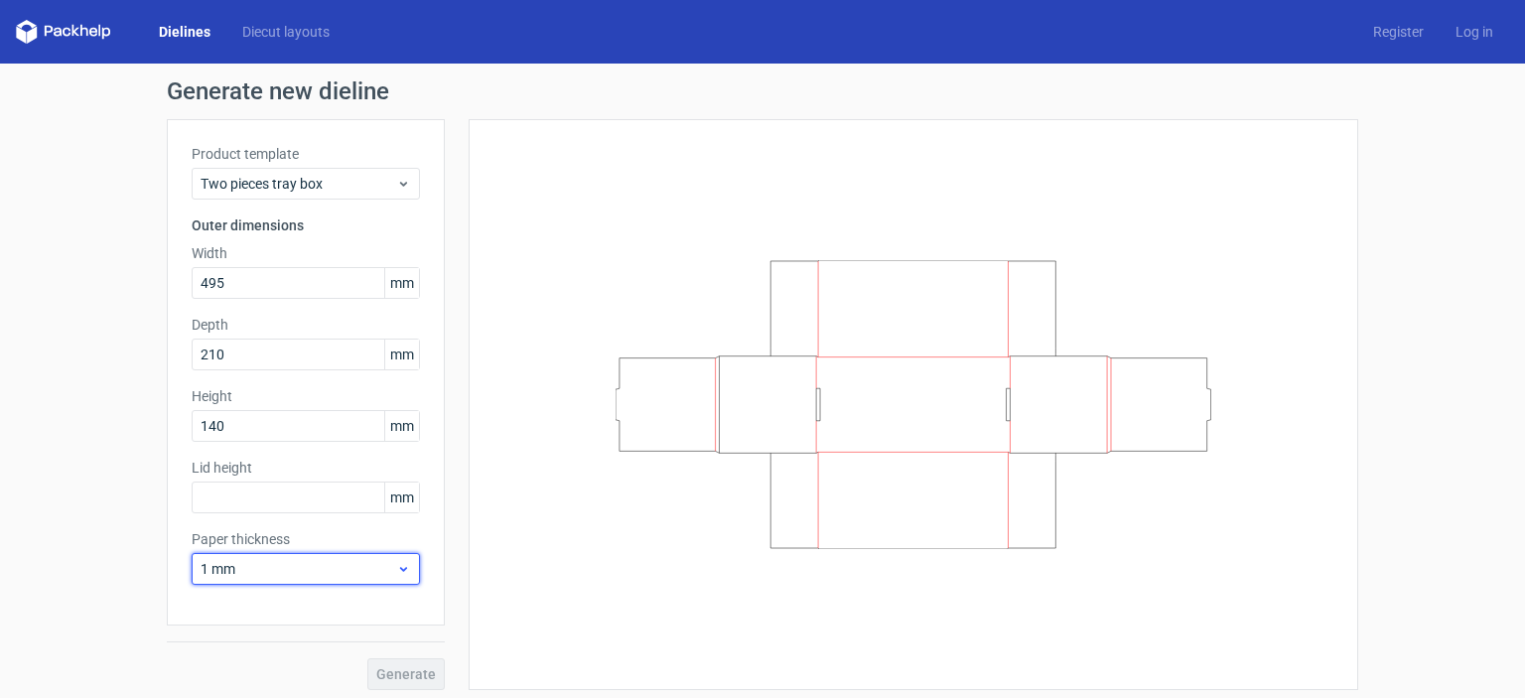
click at [308, 563] on span "1 mm" at bounding box center [298, 569] width 196 height 20
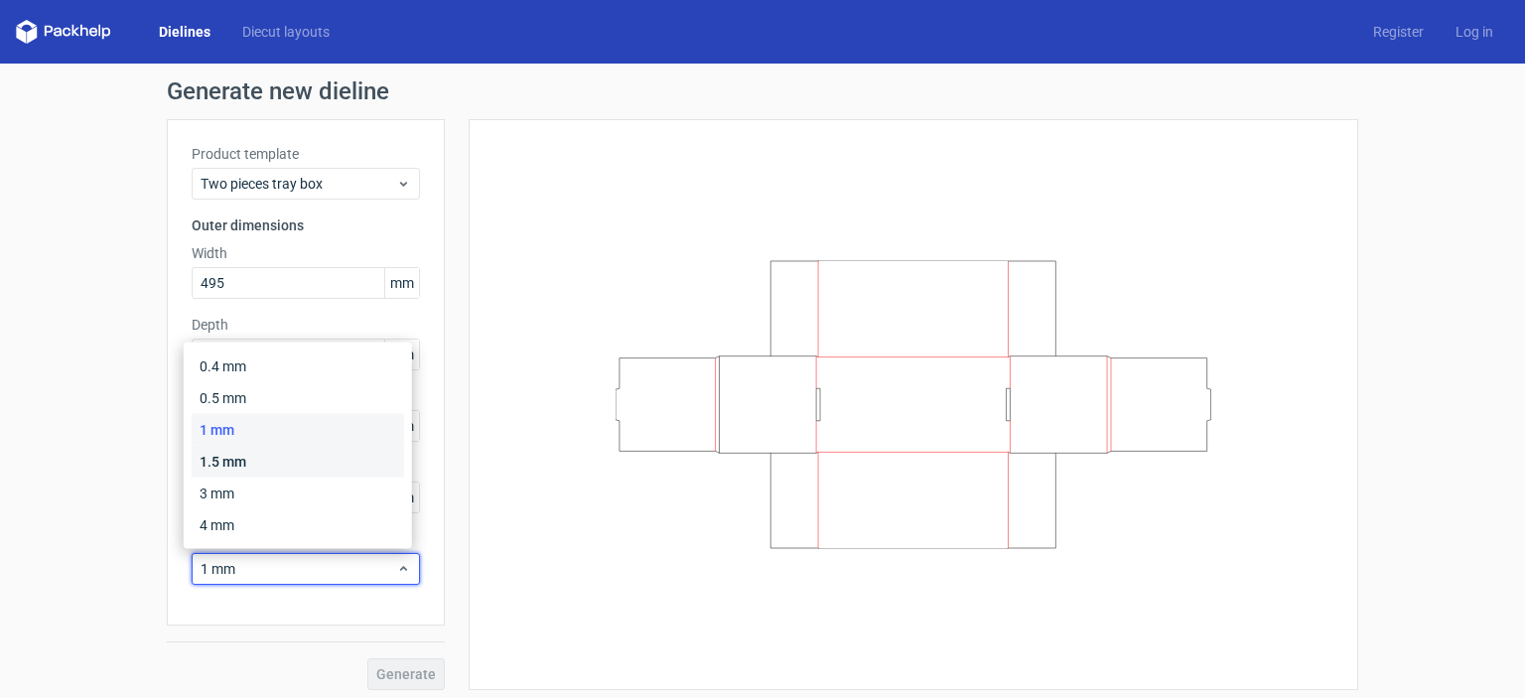
click at [232, 464] on div "1.5 mm" at bounding box center [298, 462] width 212 height 32
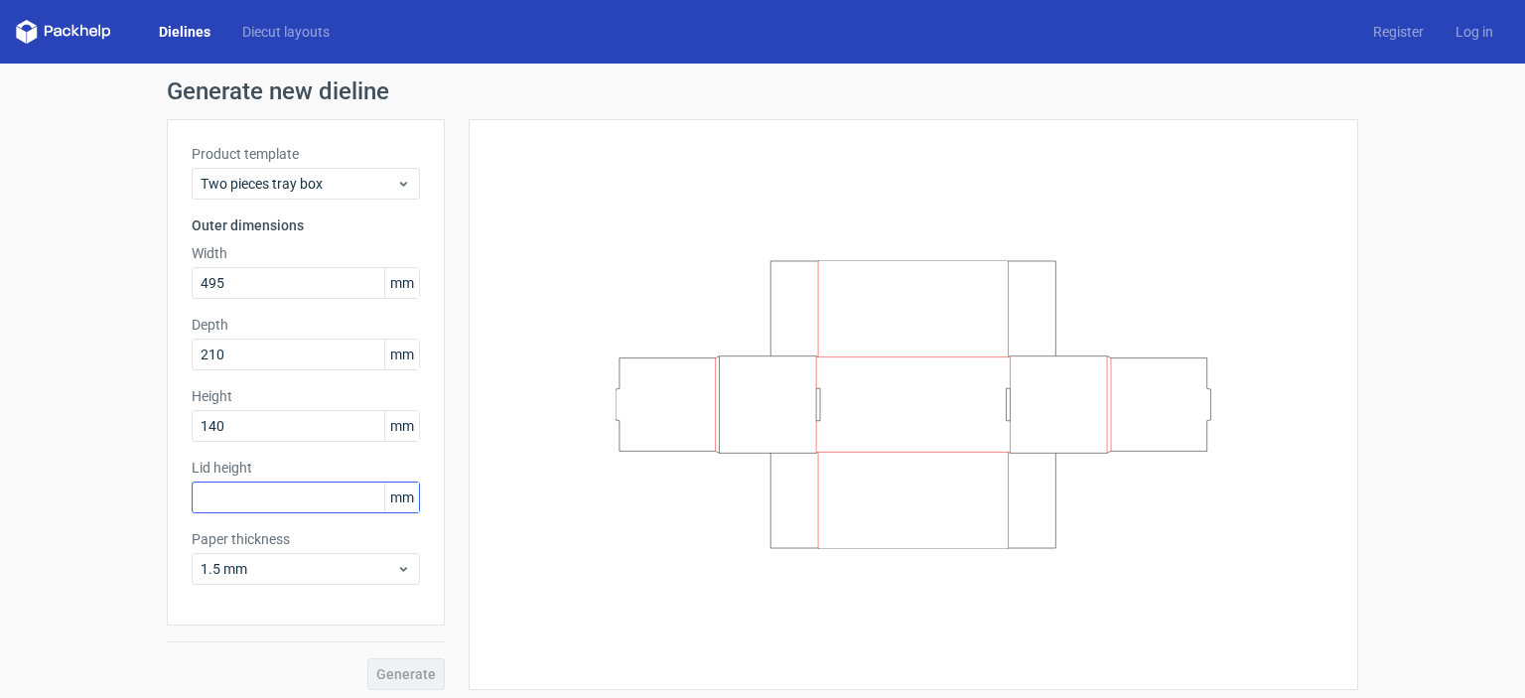
scroll to position [7, 0]
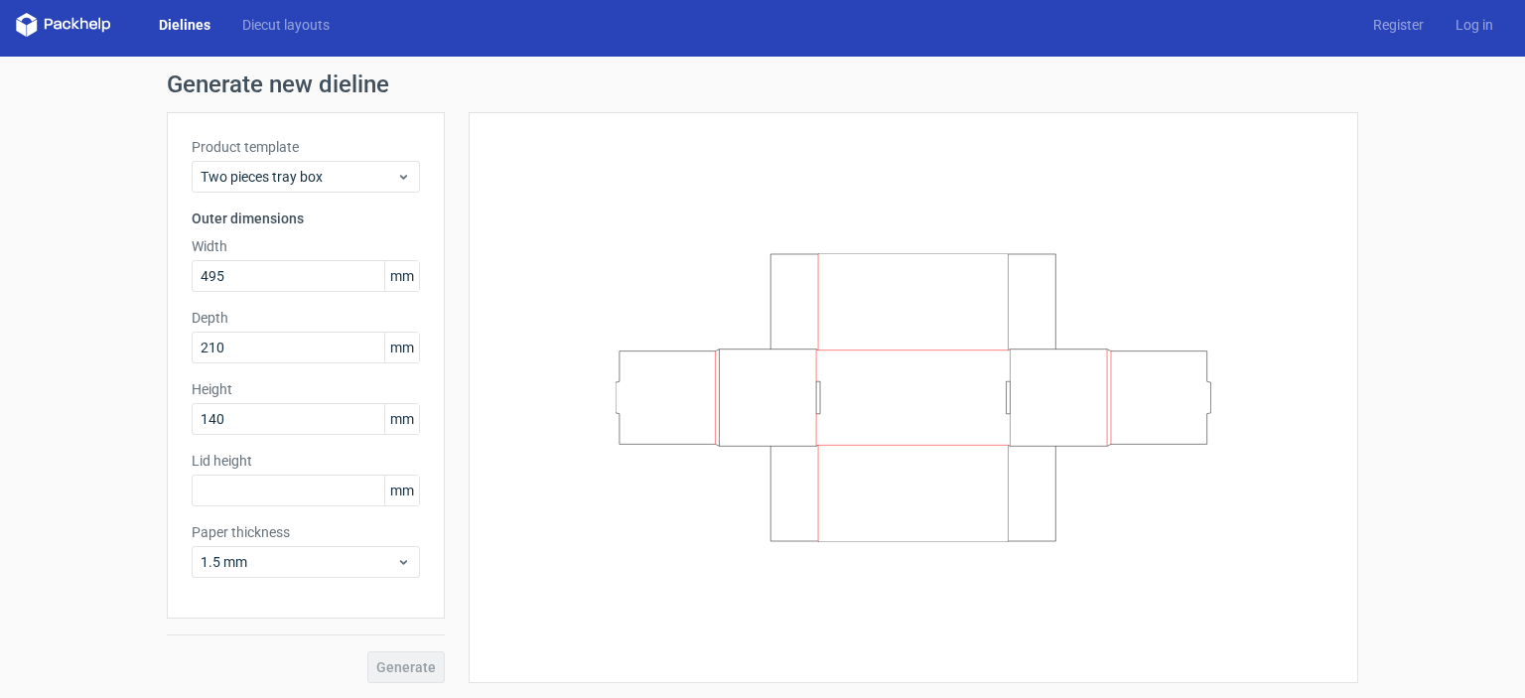
click at [393, 675] on div "Generate" at bounding box center [306, 650] width 278 height 65
click at [313, 484] on input "text" at bounding box center [306, 490] width 228 height 32
click at [261, 462] on label "Lid height" at bounding box center [306, 461] width 228 height 20
drag, startPoint x: 259, startPoint y: 461, endPoint x: 206, endPoint y: 462, distance: 52.6
click at [241, 462] on label "Lid height" at bounding box center [306, 461] width 228 height 20
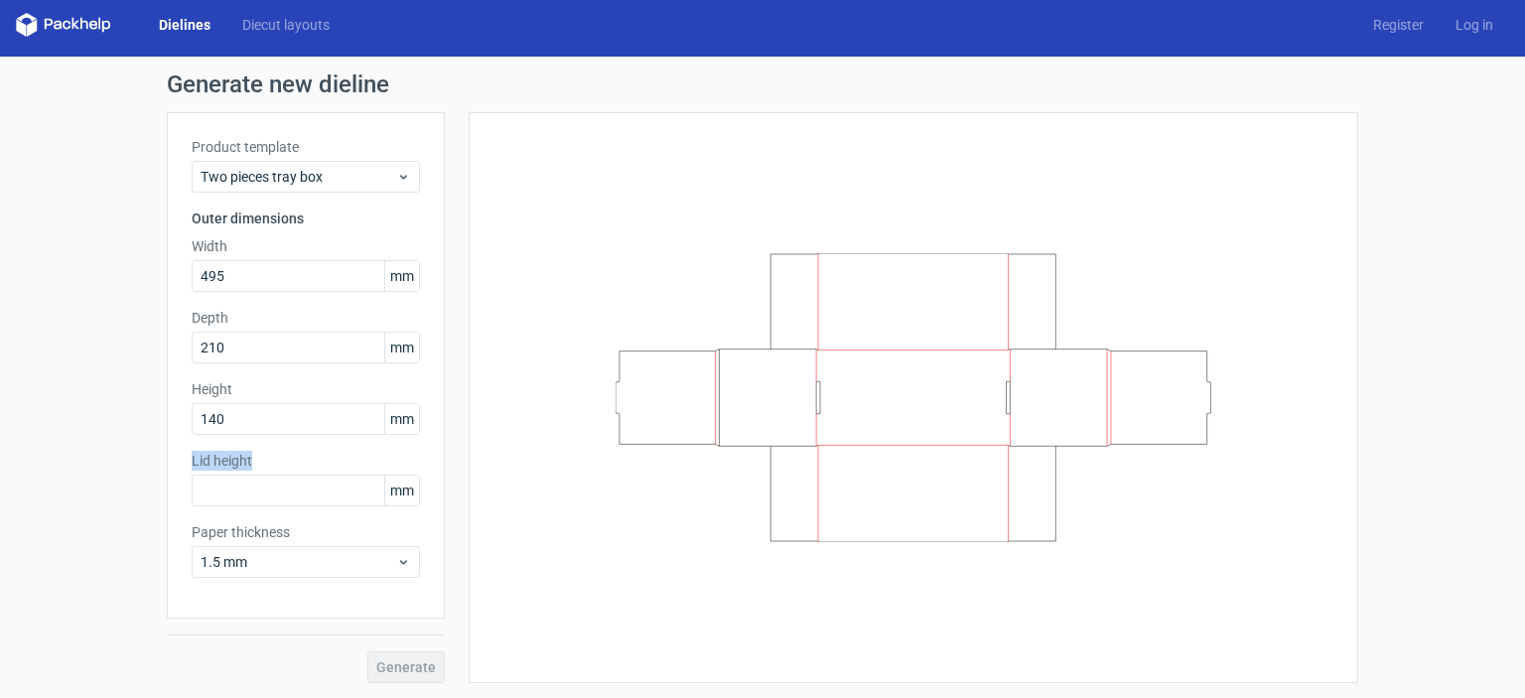
drag, startPoint x: 178, startPoint y: 458, endPoint x: 247, endPoint y: 460, distance: 69.5
click at [247, 460] on div "Product template Two pieces tray box Outer dimensions Width 495 mm Depth 210 mm…" at bounding box center [306, 365] width 278 height 506
copy label "Lid height"
click at [274, 489] on input "text" at bounding box center [306, 490] width 228 height 32
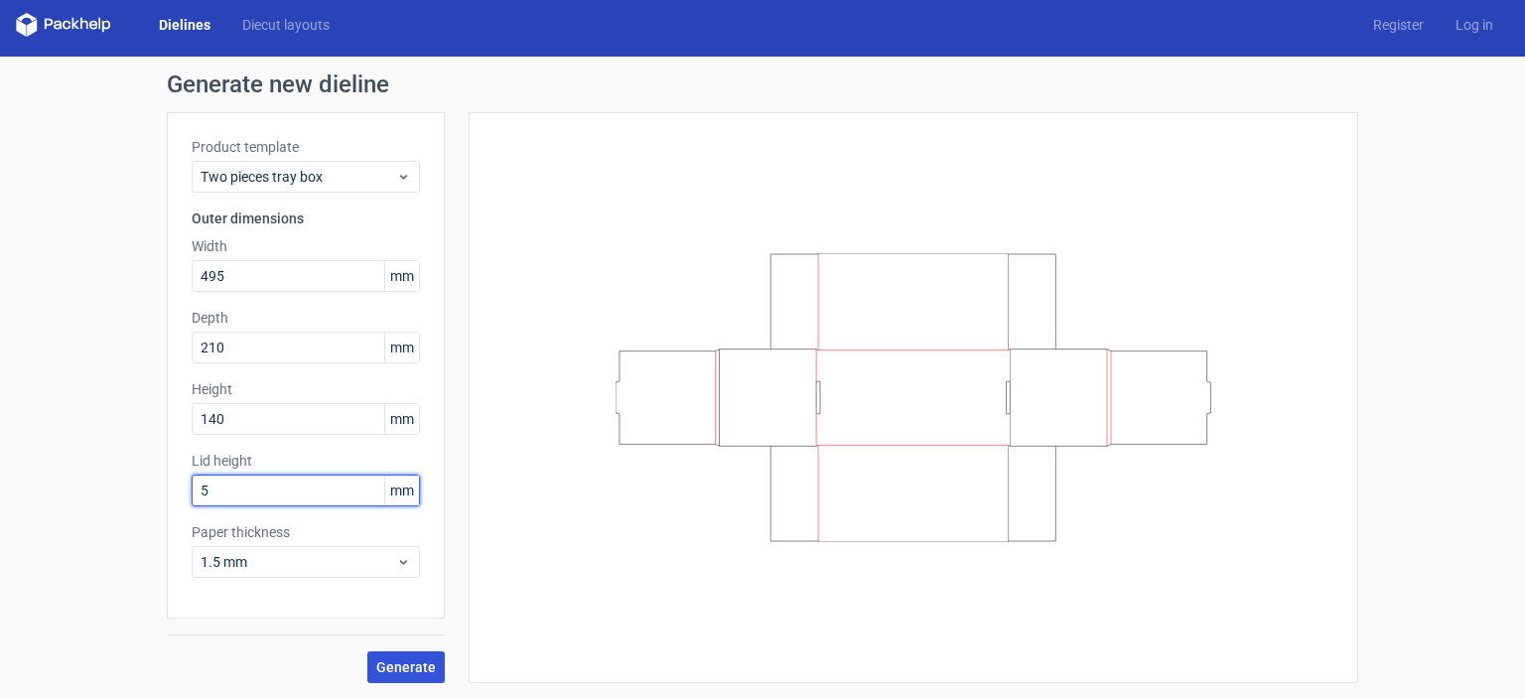
type input "5"
click at [387, 656] on button "Generate" at bounding box center [405, 667] width 77 height 32
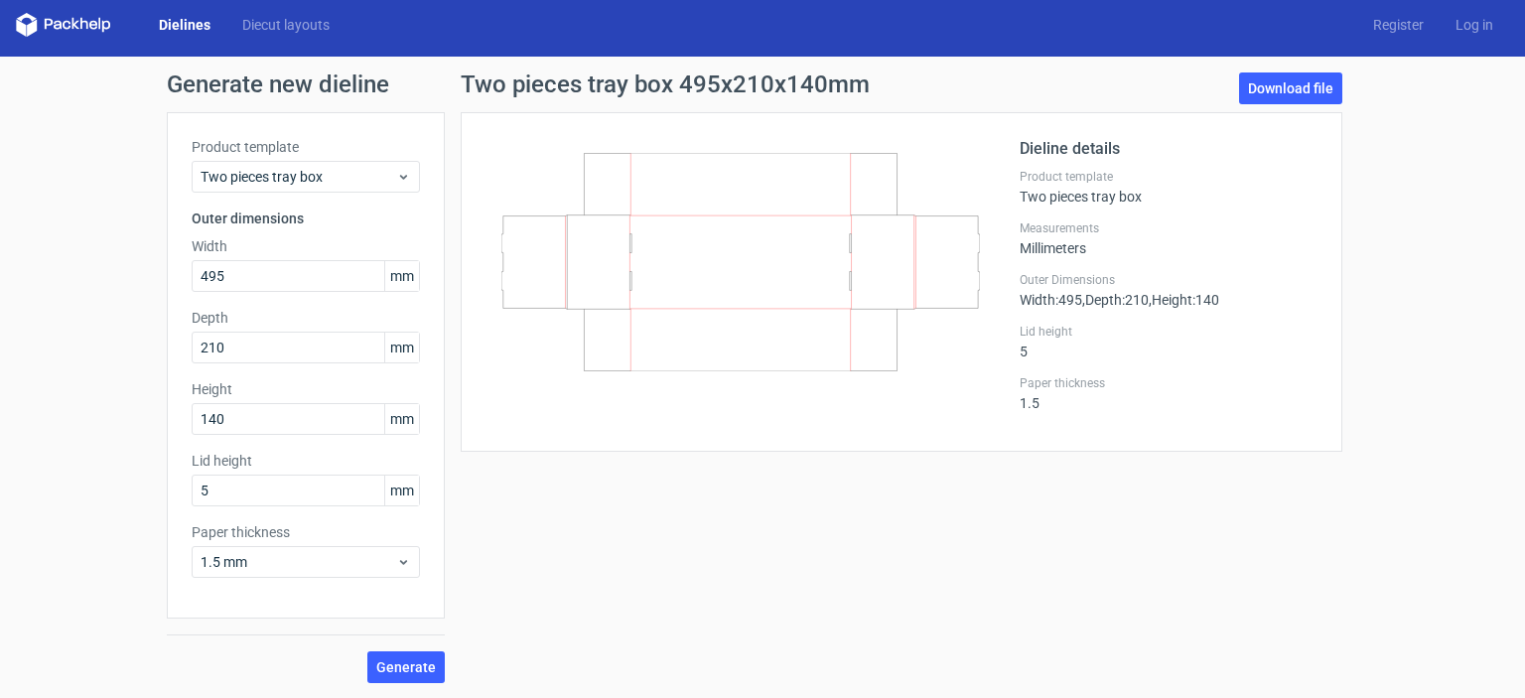
click at [659, 369] on icon "200x150x50" at bounding box center [740, 262] width 478 height 218
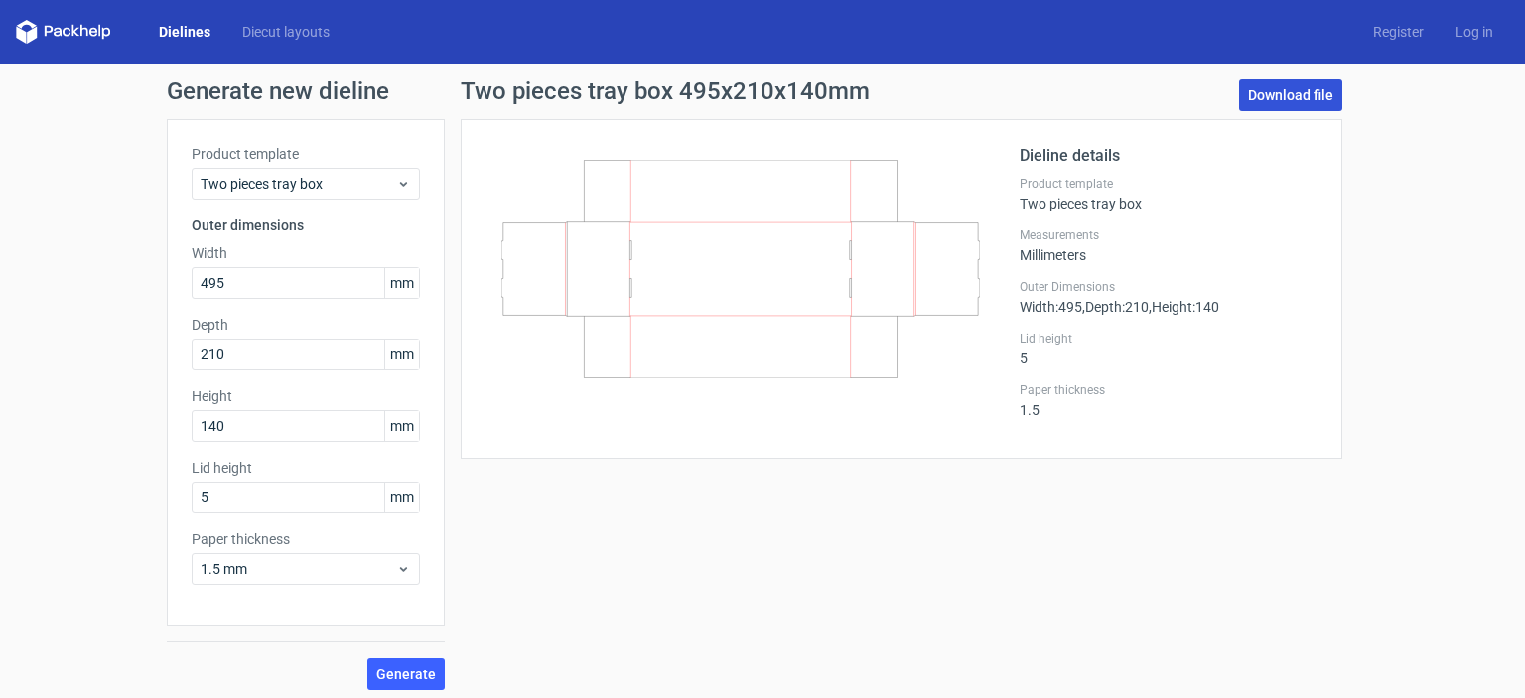
click at [1302, 86] on link "Download file" at bounding box center [1290, 95] width 103 height 32
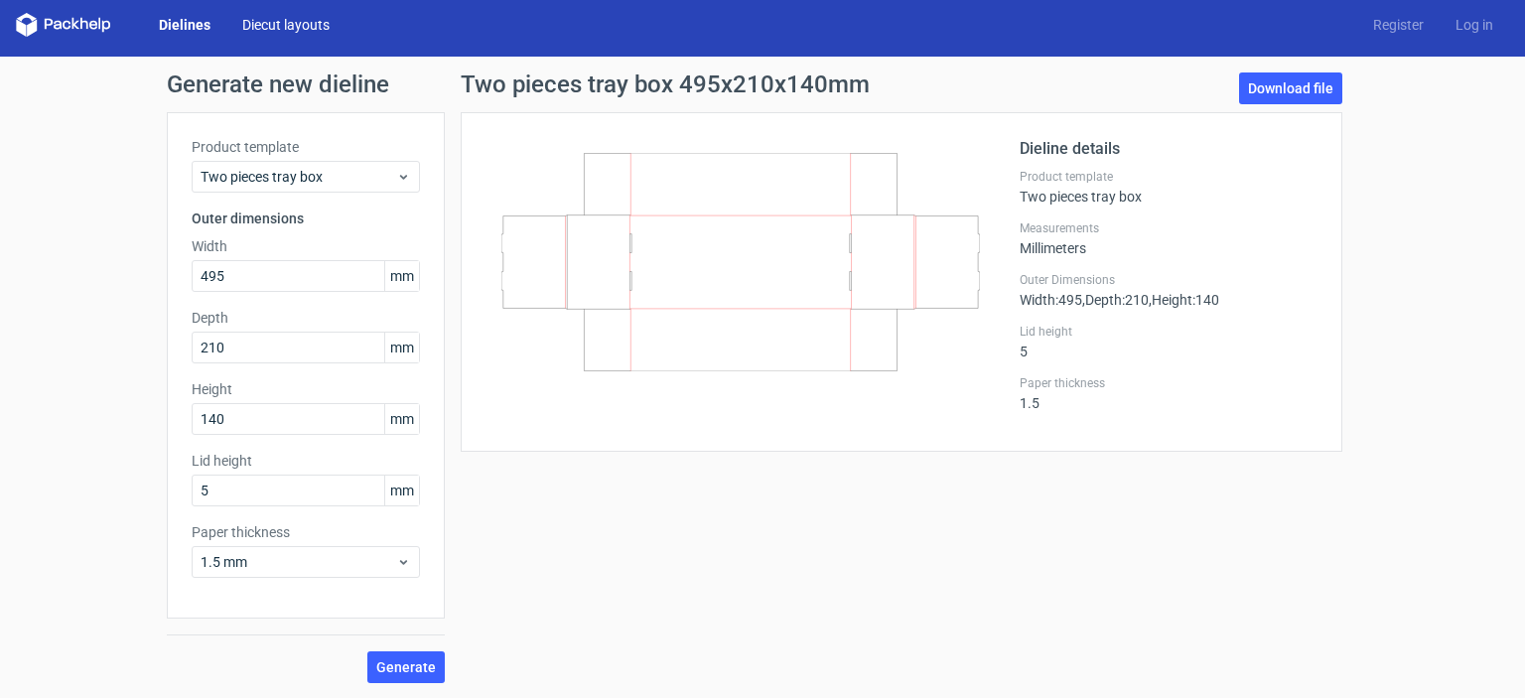
click at [260, 24] on link "Diecut layouts" at bounding box center [285, 25] width 119 height 20
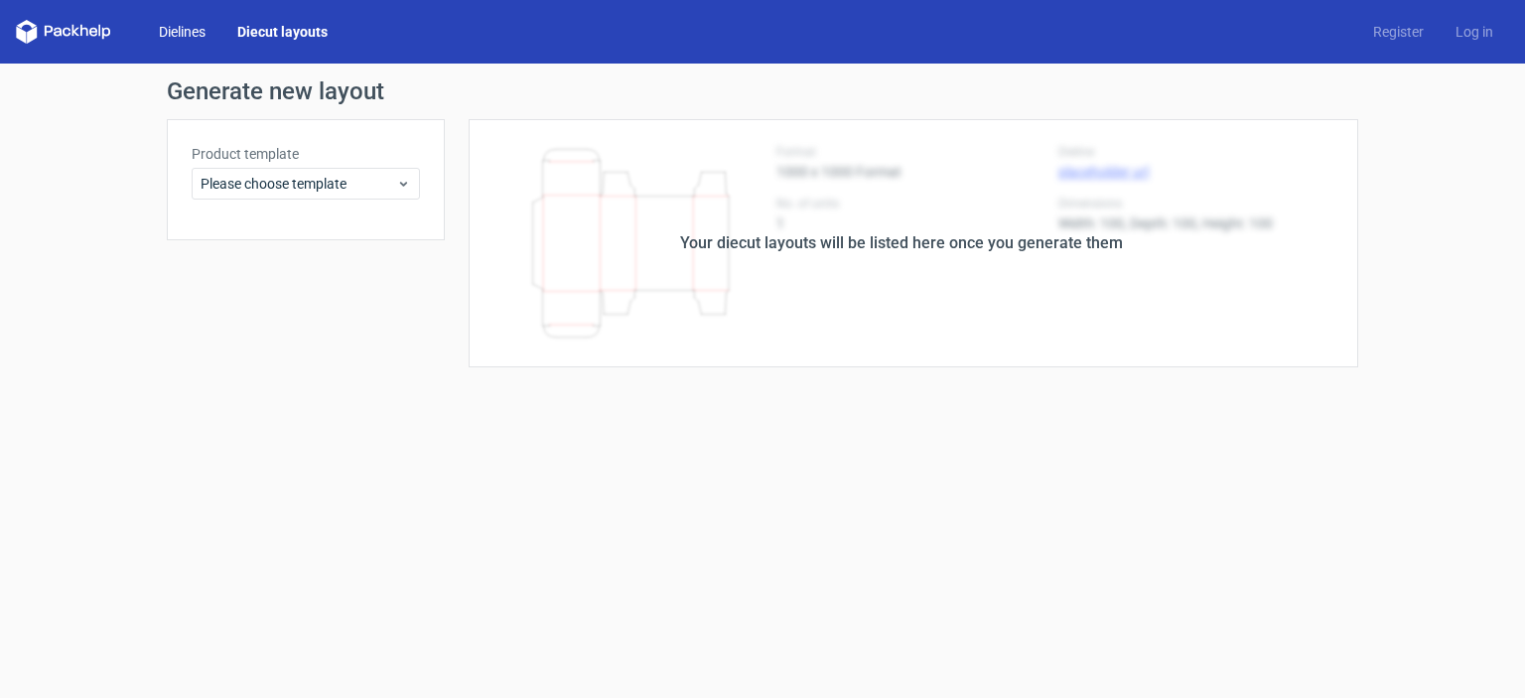
click at [195, 27] on link "Dielines" at bounding box center [182, 32] width 78 height 20
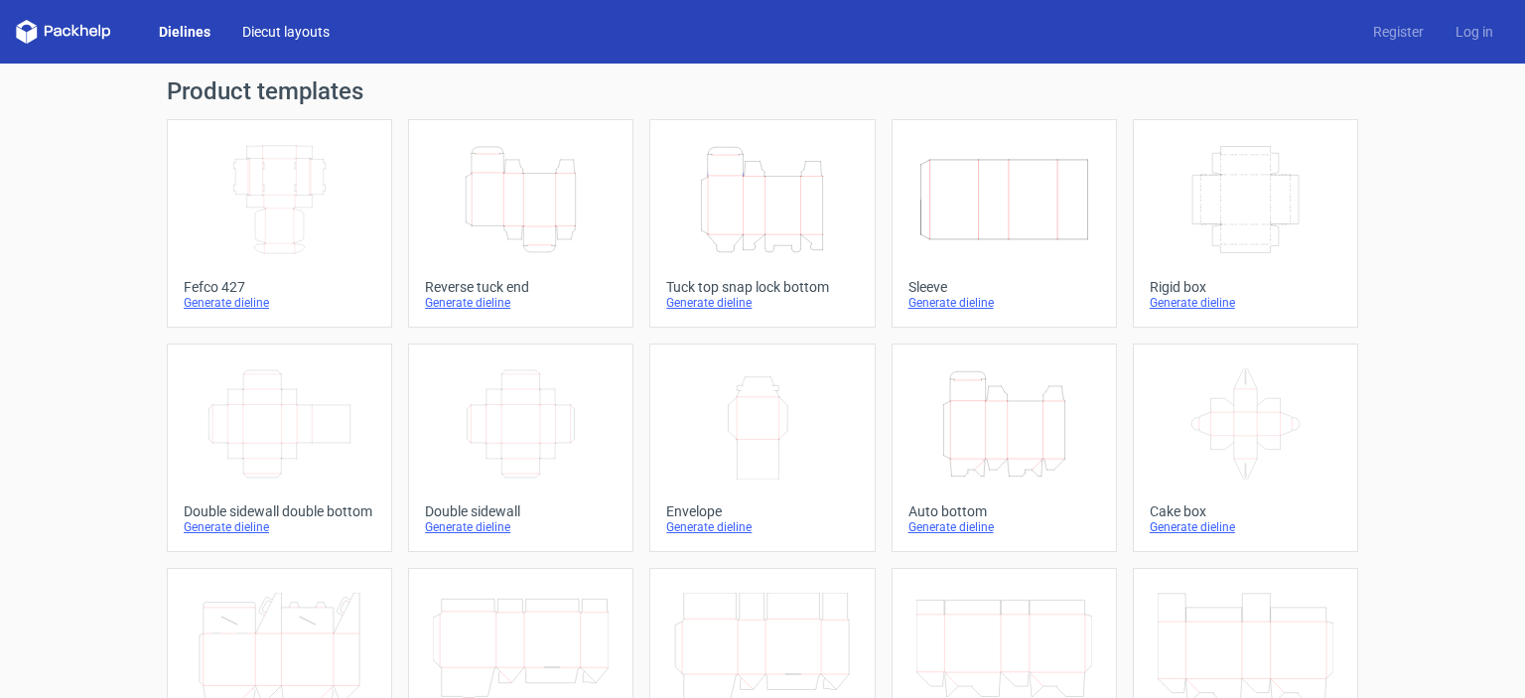
click at [282, 27] on link "Diecut layouts" at bounding box center [285, 32] width 119 height 20
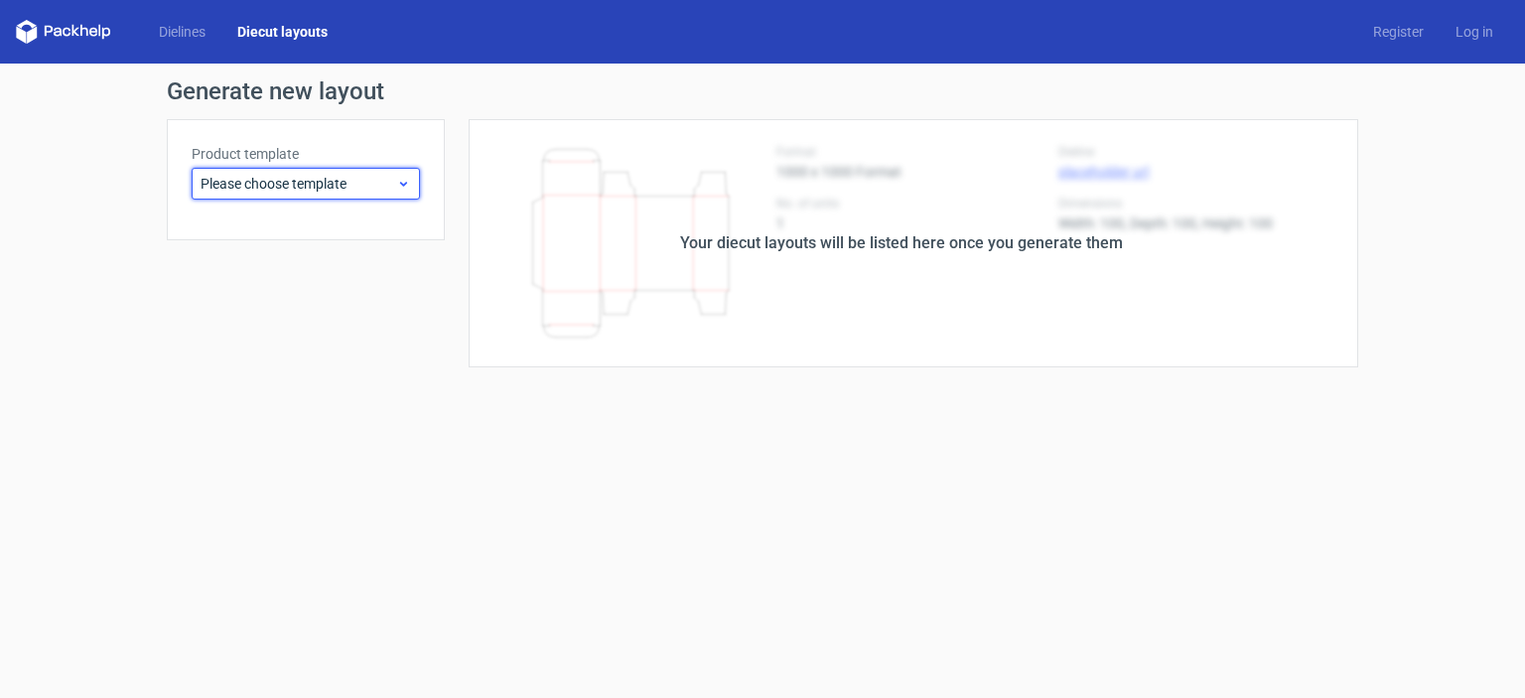
click at [326, 178] on span "Please choose template" at bounding box center [298, 184] width 196 height 20
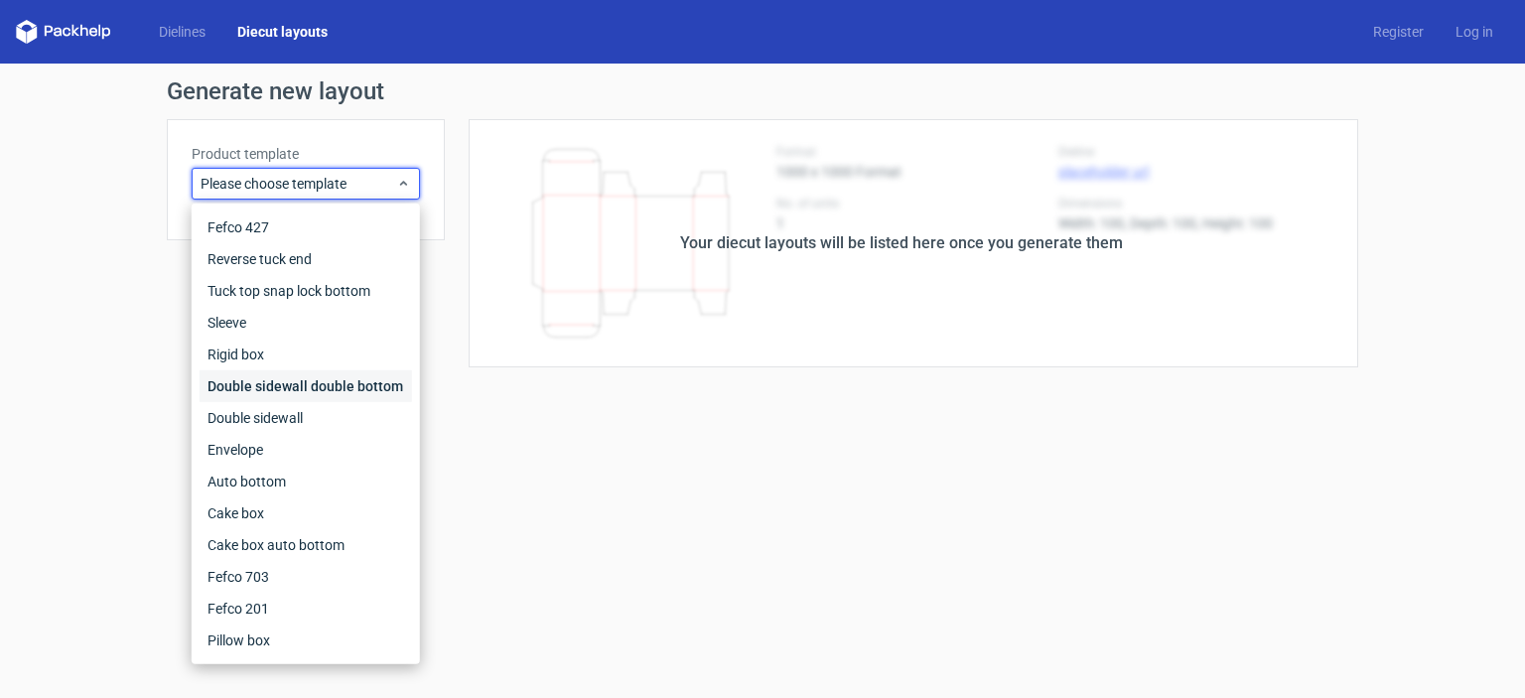
click at [290, 388] on div "Double sidewall double bottom" at bounding box center [305, 386] width 212 height 32
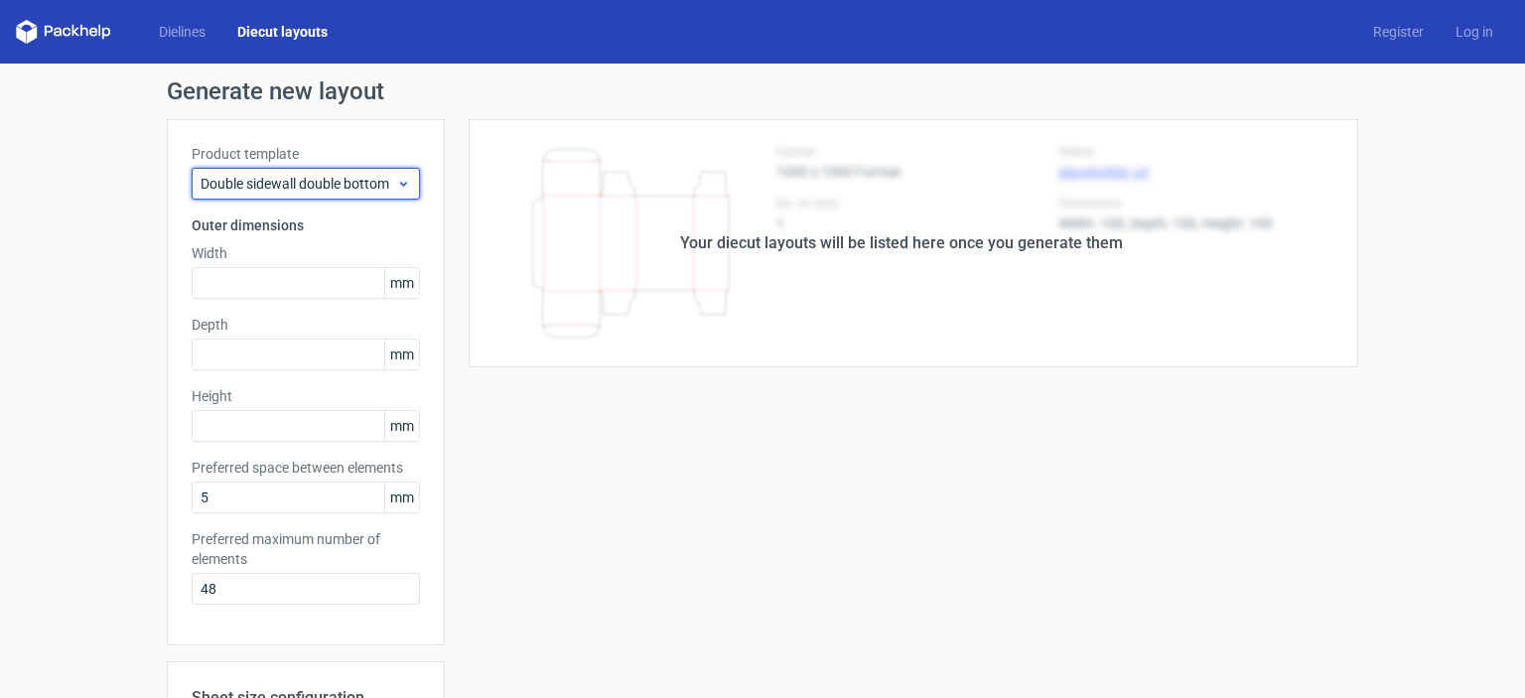
click at [276, 171] on div "Double sidewall double bottom" at bounding box center [306, 184] width 228 height 32
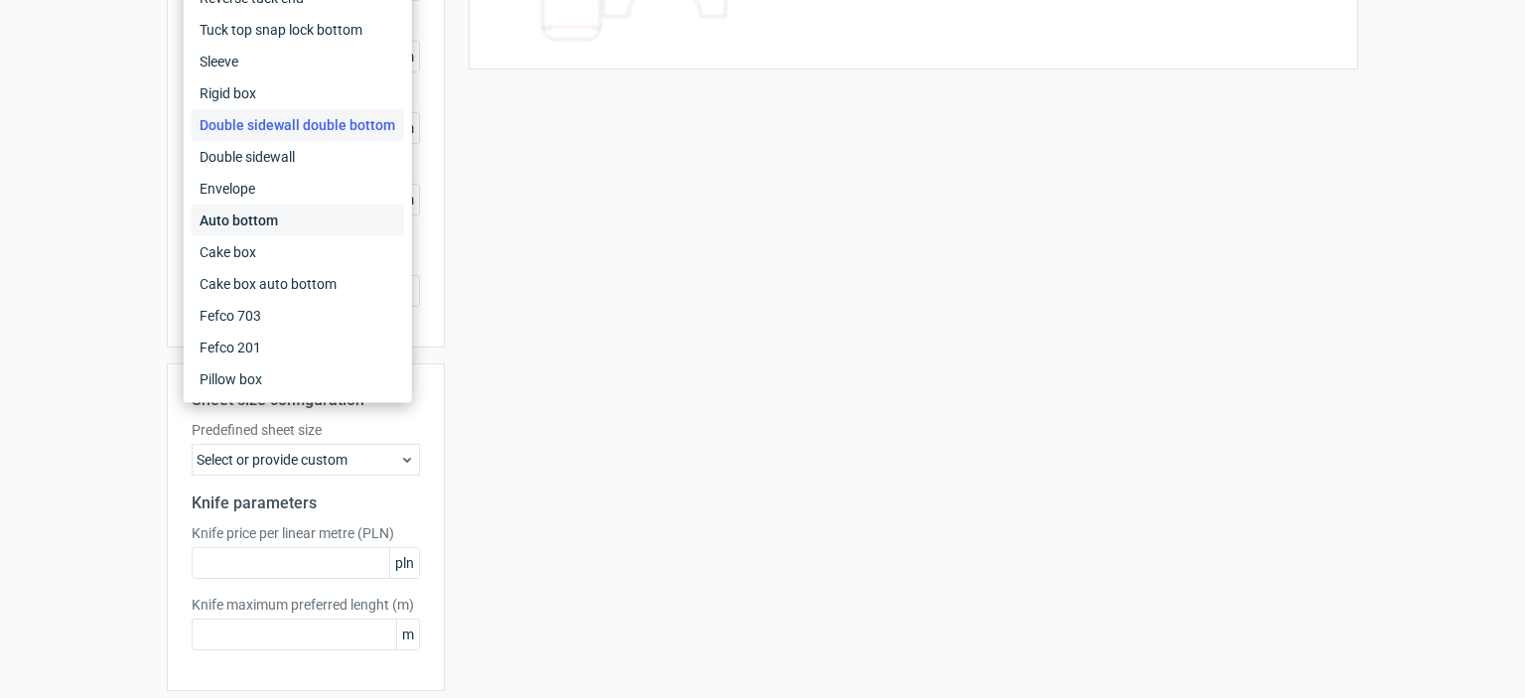
scroll to position [199, 0]
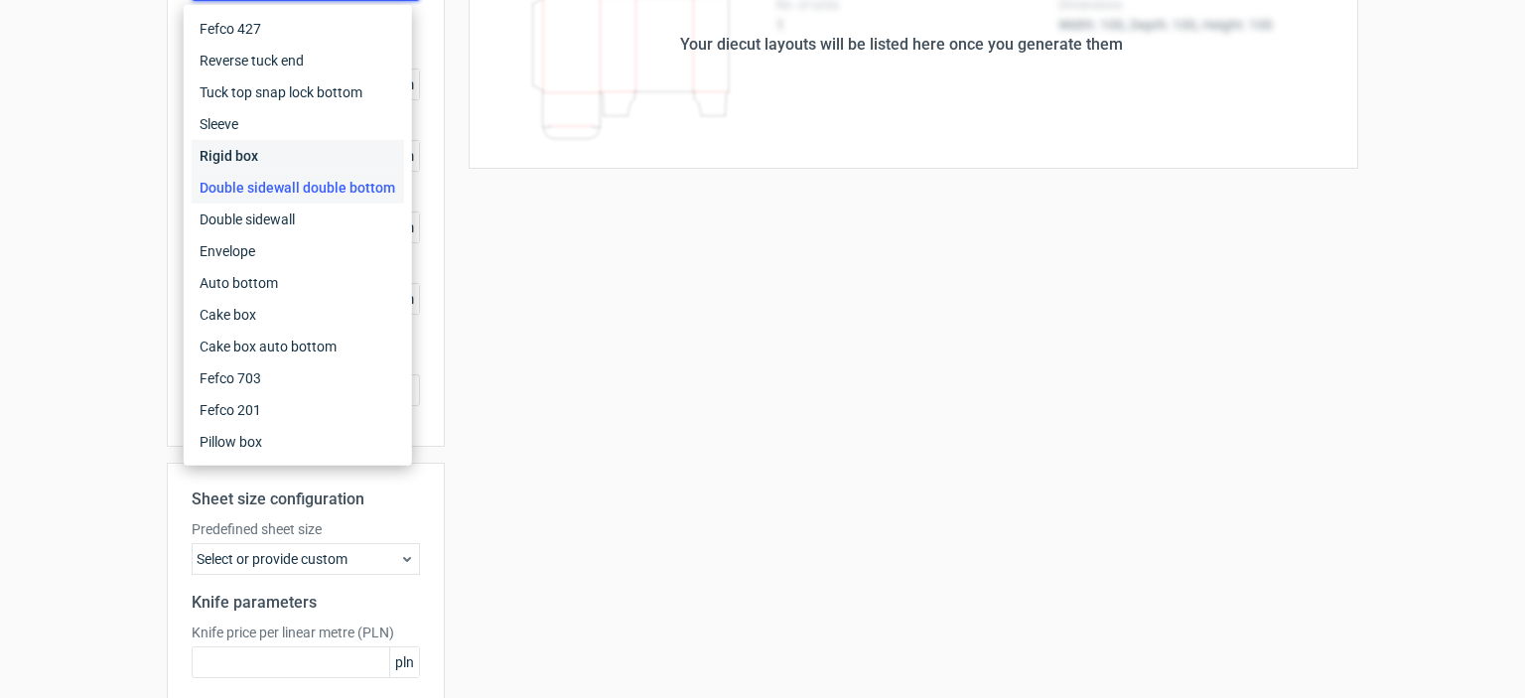
click at [239, 159] on div "Rigid box" at bounding box center [298, 156] width 212 height 32
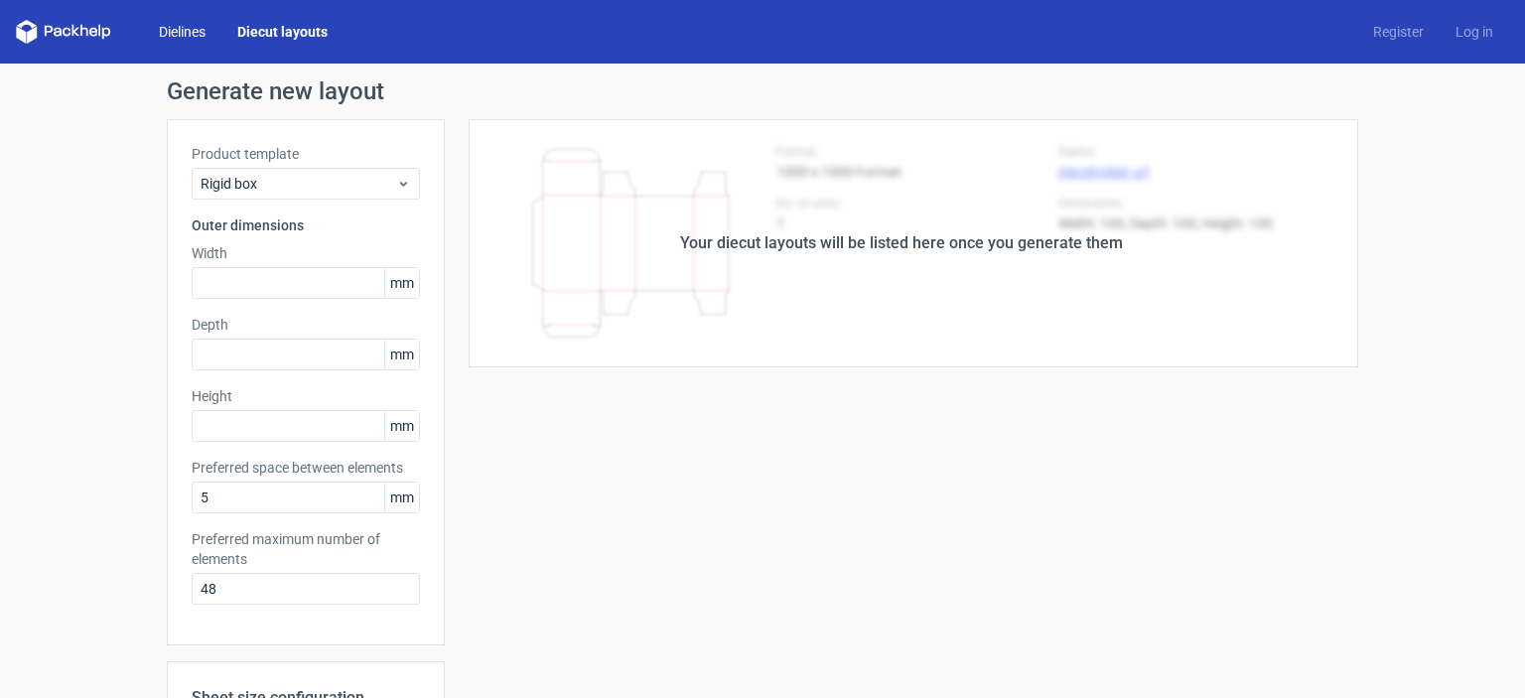
click at [202, 30] on link "Dielines" at bounding box center [182, 32] width 78 height 20
